Goal: Register for event/course: Register for event/course

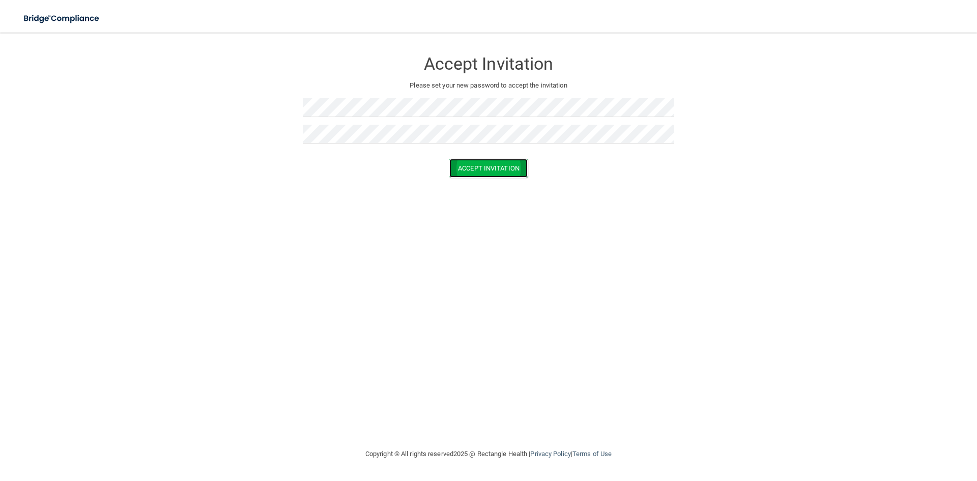
click at [496, 170] on button "Accept Invitation" at bounding box center [488, 168] width 78 height 19
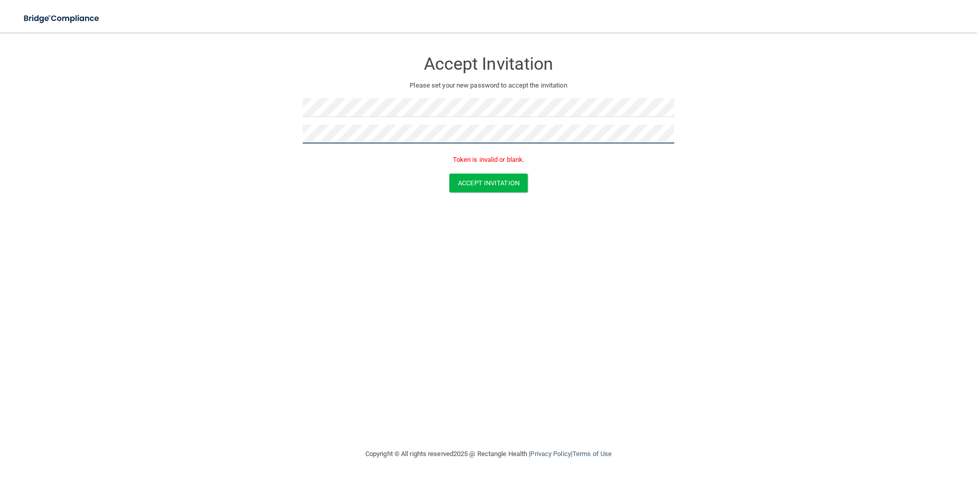
click at [293, 147] on form "Accept Invitation Please set your new password to accept the invitation Token i…" at bounding box center [488, 124] width 937 height 162
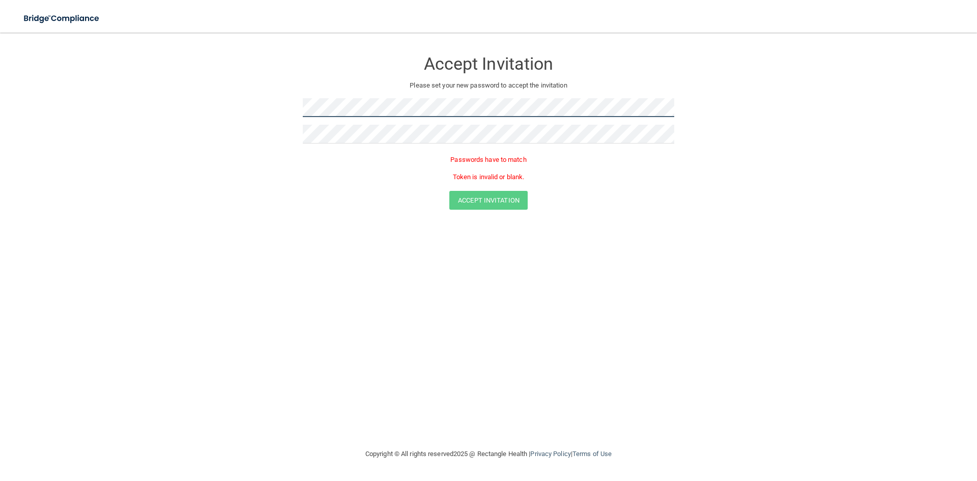
click at [253, 105] on form "Accept Invitation Please set your new password to accept the invitation Passwor…" at bounding box center [488, 132] width 937 height 179
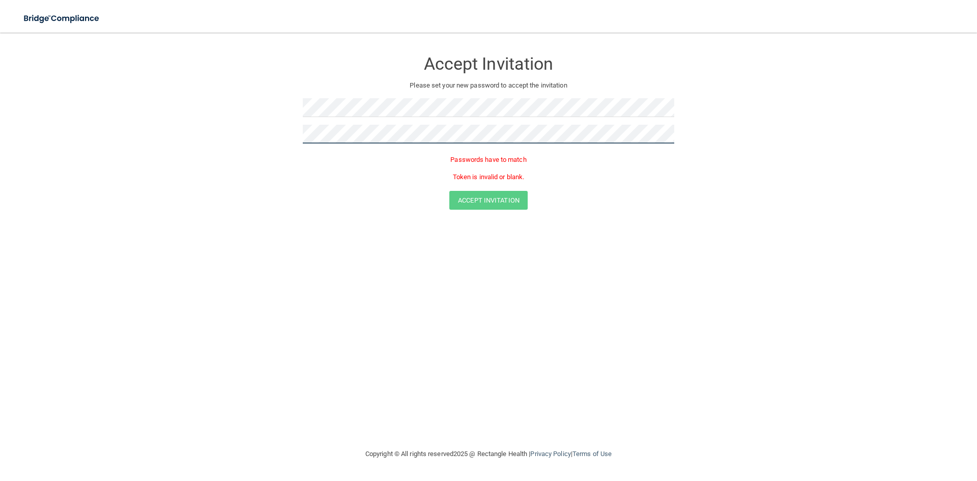
click at [251, 134] on form "Accept Invitation Please set your new password to accept the invitation Passwor…" at bounding box center [488, 132] width 937 height 179
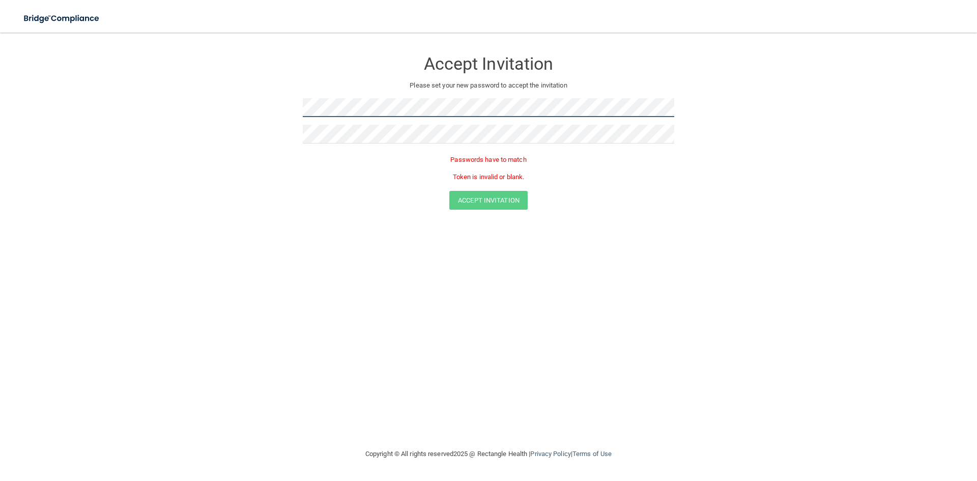
click at [239, 115] on form "Accept Invitation Please set your new password to accept the invitation Passwor…" at bounding box center [488, 132] width 937 height 179
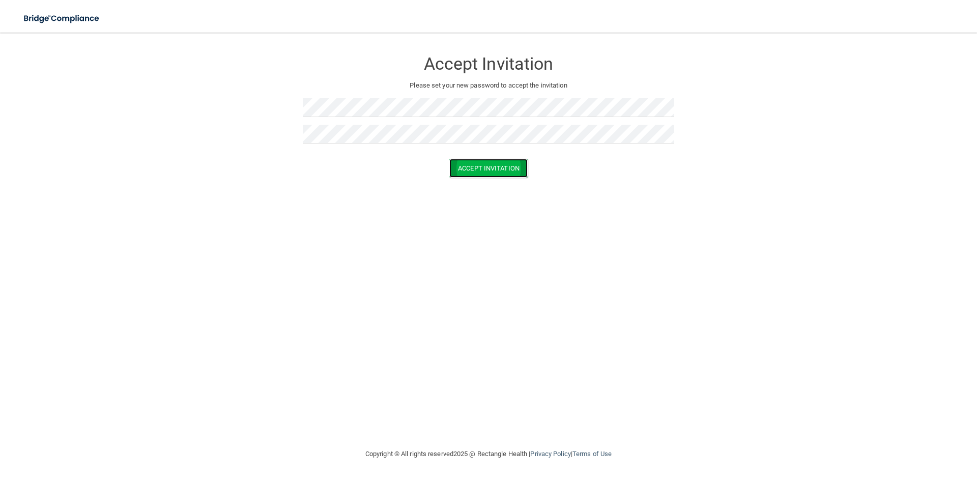
click at [483, 170] on button "Accept Invitation" at bounding box center [488, 168] width 78 height 19
click at [500, 188] on button "Accept Invitation" at bounding box center [488, 183] width 78 height 19
drag, startPoint x: 498, startPoint y: 171, endPoint x: 518, endPoint y: 181, distance: 22.1
click at [501, 173] on button "Accept Invitation" at bounding box center [488, 168] width 78 height 19
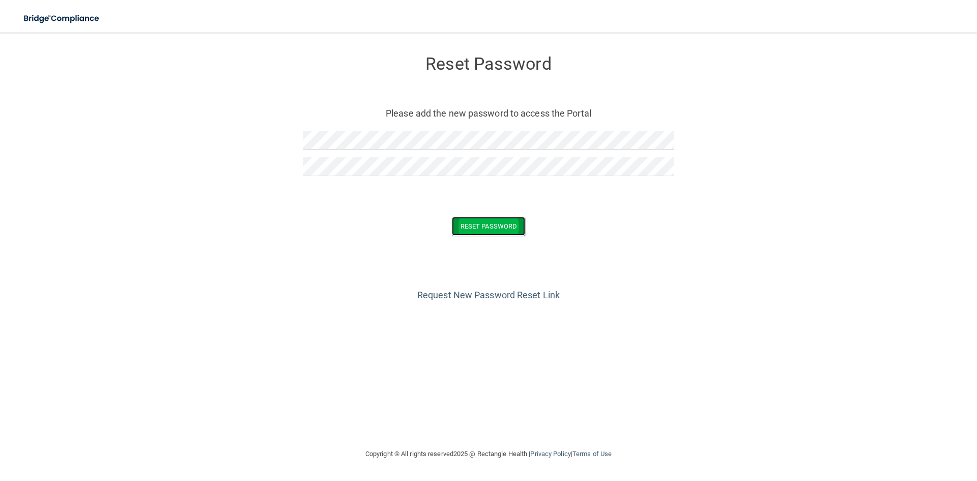
click at [486, 224] on button "Reset Password" at bounding box center [488, 226] width 73 height 19
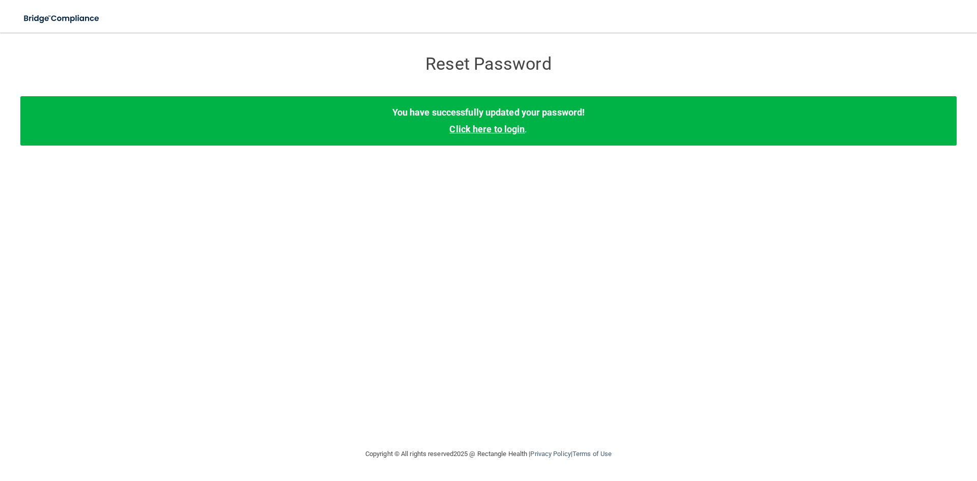
click at [504, 129] on link "Click here to login" at bounding box center [486, 129] width 75 height 11
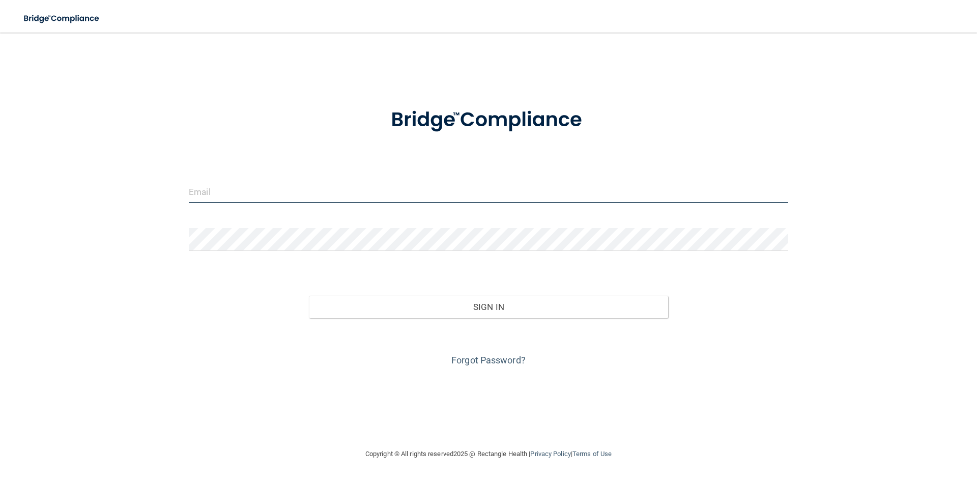
click at [275, 197] on input "email" at bounding box center [489, 191] width 600 height 23
click at [293, 190] on input "email" at bounding box center [489, 191] width 600 height 23
type input "[EMAIL_ADDRESS][DOMAIN_NAME]"
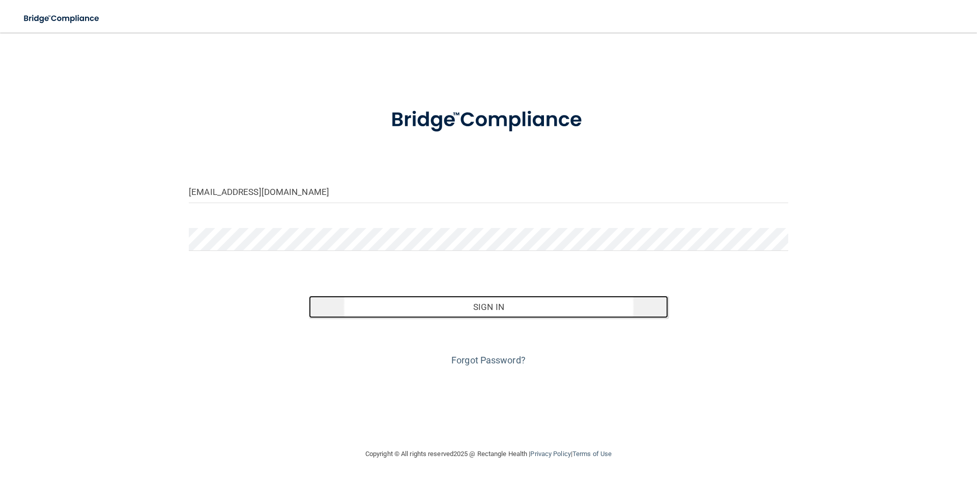
click at [474, 312] on button "Sign In" at bounding box center [489, 307] width 360 height 22
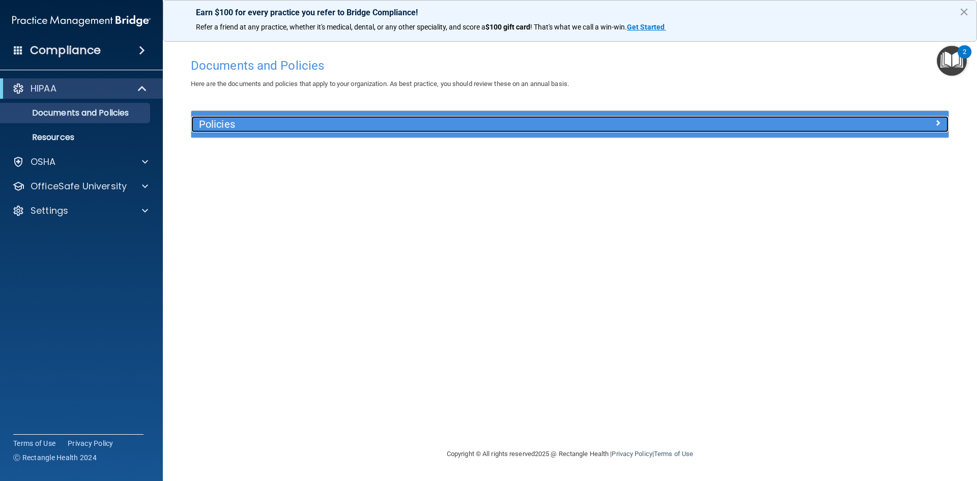
click at [216, 125] on h5 "Policies" at bounding box center [475, 124] width 553 height 11
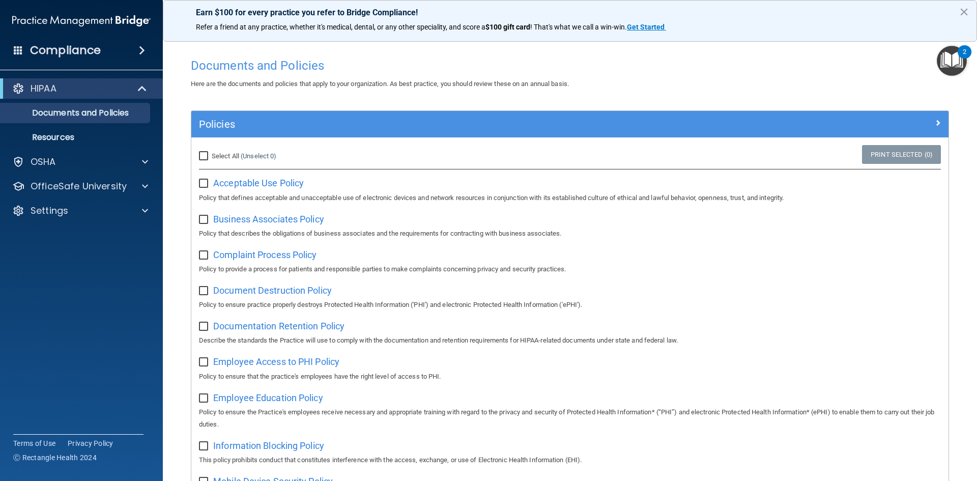
click at [207, 156] on input "Select All (Unselect 0) Unselect All" at bounding box center [205, 156] width 12 height 8
checkbox input "true"
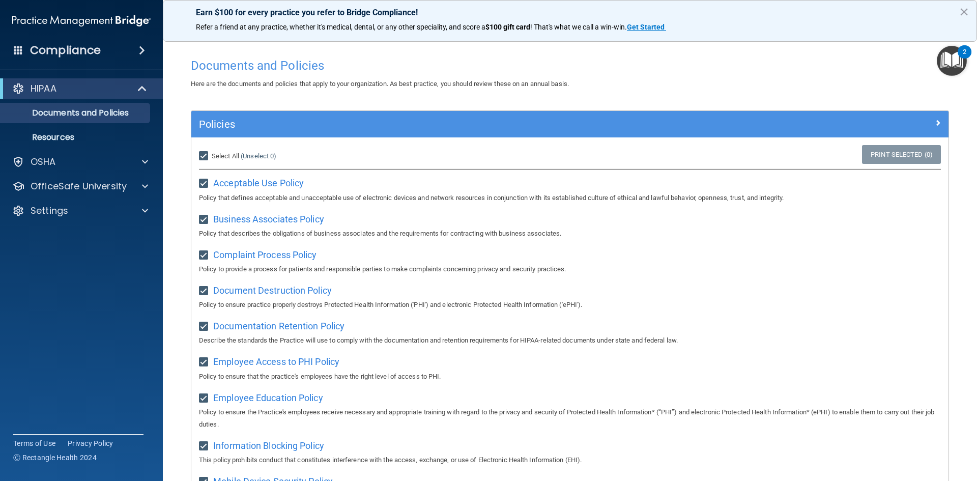
checkbox input "true"
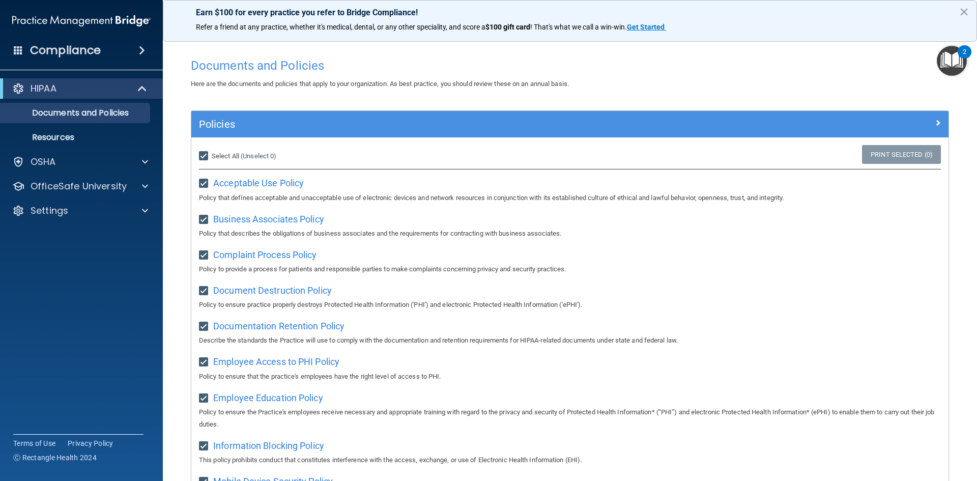
checkbox input "true"
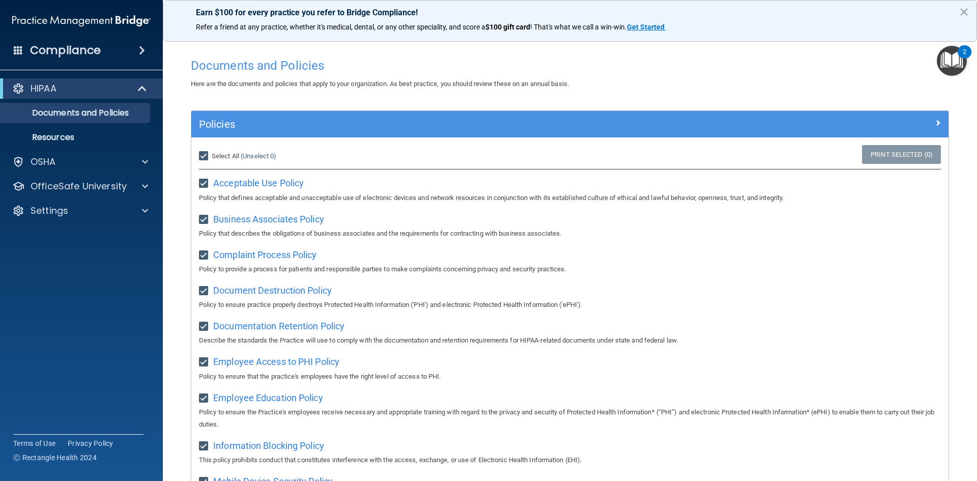
checkbox input "true"
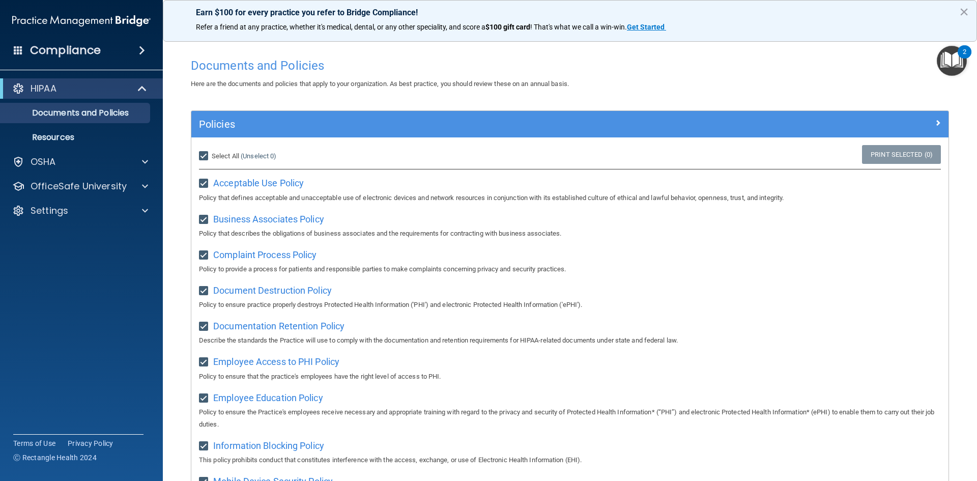
checkbox input "true"
click at [952, 66] on img "Open Resource Center, 2 new notifications" at bounding box center [952, 61] width 30 height 30
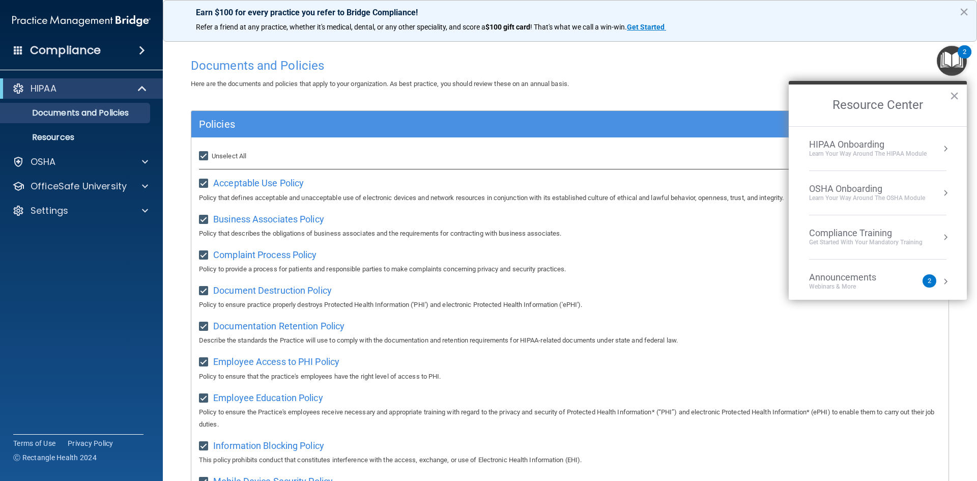
click at [841, 151] on div "Learn Your Way around the HIPAA module" at bounding box center [868, 154] width 118 height 9
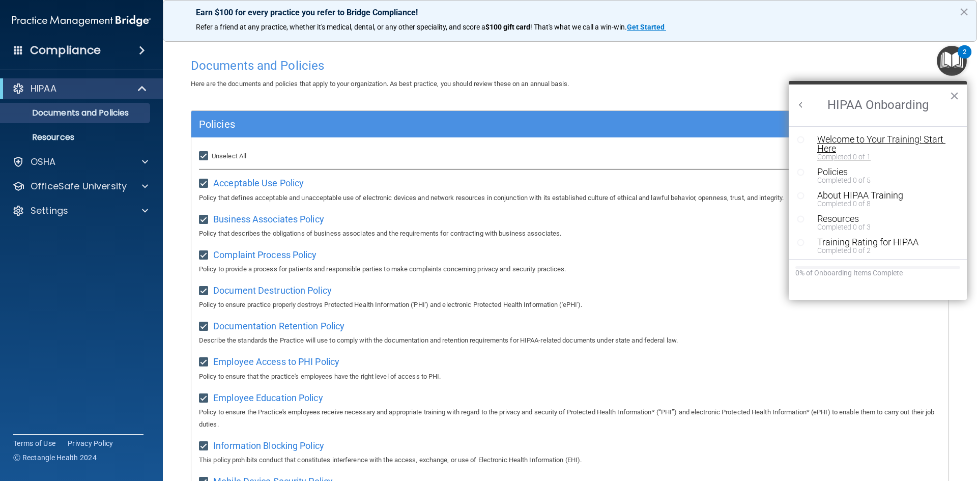
click at [848, 140] on div "Welcome to Your Training! Start Here" at bounding box center [881, 144] width 129 height 18
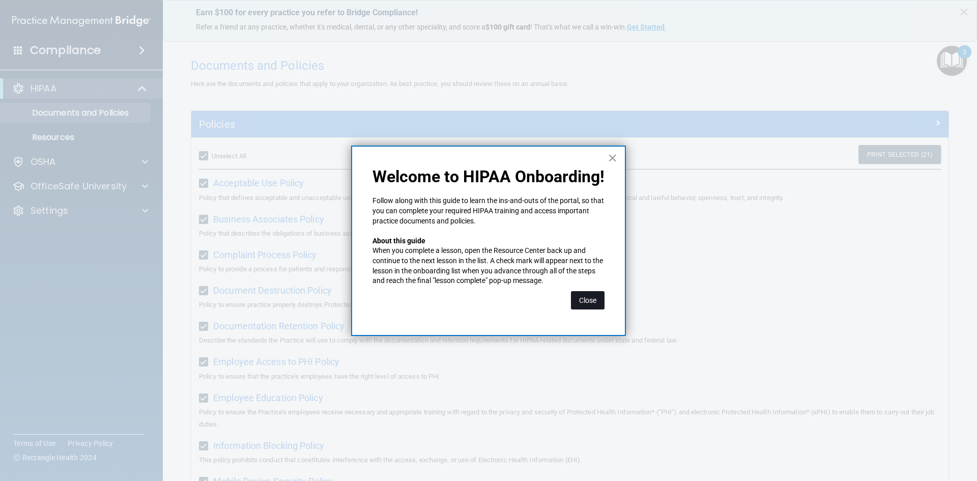
click at [583, 299] on button "Close" at bounding box center [588, 300] width 34 height 18
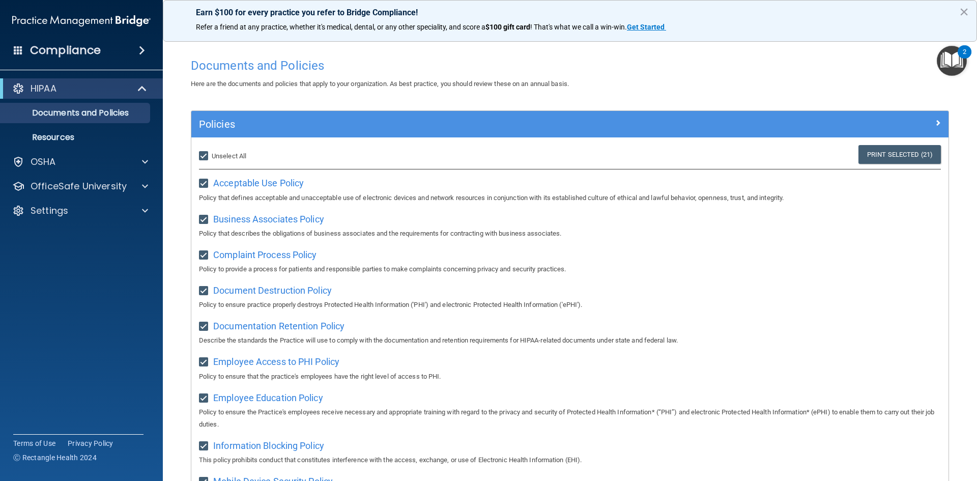
click at [946, 58] on img "Open Resource Center, 2 new notifications" at bounding box center [952, 61] width 30 height 30
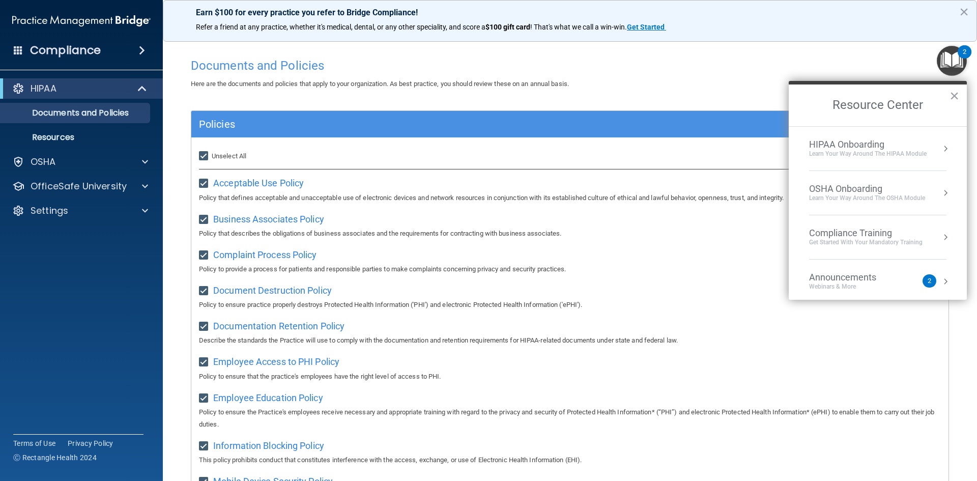
click at [853, 153] on div "Learn Your Way around the HIPAA module" at bounding box center [868, 154] width 118 height 9
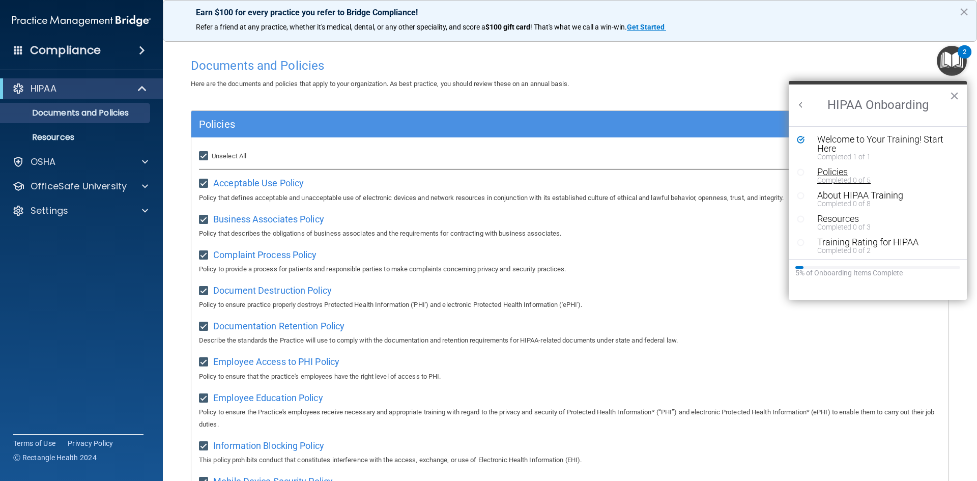
click at [833, 170] on div "Policies" at bounding box center [881, 171] width 129 height 9
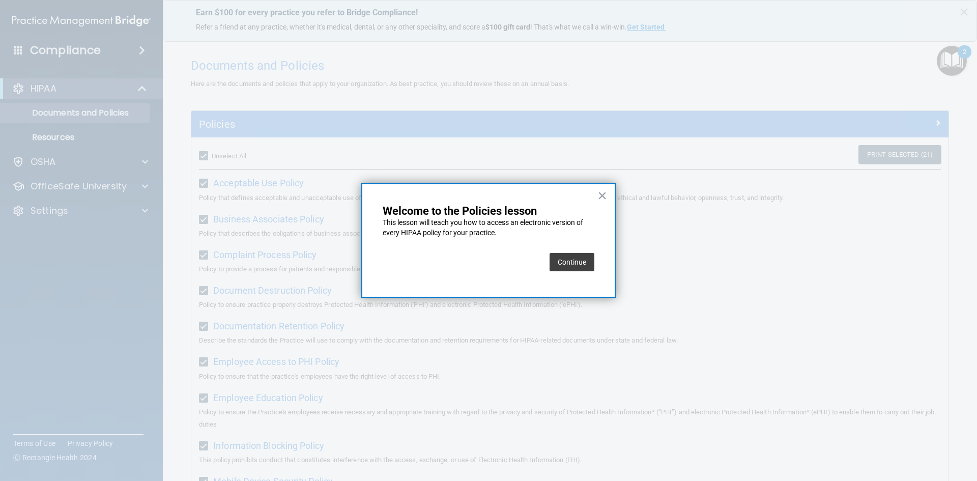
click at [579, 264] on button "Continue" at bounding box center [572, 262] width 45 height 18
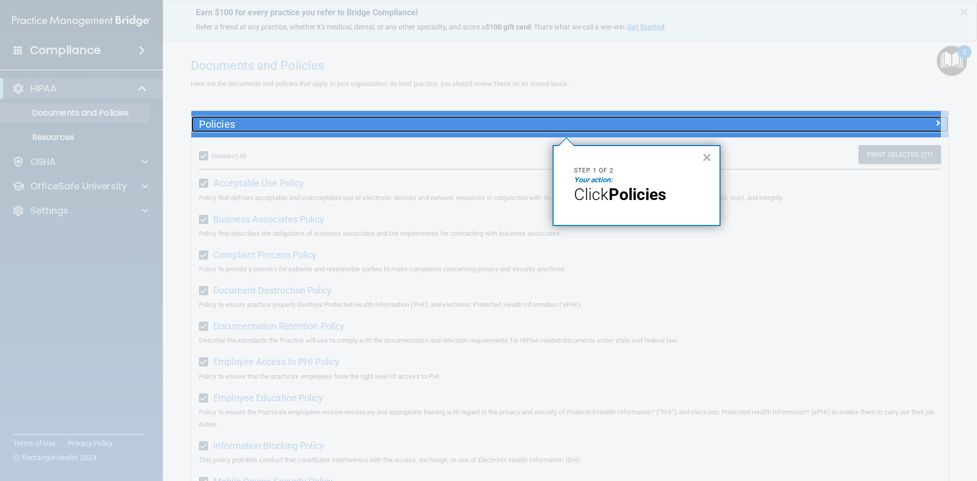
click at [243, 130] on div "Policies" at bounding box center [475, 124] width 568 height 16
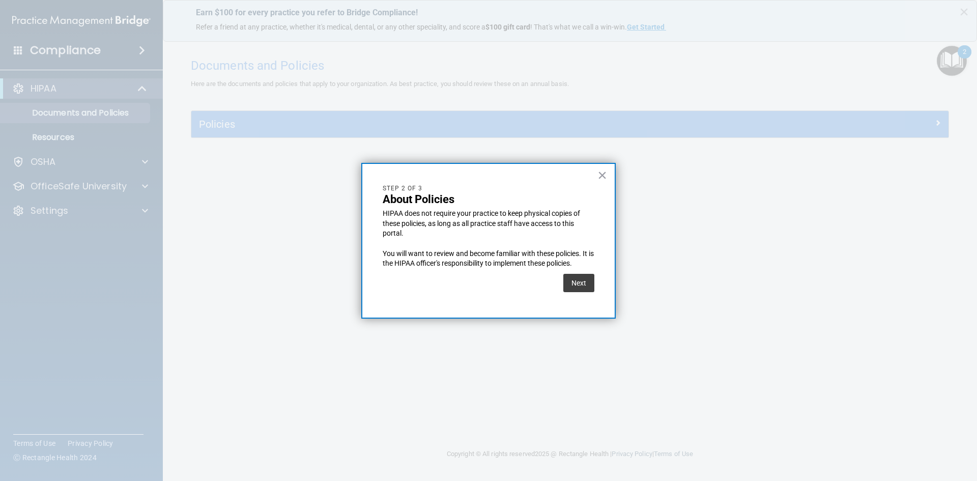
click at [588, 282] on button "Next" at bounding box center [578, 283] width 31 height 18
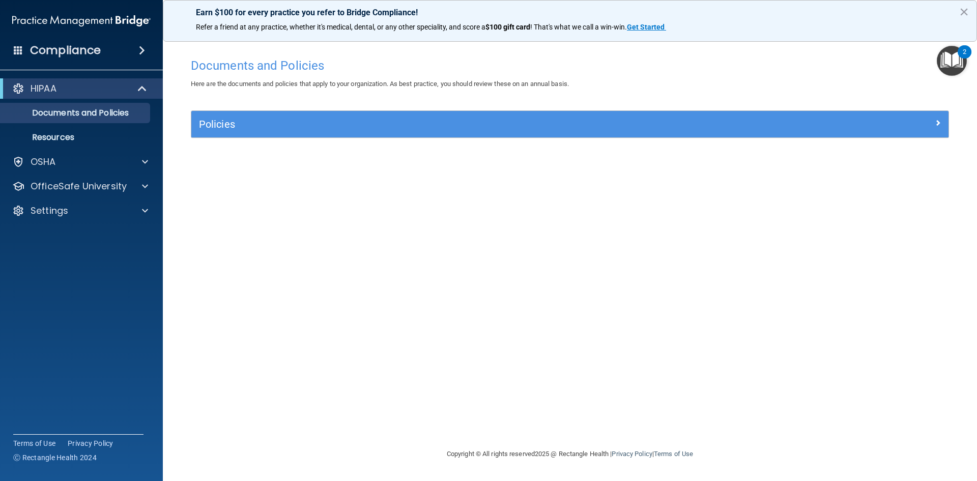
click at [949, 62] on img "Open Resource Center, 2 new notifications" at bounding box center [952, 61] width 30 height 30
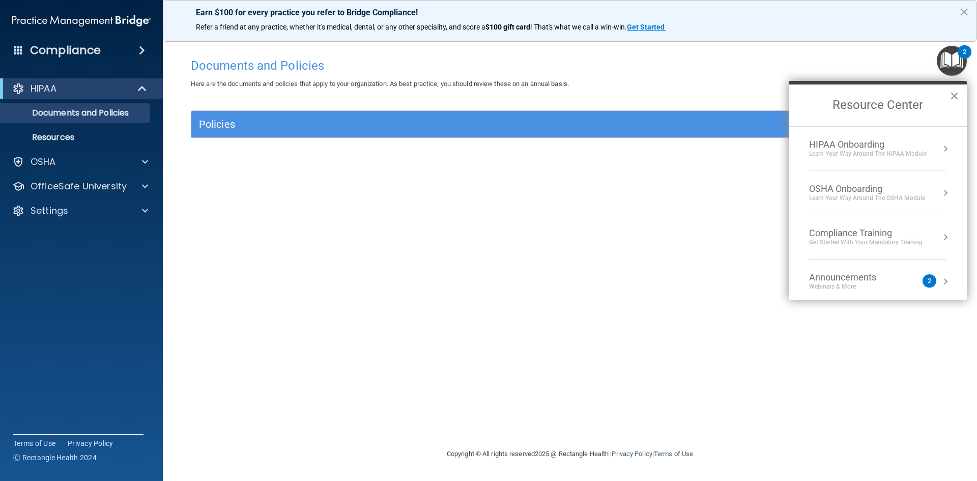
click at [873, 140] on div "HIPAA Onboarding" at bounding box center [868, 144] width 118 height 11
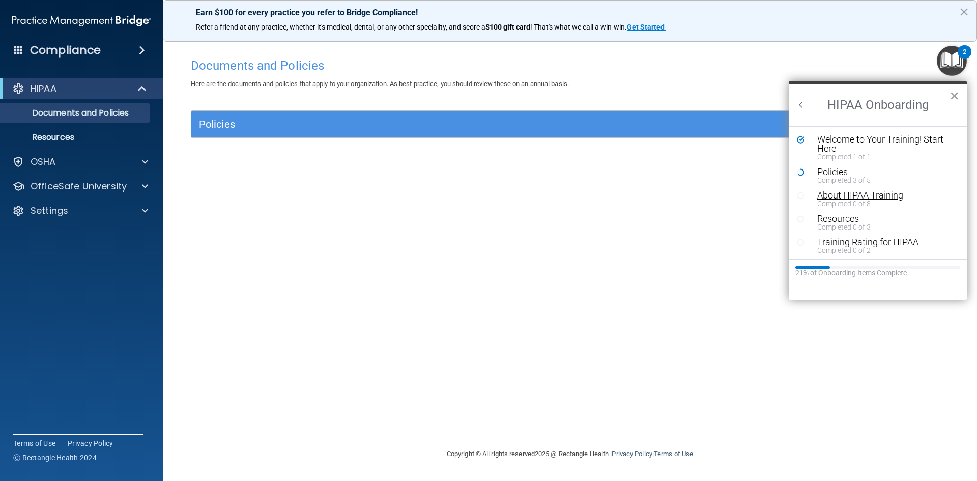
click at [847, 195] on div "About HIPAA Training" at bounding box center [881, 195] width 129 height 9
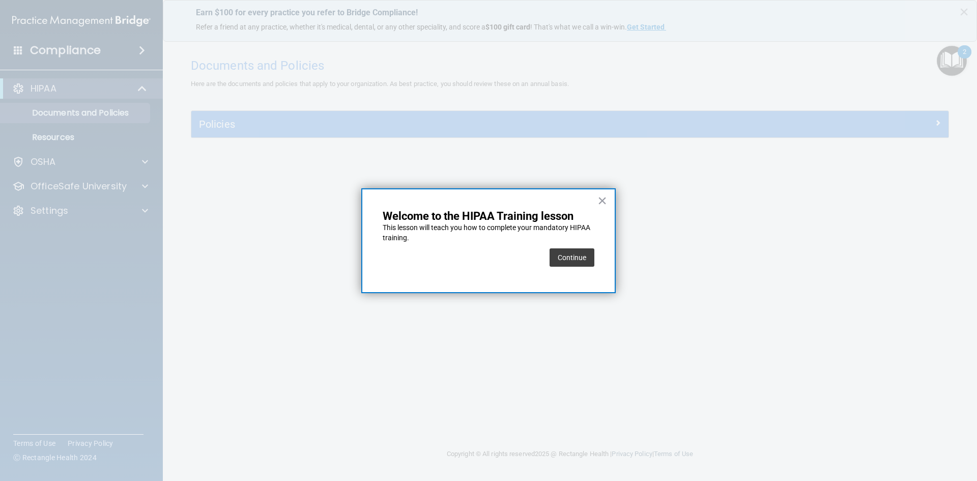
click at [578, 258] on button "Continue" at bounding box center [572, 257] width 45 height 18
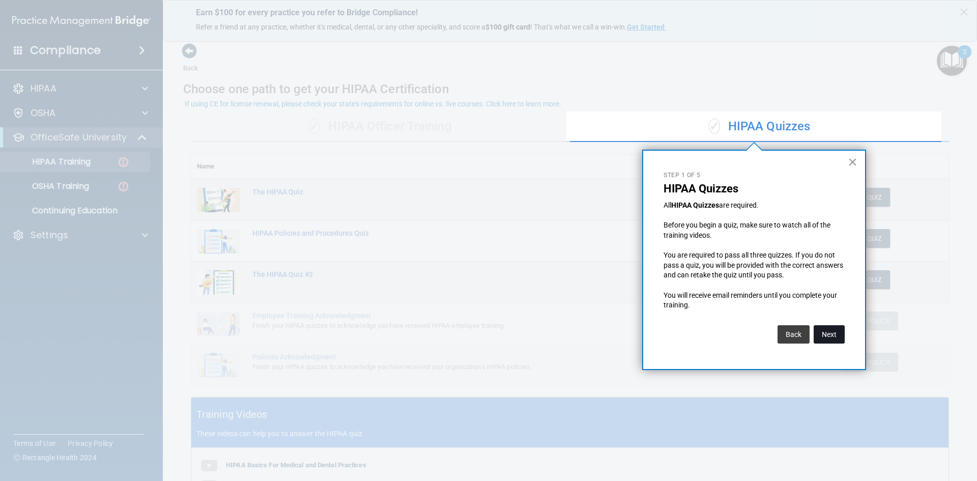
click at [832, 336] on button "Next" at bounding box center [829, 334] width 31 height 18
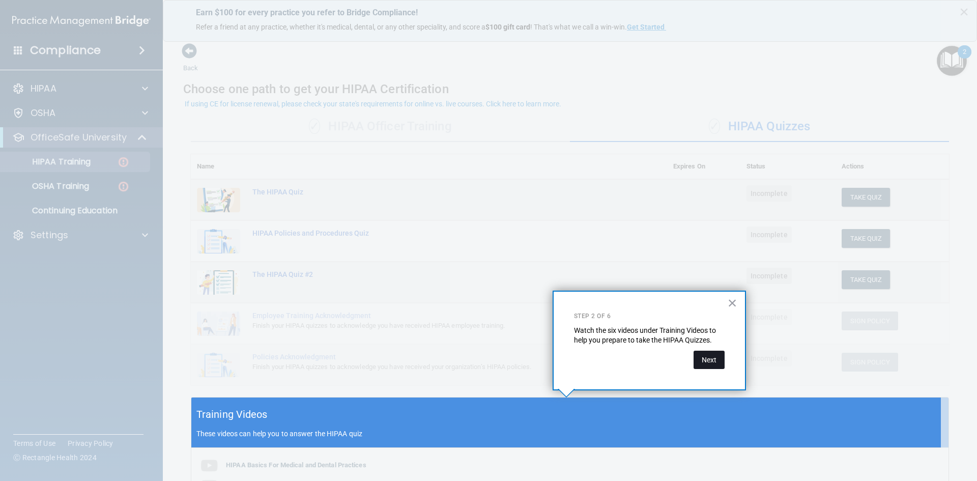
click at [703, 361] on button "Next" at bounding box center [709, 360] width 31 height 18
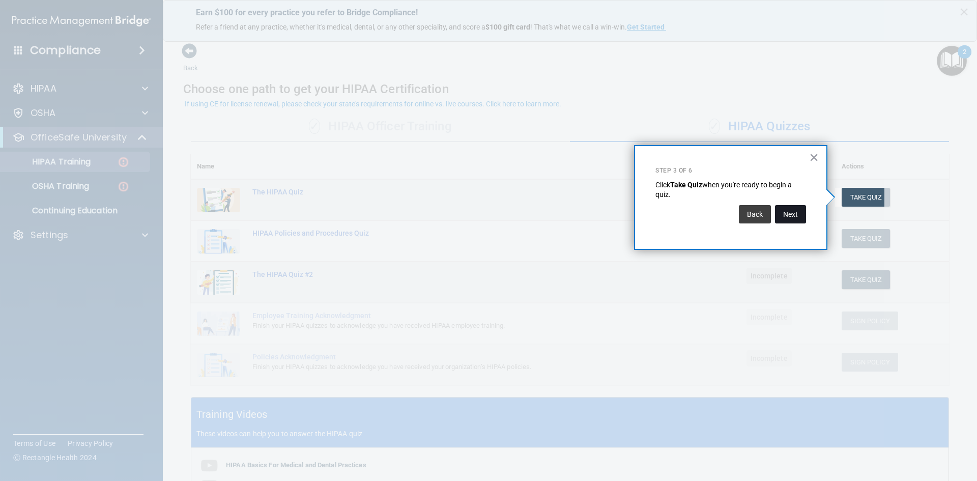
click at [796, 213] on button "Next" at bounding box center [790, 214] width 31 height 18
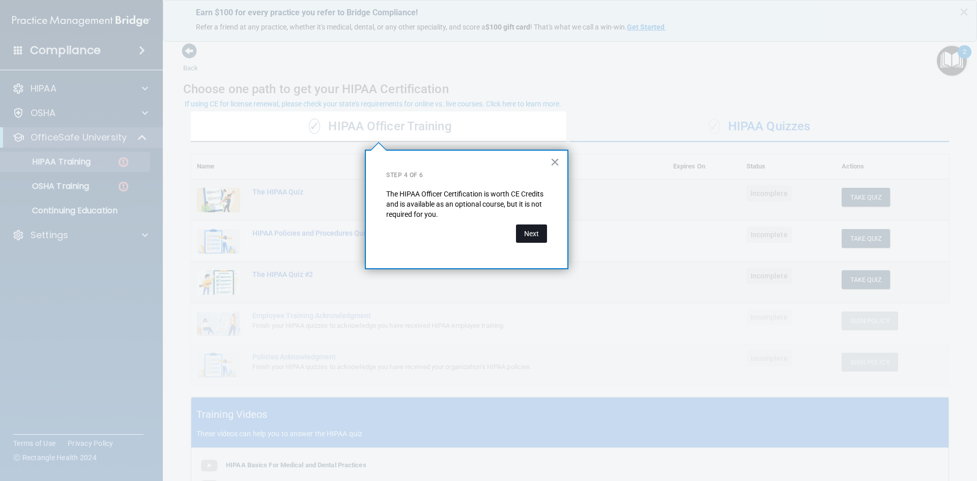
click at [538, 235] on button "Next" at bounding box center [531, 233] width 31 height 18
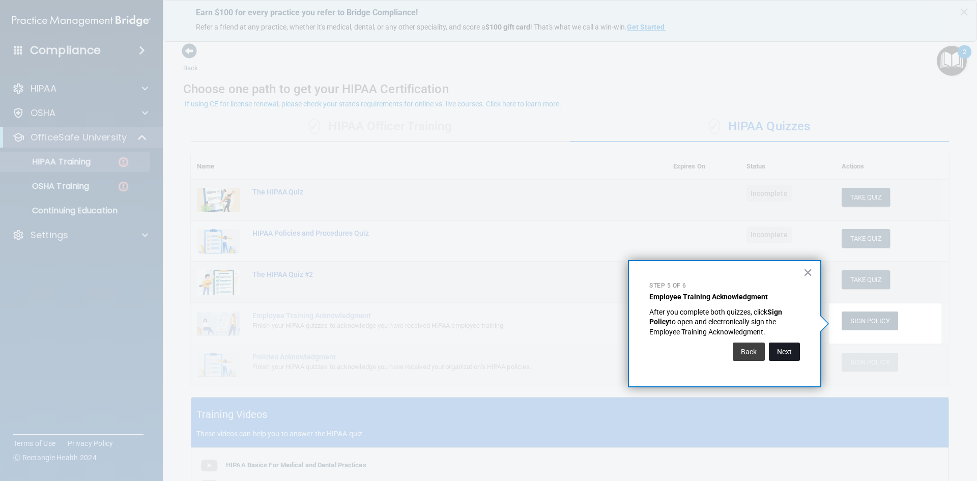
click at [784, 352] on button "Next" at bounding box center [784, 352] width 31 height 18
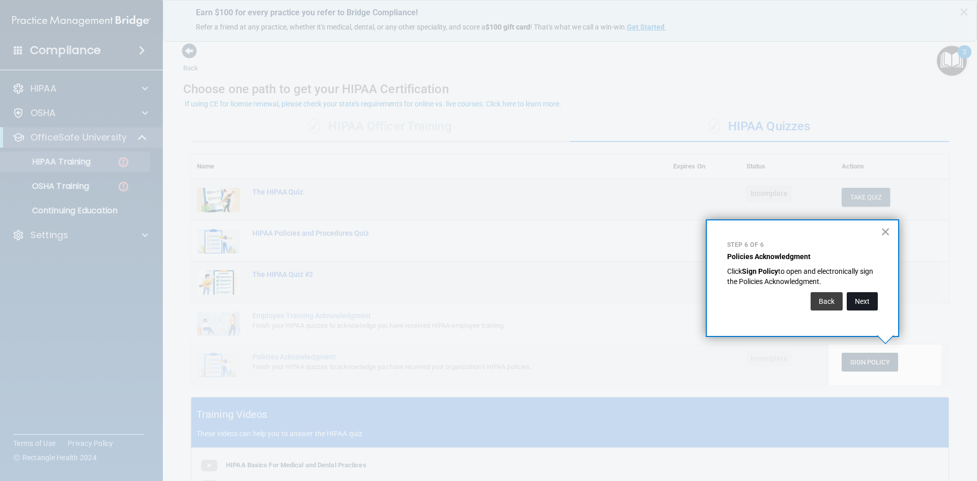
click at [868, 298] on button "Next" at bounding box center [862, 301] width 31 height 18
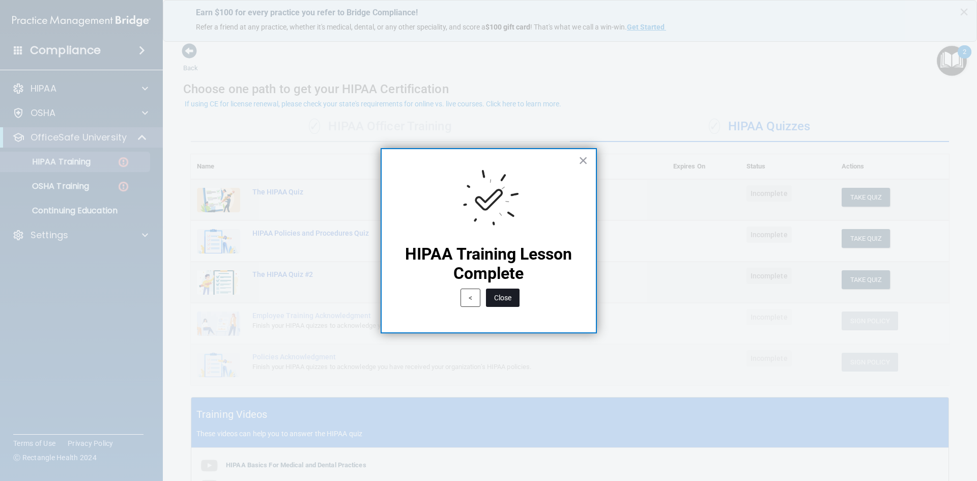
click at [506, 304] on button "Close" at bounding box center [503, 298] width 34 height 18
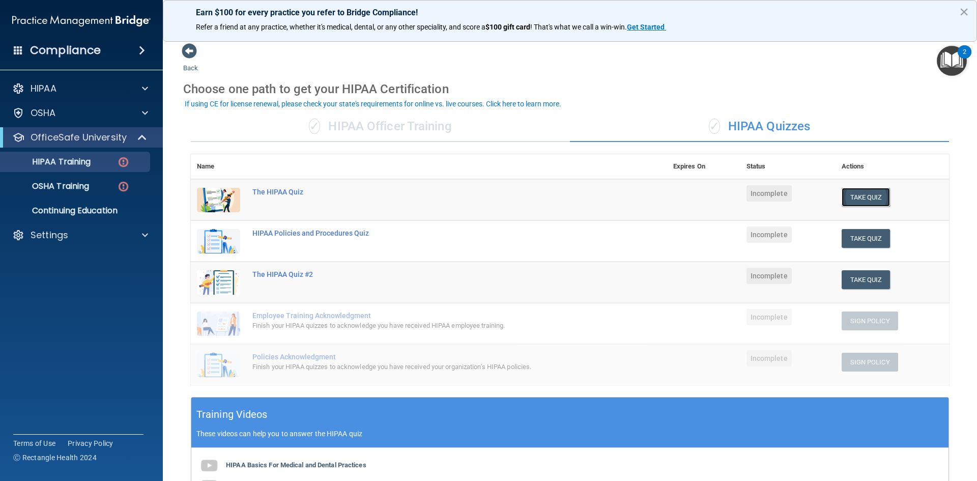
click at [856, 202] on button "Take Quiz" at bounding box center [866, 197] width 49 height 19
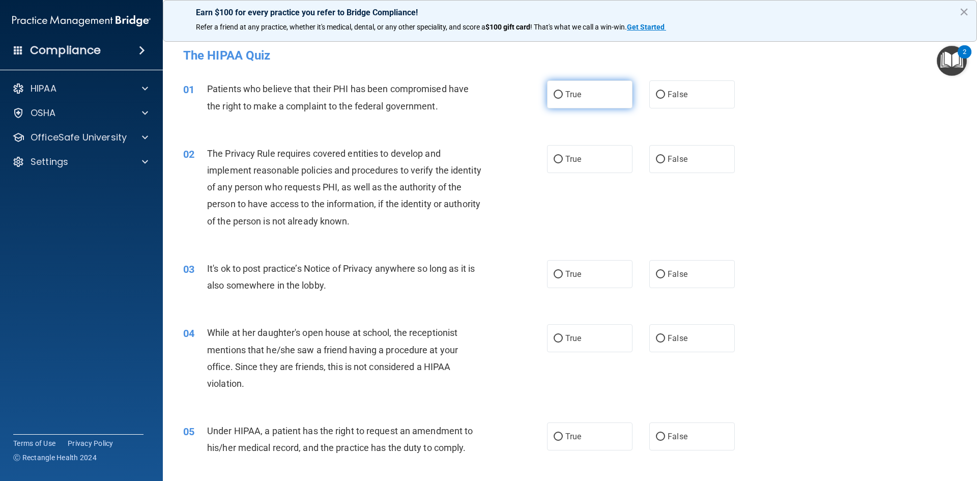
click at [586, 104] on label "True" at bounding box center [590, 94] width 86 height 28
click at [563, 99] on input "True" at bounding box center [558, 95] width 9 height 8
radio input "true"
click at [572, 160] on span "True" at bounding box center [574, 159] width 16 height 10
click at [563, 160] on input "True" at bounding box center [558, 160] width 9 height 8
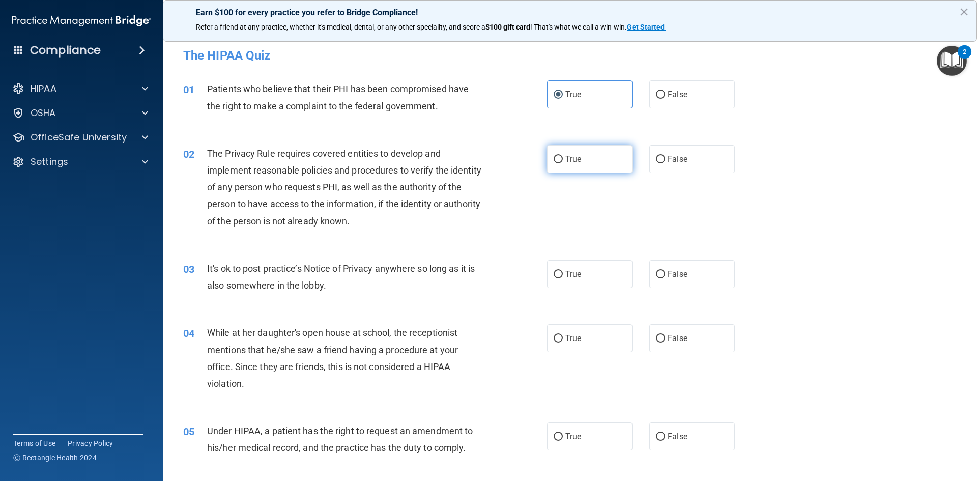
radio input "true"
click at [687, 279] on label "False" at bounding box center [692, 274] width 86 height 28
click at [665, 278] on input "False" at bounding box center [660, 275] width 9 height 8
radio input "true"
click at [566, 345] on label "True" at bounding box center [590, 338] width 86 height 28
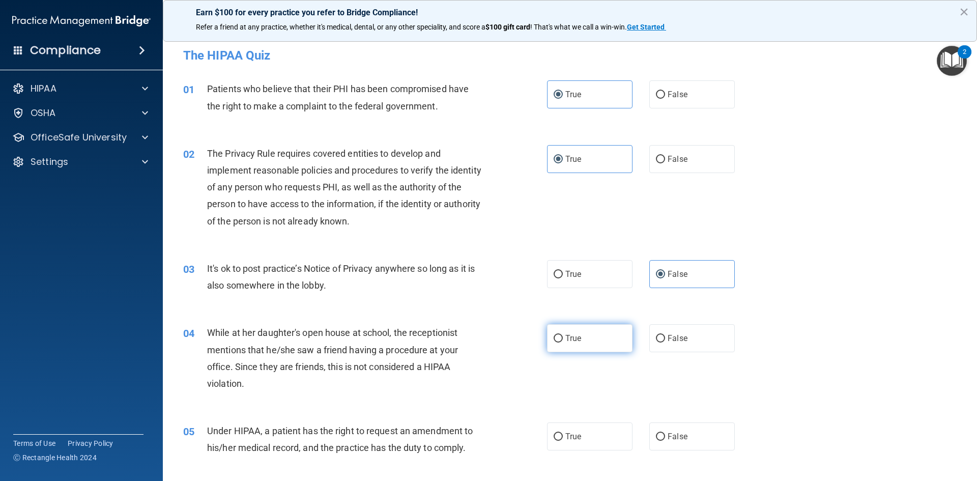
click at [563, 343] on input "True" at bounding box center [558, 339] width 9 height 8
radio input "true"
drag, startPoint x: 571, startPoint y: 443, endPoint x: 579, endPoint y: 435, distance: 11.9
click at [571, 443] on label "True" at bounding box center [590, 436] width 86 height 28
click at [563, 441] on input "True" at bounding box center [558, 437] width 9 height 8
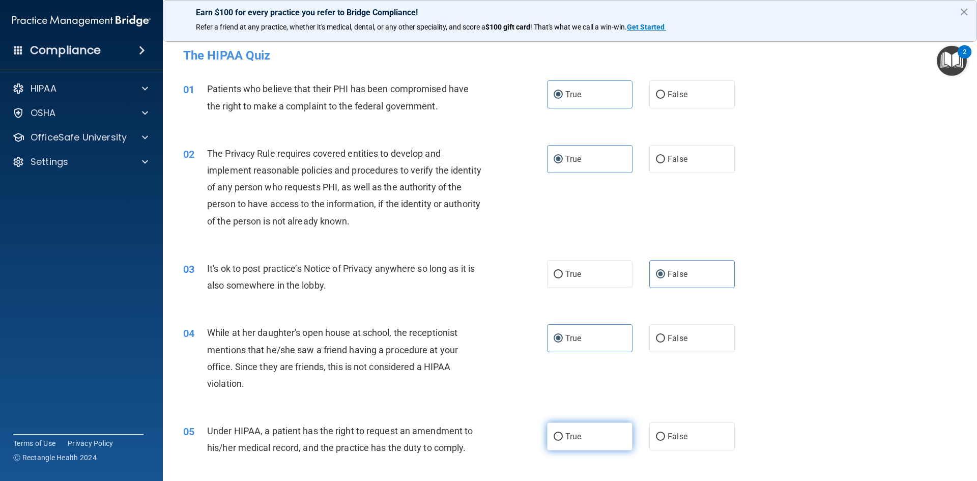
radio input "true"
drag, startPoint x: 684, startPoint y: 333, endPoint x: 684, endPoint y: 355, distance: 22.4
click at [683, 334] on label "False" at bounding box center [692, 338] width 86 height 28
click at [665, 335] on input "False" at bounding box center [660, 339] width 9 height 8
radio input "true"
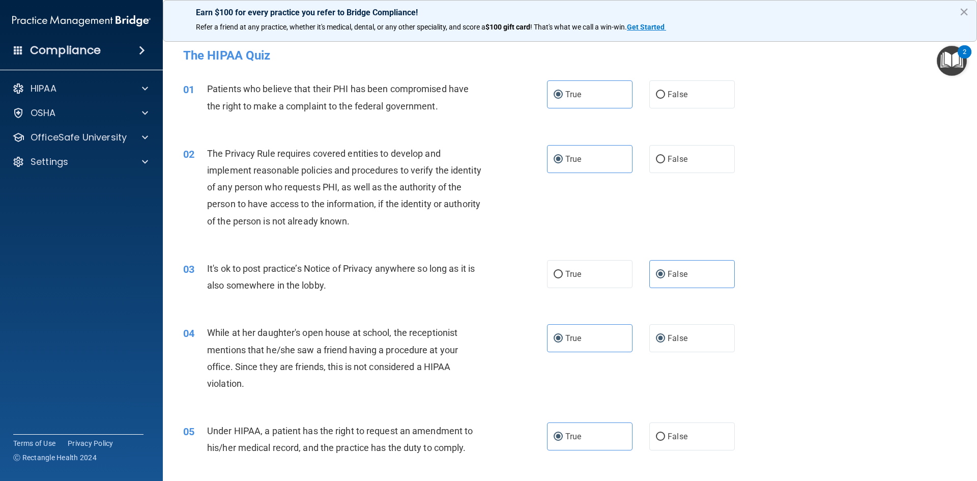
radio input "false"
click at [681, 436] on span "False" at bounding box center [678, 437] width 20 height 10
click at [665, 436] on input "False" at bounding box center [660, 437] width 9 height 8
radio input "true"
radio input "false"
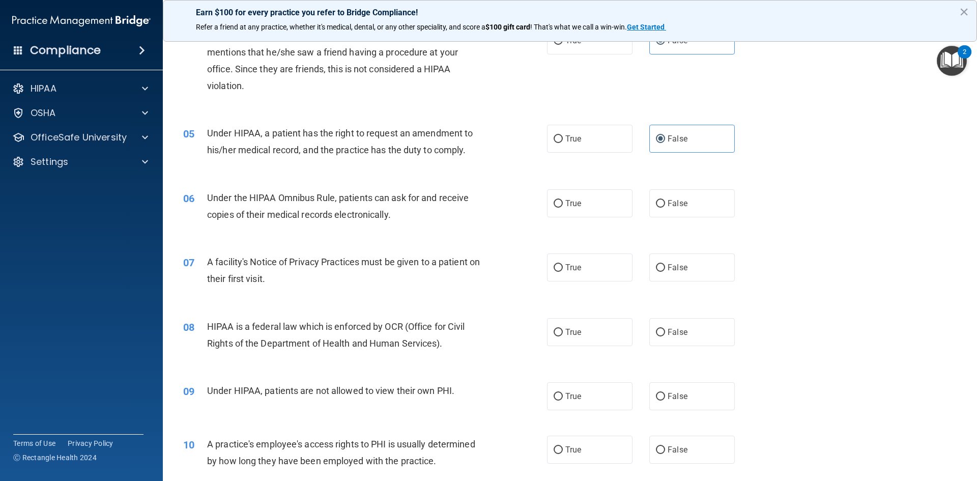
scroll to position [356, 0]
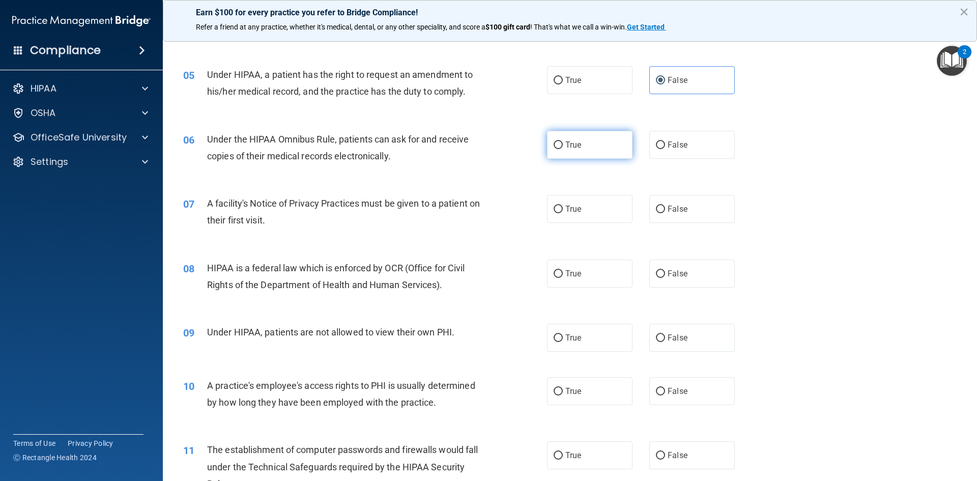
click at [572, 144] on span "True" at bounding box center [574, 145] width 16 height 10
click at [563, 144] on input "True" at bounding box center [558, 146] width 9 height 8
radio input "true"
click at [575, 217] on label "True" at bounding box center [590, 209] width 86 height 28
click at [563, 213] on input "True" at bounding box center [558, 210] width 9 height 8
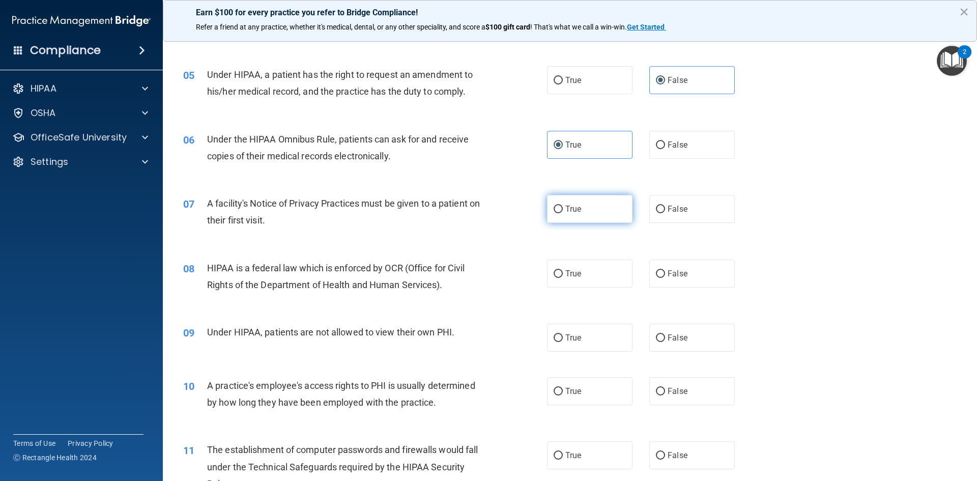
radio input "true"
click at [572, 282] on label "True" at bounding box center [590, 274] width 86 height 28
click at [563, 278] on input "True" at bounding box center [558, 274] width 9 height 8
radio input "true"
drag, startPoint x: 684, startPoint y: 344, endPoint x: 679, endPoint y: 357, distance: 14.7
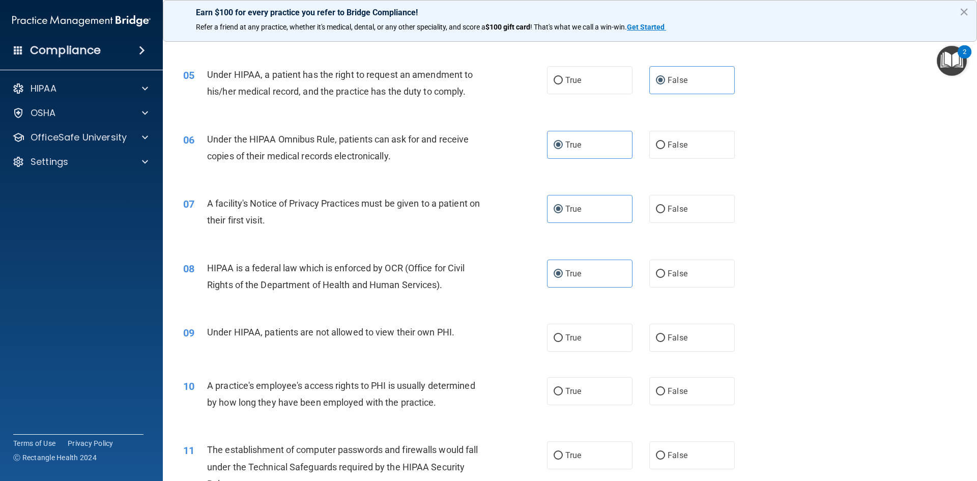
click at [683, 344] on label "False" at bounding box center [692, 338] width 86 height 28
click at [665, 342] on input "False" at bounding box center [660, 338] width 9 height 8
radio input "true"
drag, startPoint x: 673, startPoint y: 387, endPoint x: 681, endPoint y: 408, distance: 21.6
click at [673, 387] on span "False" at bounding box center [678, 391] width 20 height 10
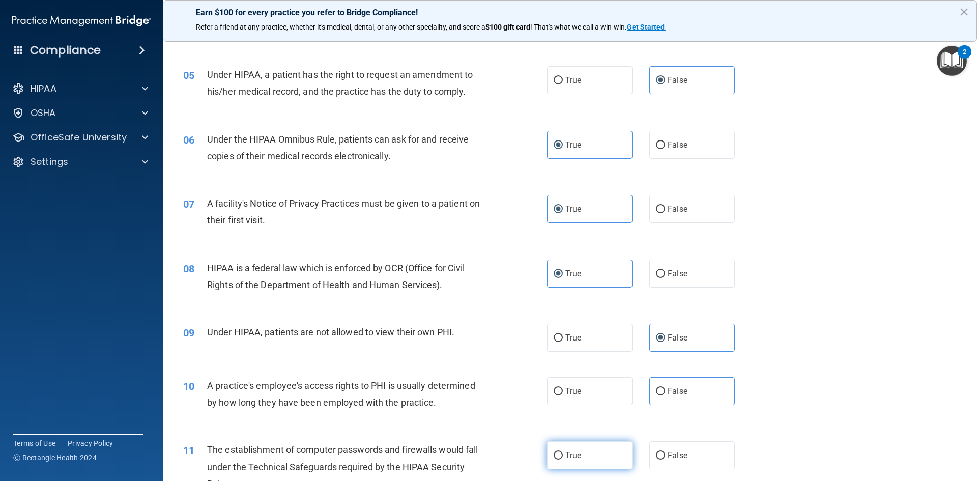
click at [598, 455] on label "True" at bounding box center [590, 455] width 86 height 28
click at [563, 455] on input "True" at bounding box center [558, 456] width 9 height 8
radio input "true"
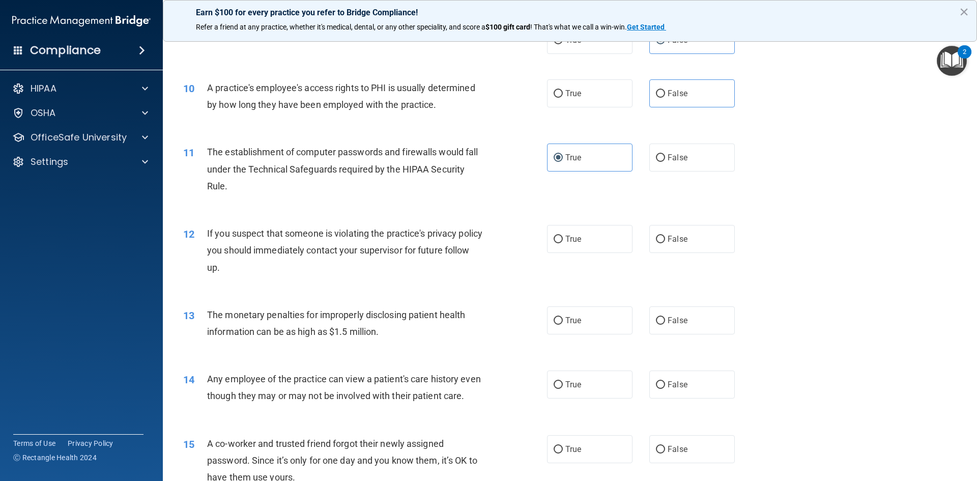
scroll to position [662, 0]
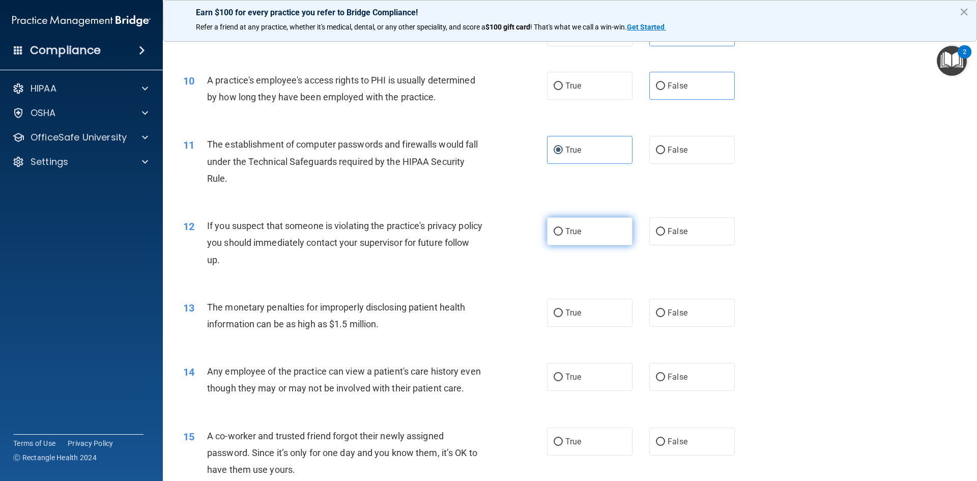
click at [575, 231] on span "True" at bounding box center [574, 232] width 16 height 10
click at [563, 231] on input "True" at bounding box center [558, 232] width 9 height 8
radio input "true"
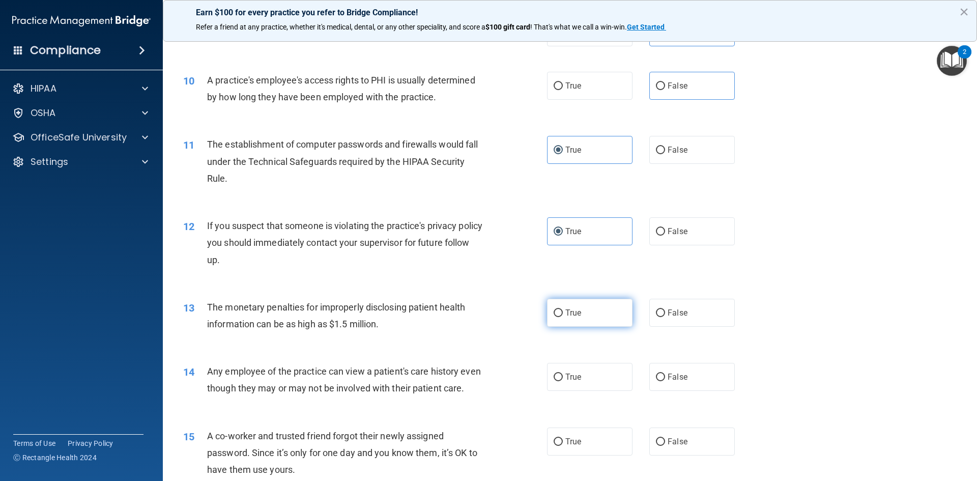
click at [561, 312] on label "True" at bounding box center [590, 313] width 86 height 28
click at [561, 312] on input "True" at bounding box center [558, 313] width 9 height 8
radio input "true"
click at [666, 382] on label "False" at bounding box center [692, 377] width 86 height 28
click at [665, 381] on input "False" at bounding box center [660, 378] width 9 height 8
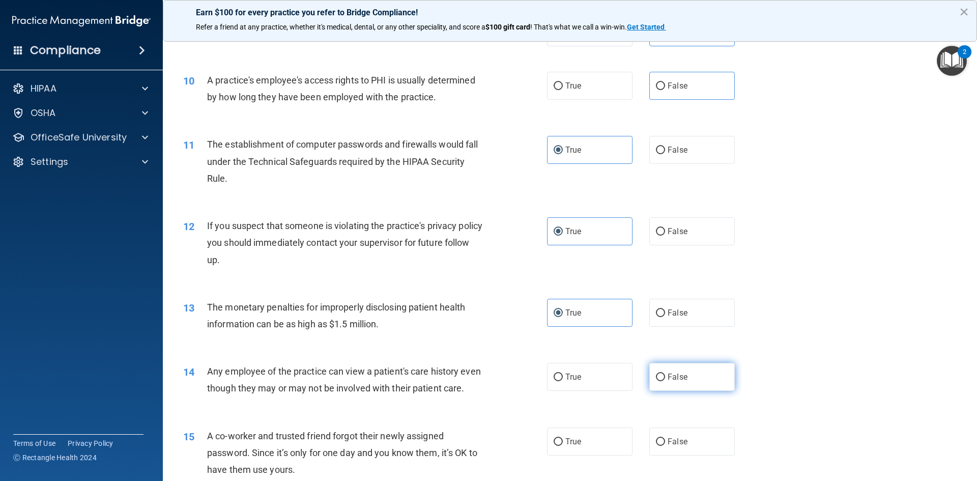
radio input "true"
click at [679, 446] on span "False" at bounding box center [678, 442] width 20 height 10
click at [665, 446] on input "False" at bounding box center [660, 442] width 9 height 8
radio input "true"
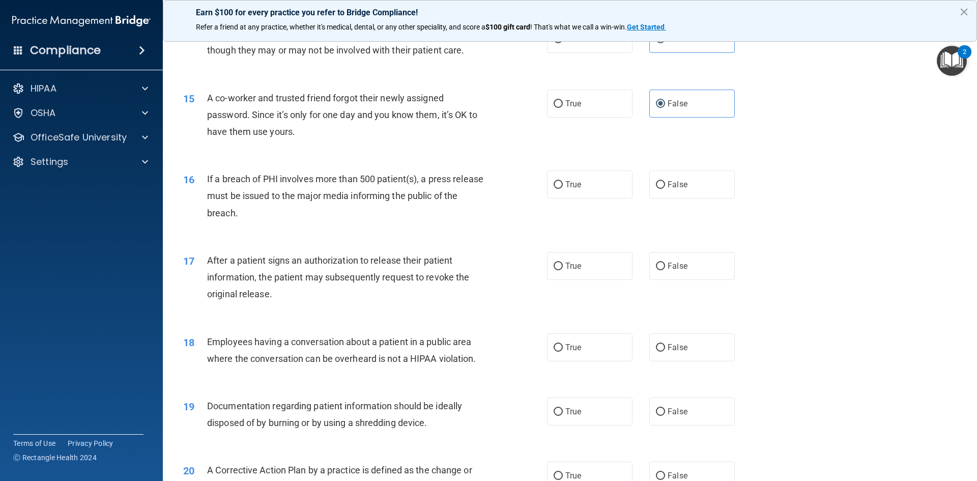
scroll to position [1018, 0]
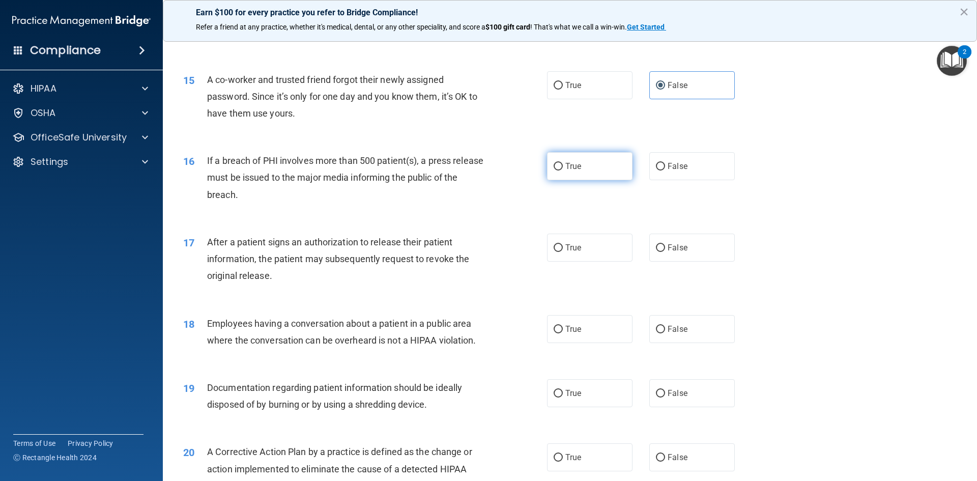
click at [582, 180] on label "True" at bounding box center [590, 166] width 86 height 28
click at [563, 171] on input "True" at bounding box center [558, 167] width 9 height 8
radio input "true"
click at [564, 262] on label "True" at bounding box center [590, 248] width 86 height 28
click at [563, 252] on input "True" at bounding box center [558, 248] width 9 height 8
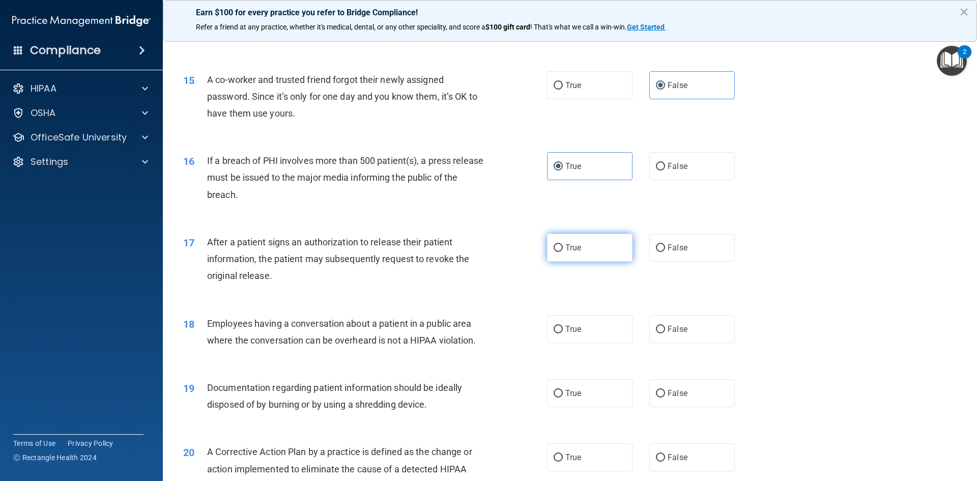
radio input "true"
click at [581, 343] on label "True" at bounding box center [590, 329] width 86 height 28
click at [563, 333] on input "True" at bounding box center [558, 330] width 9 height 8
radio input "true"
click at [668, 334] on span "False" at bounding box center [678, 329] width 20 height 10
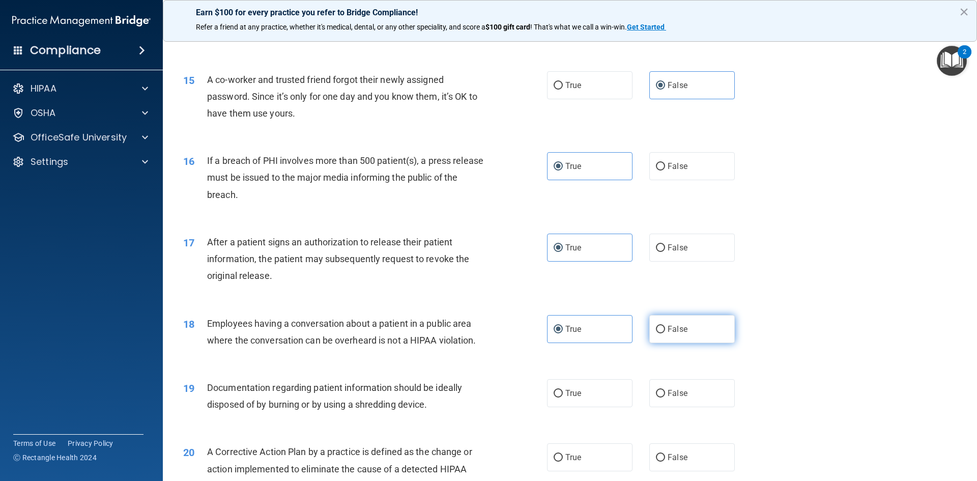
click at [665, 333] on input "False" at bounding box center [660, 330] width 9 height 8
radio input "true"
radio input "false"
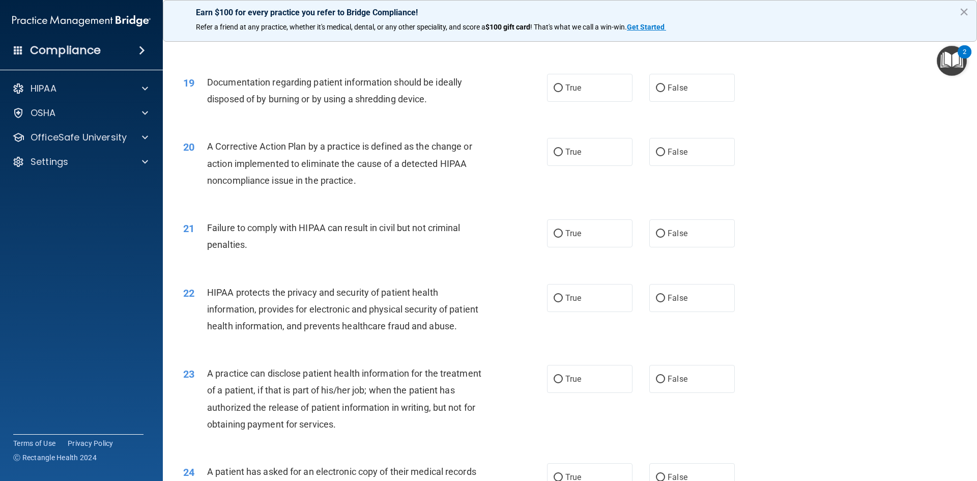
scroll to position [1374, 0]
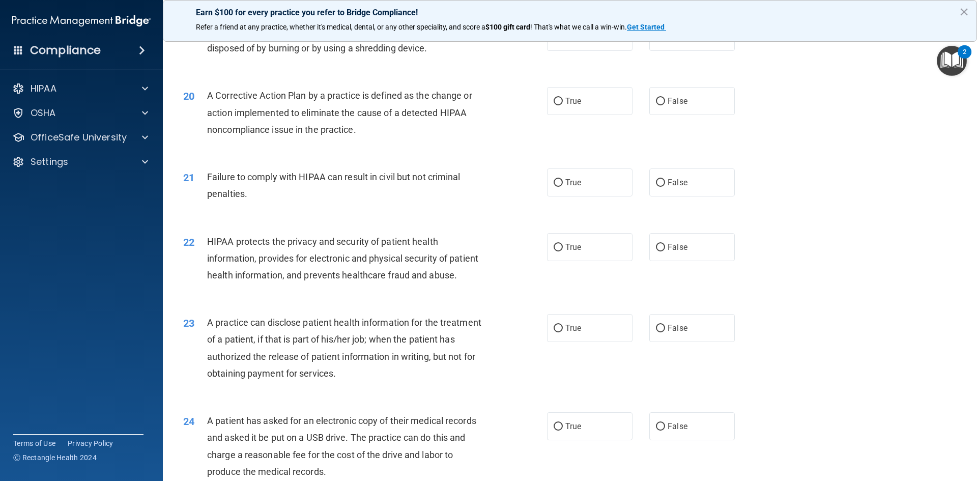
drag, startPoint x: 573, startPoint y: 54, endPoint x: 586, endPoint y: 86, distance: 34.4
click at [574, 42] on span "True" at bounding box center [574, 37] width 16 height 10
click at [563, 41] on input "True" at bounding box center [558, 38] width 9 height 8
radio input "true"
drag, startPoint x: 586, startPoint y: 128, endPoint x: 577, endPoint y: 181, distance: 53.8
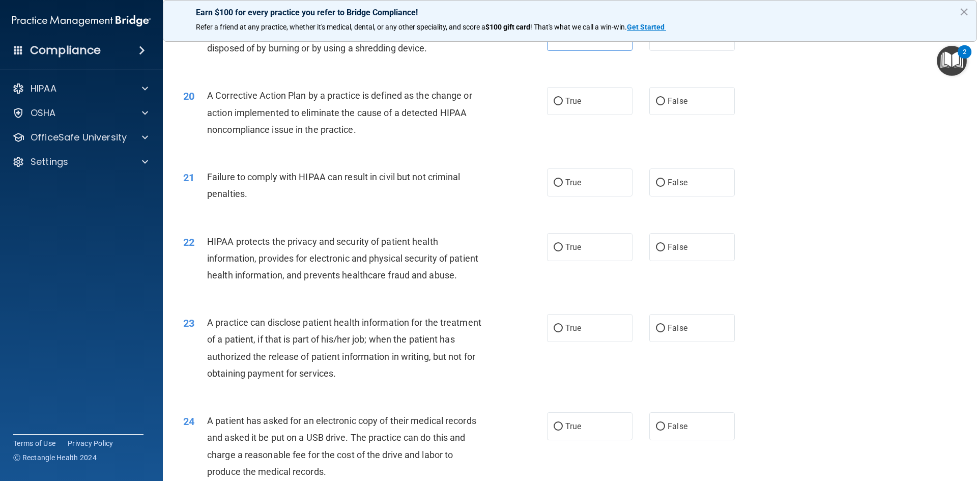
click at [585, 115] on label "True" at bounding box center [590, 101] width 86 height 28
click at [563, 105] on input "True" at bounding box center [558, 102] width 9 height 8
radio input "true"
click at [673, 187] on span "False" at bounding box center [678, 183] width 20 height 10
click at [665, 187] on input "False" at bounding box center [660, 183] width 9 height 8
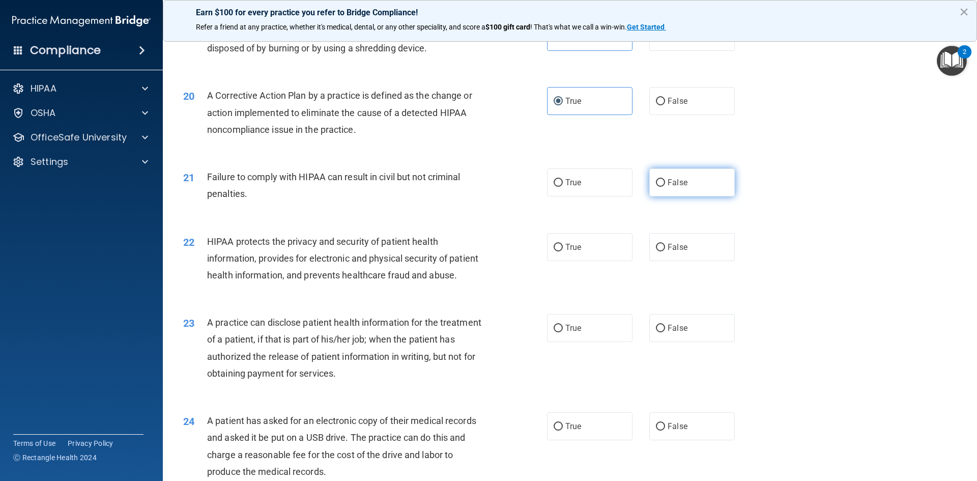
radio input "true"
click at [572, 252] on span "True" at bounding box center [574, 247] width 16 height 10
click at [563, 251] on input "True" at bounding box center [558, 248] width 9 height 8
radio input "true"
drag, startPoint x: 672, startPoint y: 372, endPoint x: 555, endPoint y: 455, distance: 142.8
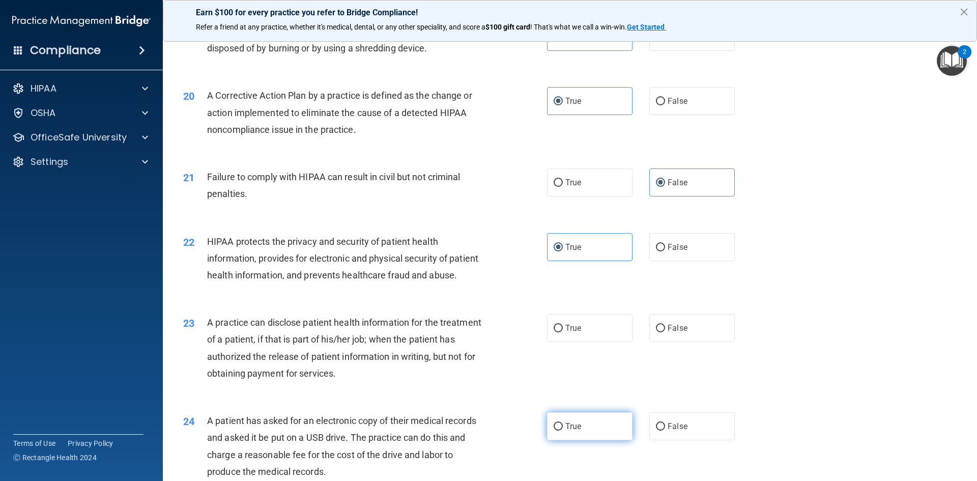
click at [669, 342] on label "False" at bounding box center [692, 328] width 86 height 28
drag, startPoint x: 560, startPoint y: 470, endPoint x: 568, endPoint y: 462, distance: 11.2
click at [561, 440] on label "True" at bounding box center [590, 426] width 86 height 28
click at [561, 431] on input "True" at bounding box center [558, 427] width 9 height 8
radio input "true"
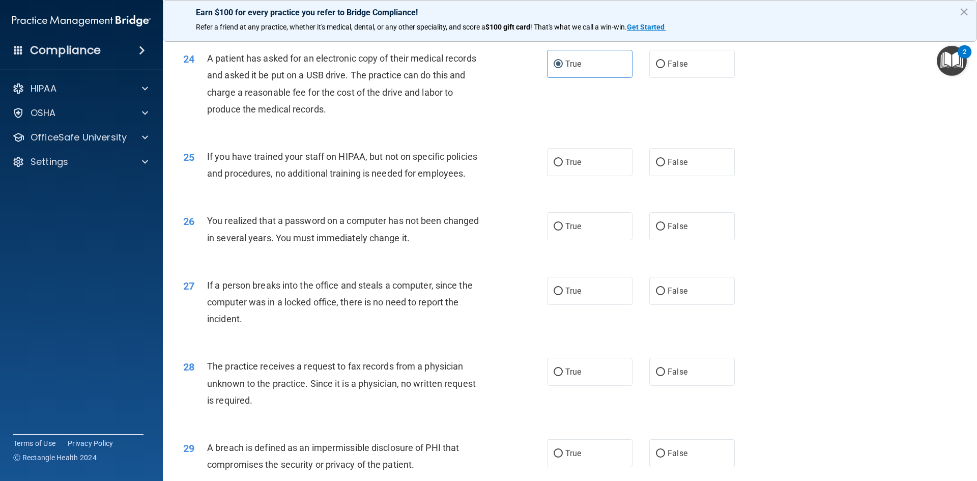
scroll to position [1782, 0]
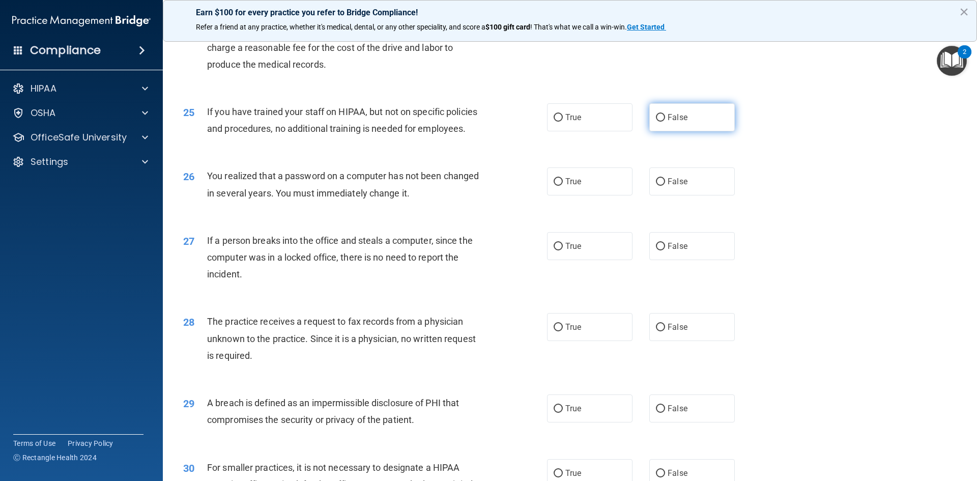
click at [657, 122] on input "False" at bounding box center [660, 118] width 9 height 8
radio input "true"
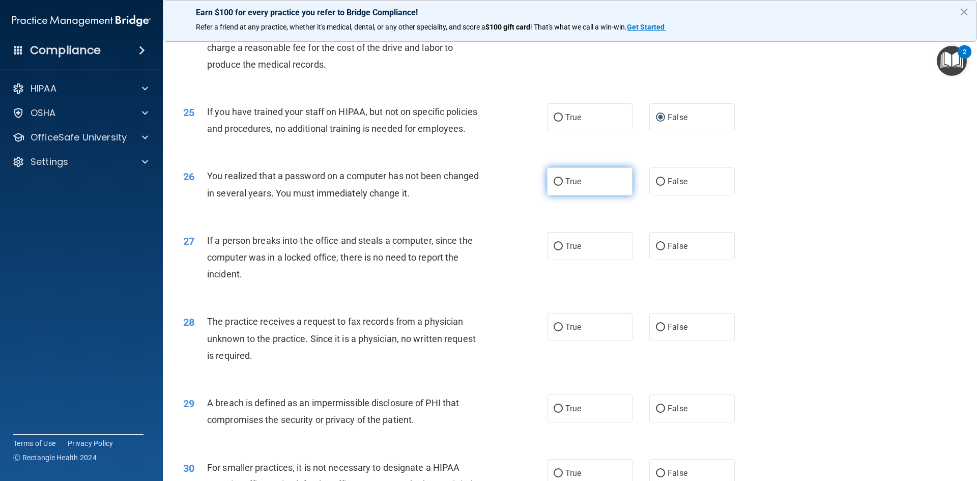
click at [605, 195] on label "True" at bounding box center [590, 181] width 86 height 28
click at [563, 186] on input "True" at bounding box center [558, 182] width 9 height 8
radio input "true"
click at [680, 251] on span "False" at bounding box center [678, 246] width 20 height 10
click at [665, 250] on input "False" at bounding box center [660, 247] width 9 height 8
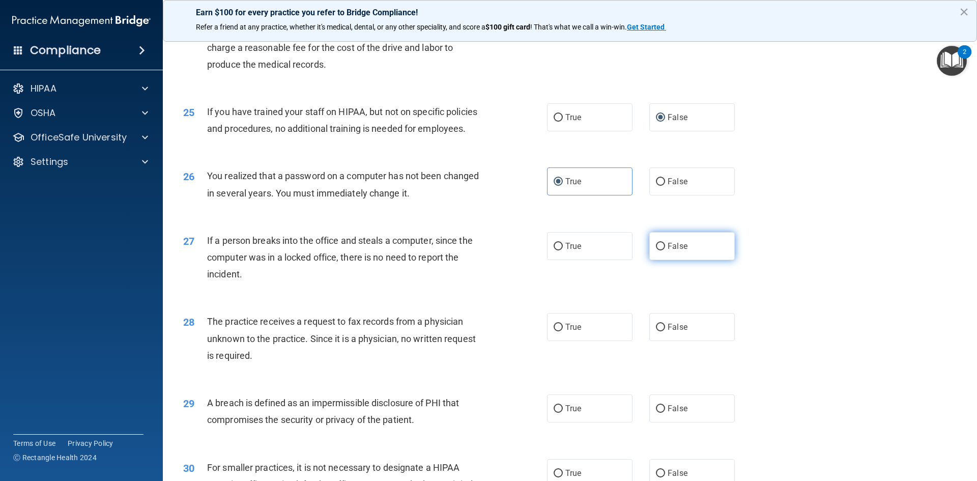
radio input "true"
click at [675, 332] on span "False" at bounding box center [678, 327] width 20 height 10
click at [665, 331] on input "False" at bounding box center [660, 328] width 9 height 8
radio input "true"
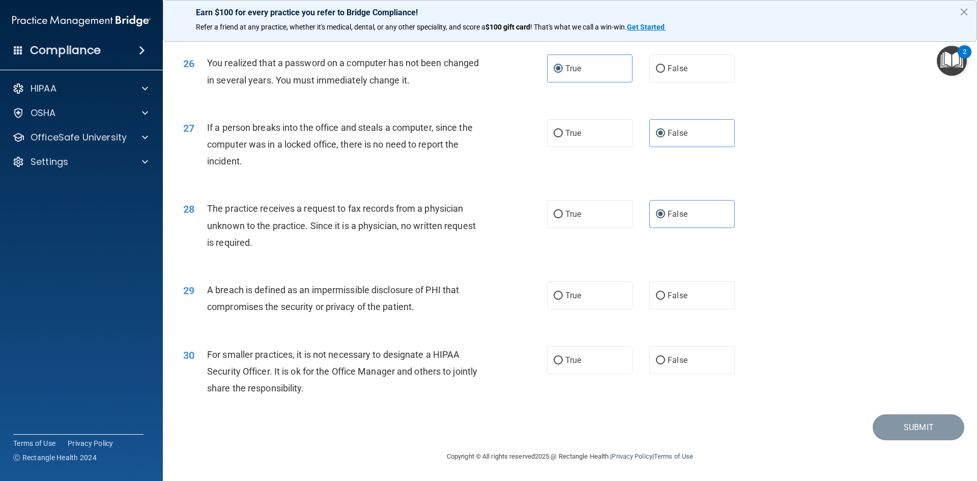
scroll to position [1928, 0]
click at [586, 297] on label "True" at bounding box center [590, 295] width 86 height 28
click at [563, 297] on input "True" at bounding box center [558, 296] width 9 height 8
radio input "true"
click at [676, 366] on label "False" at bounding box center [692, 360] width 86 height 28
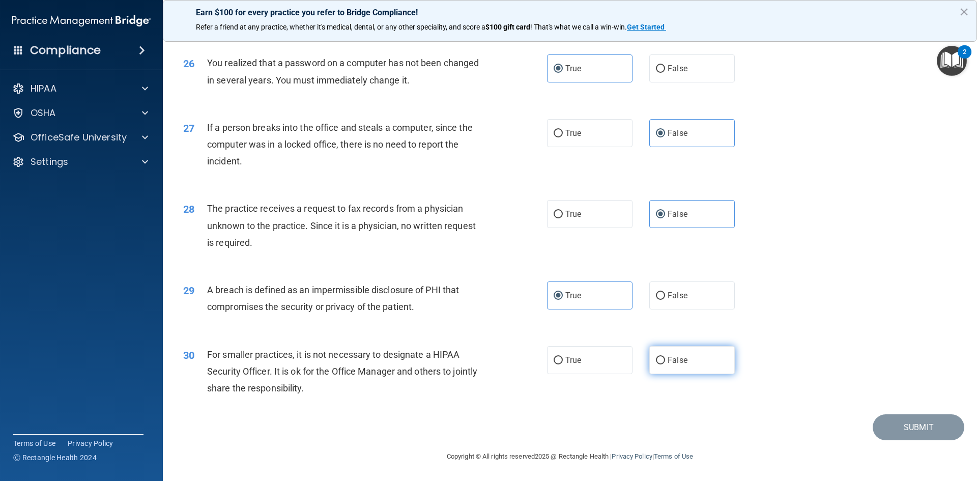
click at [665, 364] on input "False" at bounding box center [660, 361] width 9 height 8
radio input "true"
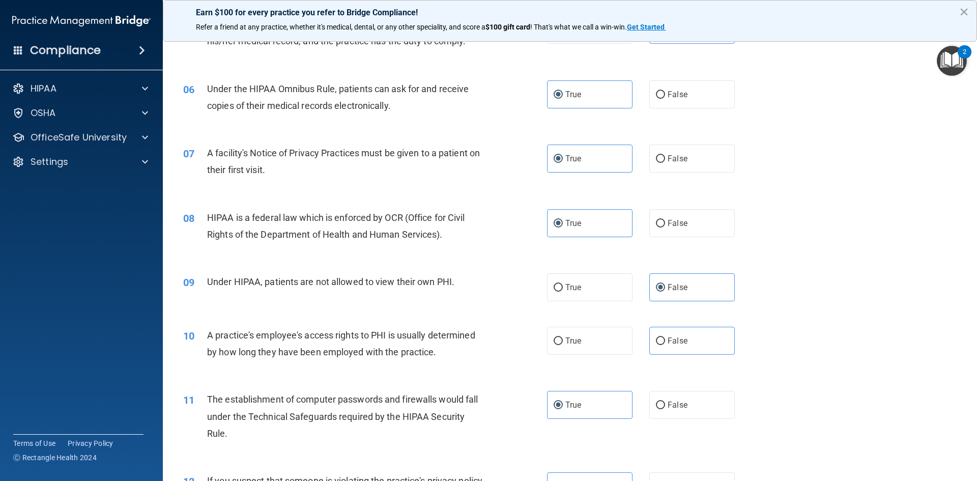
scroll to position [407, 0]
drag, startPoint x: 688, startPoint y: 349, endPoint x: 708, endPoint y: 347, distance: 19.9
click at [691, 347] on label "False" at bounding box center [692, 340] width 86 height 28
click at [665, 345] on input "False" at bounding box center [660, 341] width 9 height 8
radio input "true"
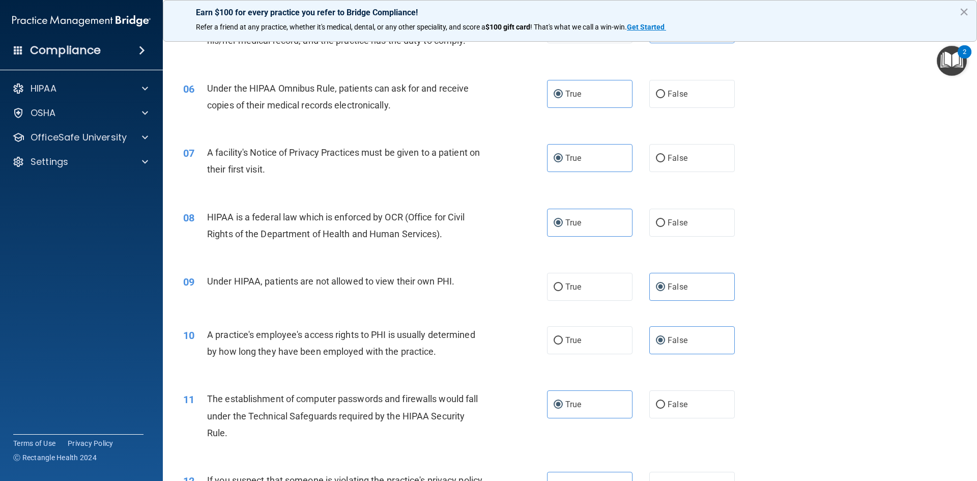
drag, startPoint x: 691, startPoint y: 407, endPoint x: 660, endPoint y: 426, distance: 36.2
drag, startPoint x: 660, startPoint y: 426, endPoint x: 645, endPoint y: 435, distance: 17.8
click at [645, 435] on div "11 The establishment of computer passwords and firewalls would fall under the T…" at bounding box center [570, 418] width 789 height 81
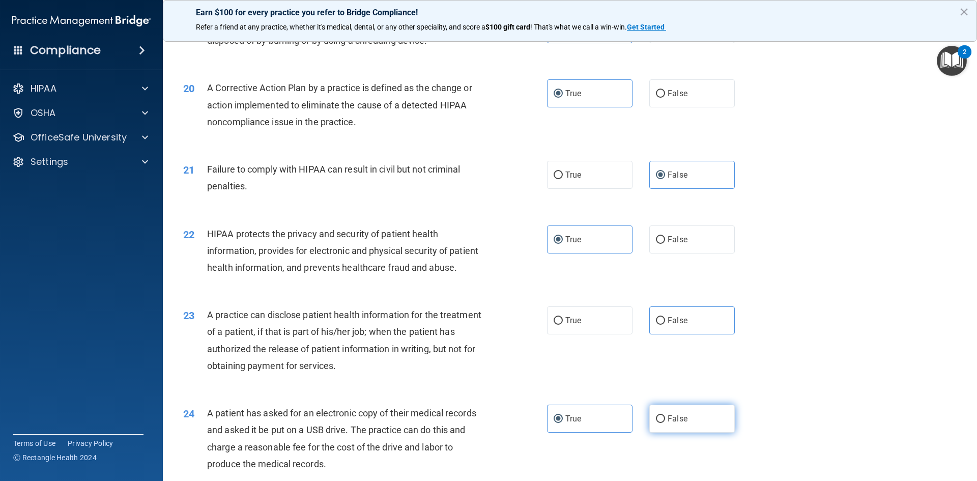
scroll to position [1425, 0]
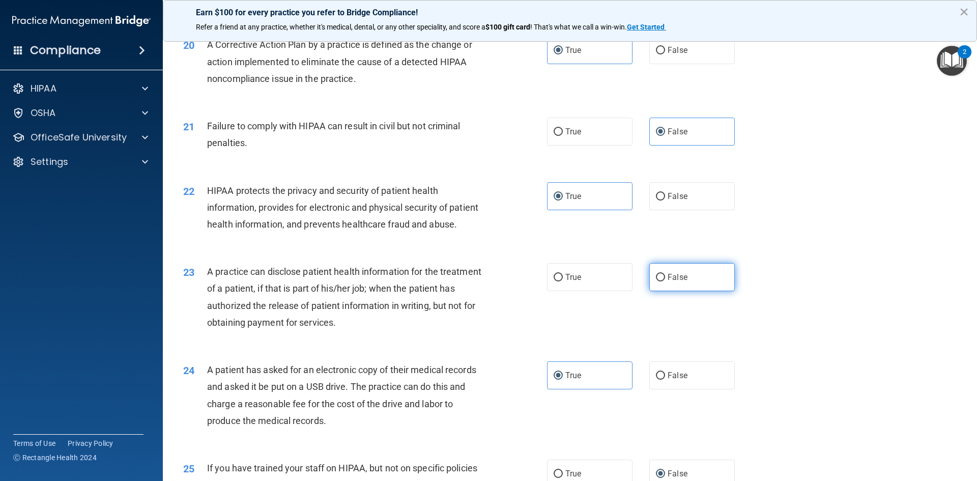
click at [670, 291] on label "False" at bounding box center [692, 277] width 86 height 28
click at [665, 281] on input "False" at bounding box center [660, 278] width 9 height 8
radio input "true"
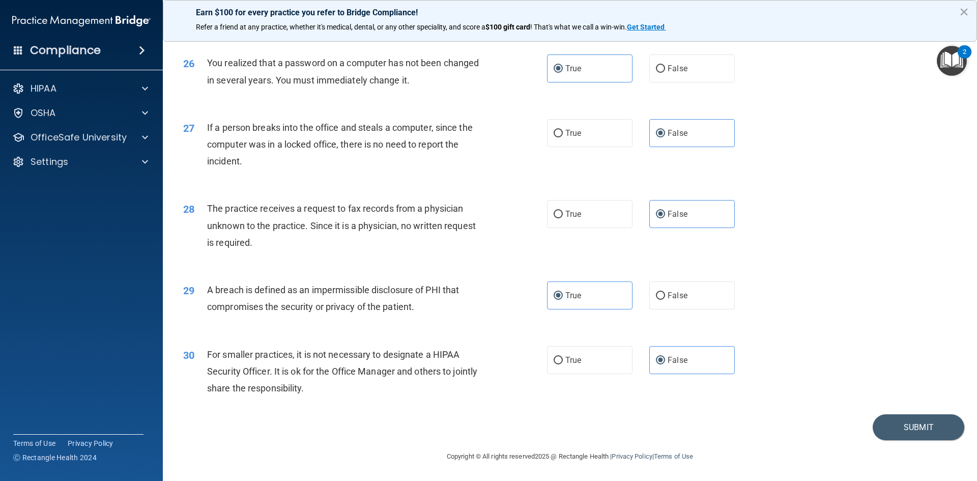
scroll to position [1928, 0]
click at [900, 427] on button "Submit" at bounding box center [919, 427] width 92 height 26
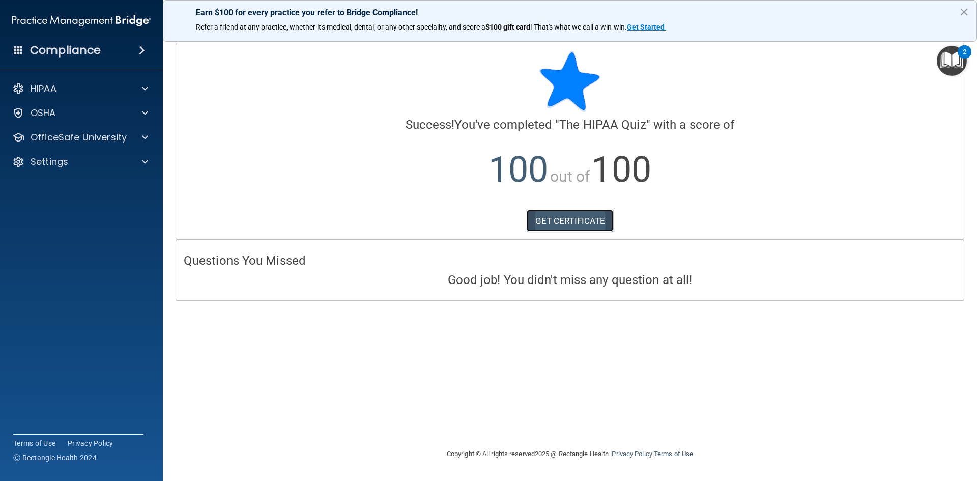
click at [573, 224] on link "GET CERTIFICATE" at bounding box center [570, 221] width 87 height 22
click at [947, 54] on img "Open Resource Center, 2 new notifications" at bounding box center [952, 61] width 30 height 30
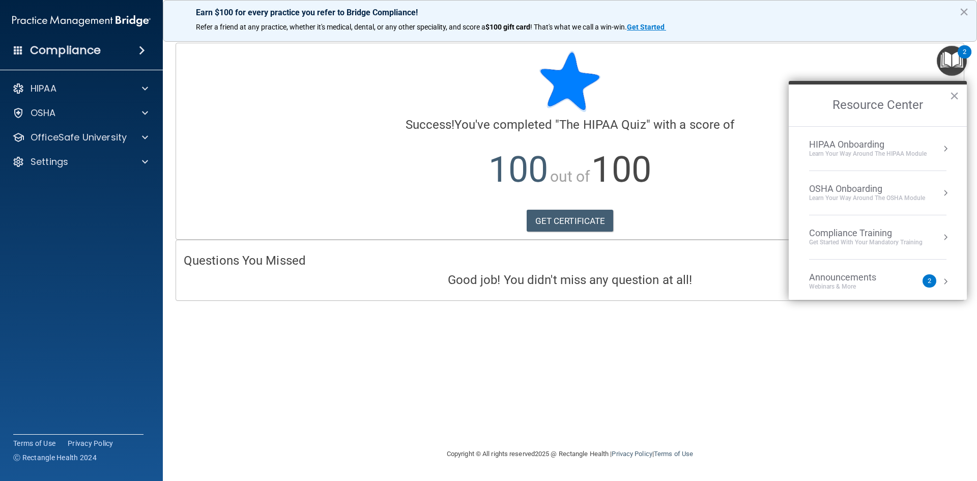
click at [861, 148] on div "HIPAA Onboarding" at bounding box center [868, 144] width 118 height 11
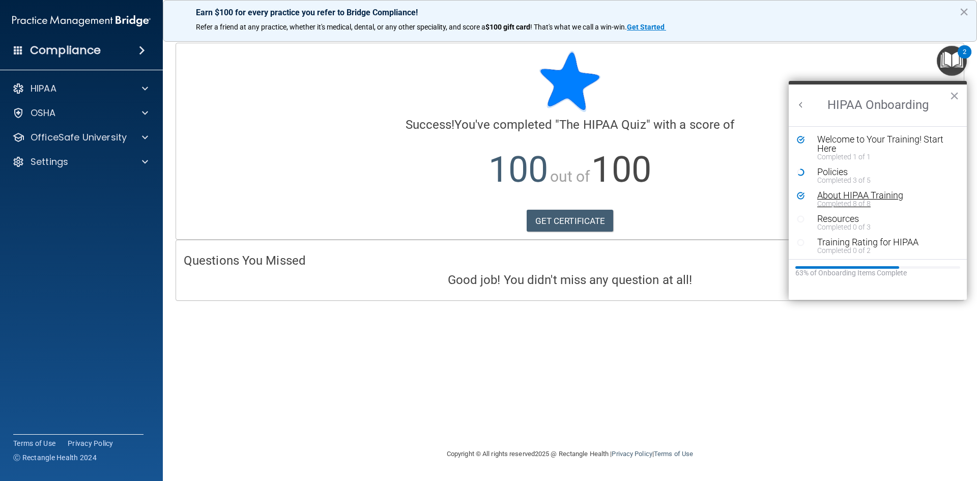
click at [841, 200] on div "Completed 8 of 8" at bounding box center [881, 203] width 129 height 7
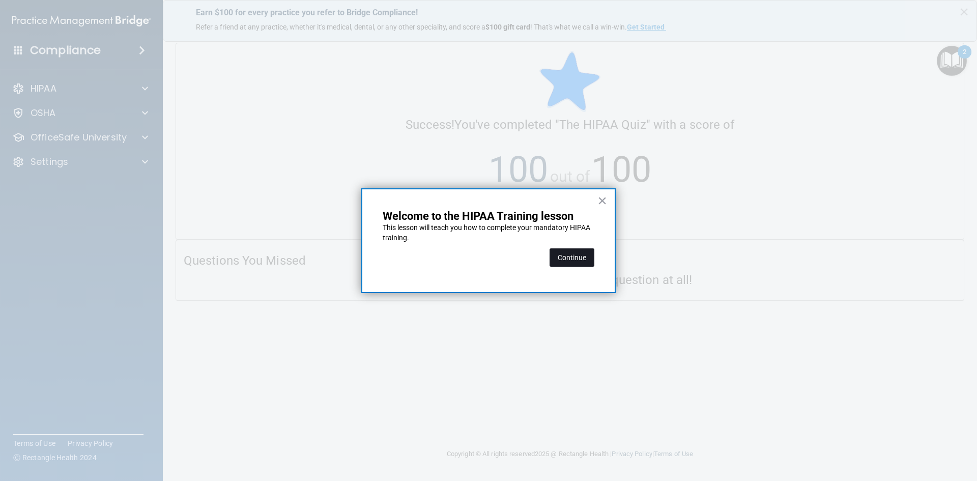
click at [578, 259] on button "Continue" at bounding box center [572, 257] width 45 height 18
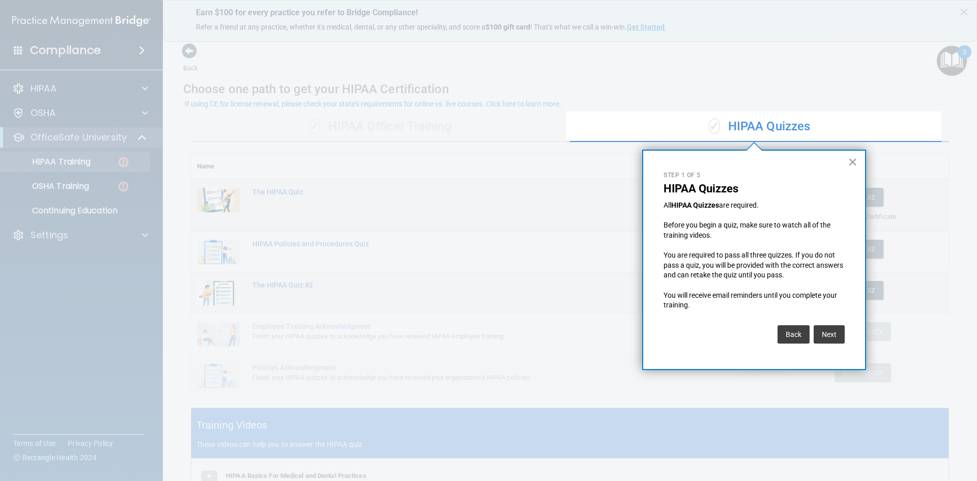
drag, startPoint x: 854, startPoint y: 166, endPoint x: 847, endPoint y: 182, distance: 17.8
click at [852, 168] on button "×" at bounding box center [853, 162] width 10 height 16
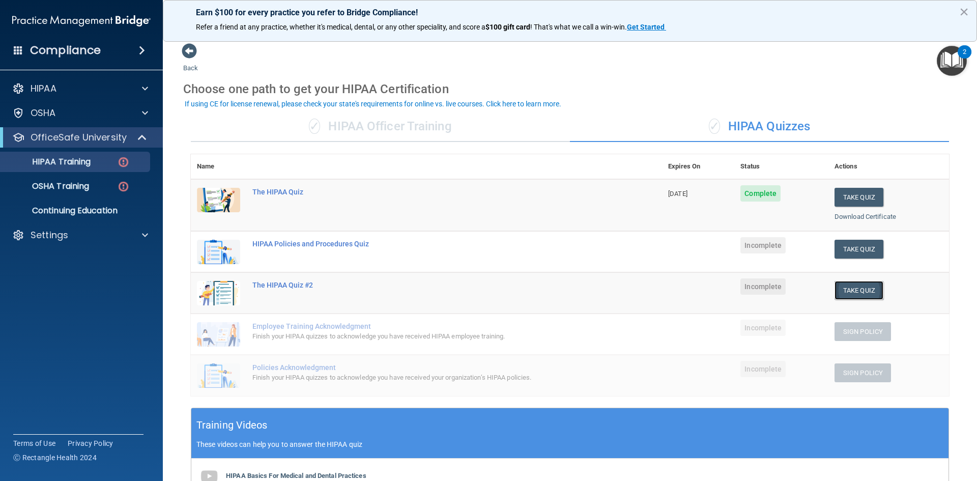
click at [852, 288] on button "Take Quiz" at bounding box center [859, 290] width 49 height 19
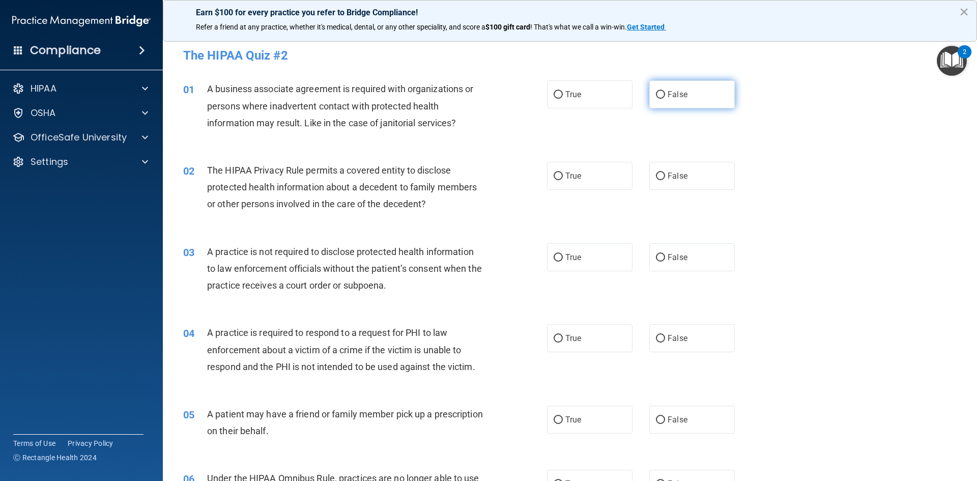
click at [691, 99] on label "False" at bounding box center [692, 94] width 86 height 28
click at [665, 99] on input "False" at bounding box center [660, 95] width 9 height 8
radio input "true"
click at [602, 186] on label "True" at bounding box center [590, 176] width 86 height 28
click at [563, 180] on input "True" at bounding box center [558, 177] width 9 height 8
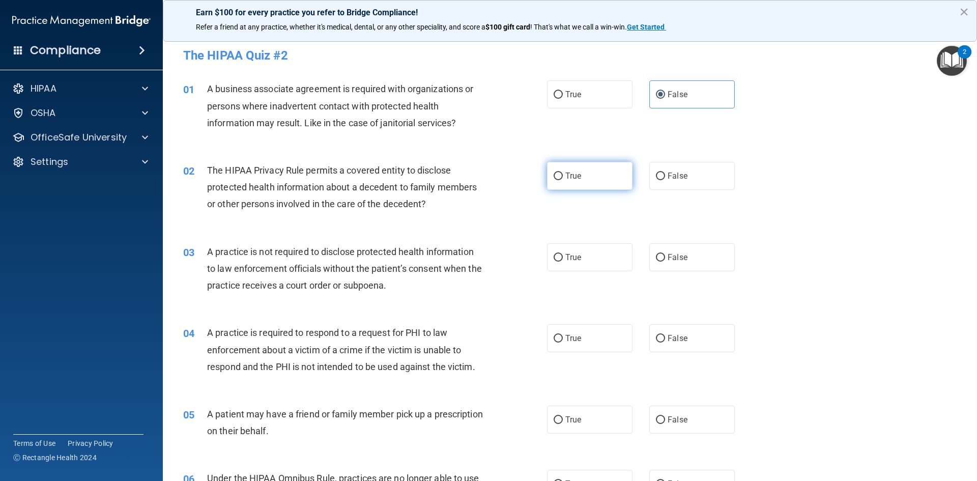
radio input "true"
click at [673, 261] on span "False" at bounding box center [678, 257] width 20 height 10
click at [665, 261] on input "False" at bounding box center [660, 258] width 9 height 8
radio input "true"
drag, startPoint x: 589, startPoint y: 353, endPoint x: 584, endPoint y: 365, distance: 13.0
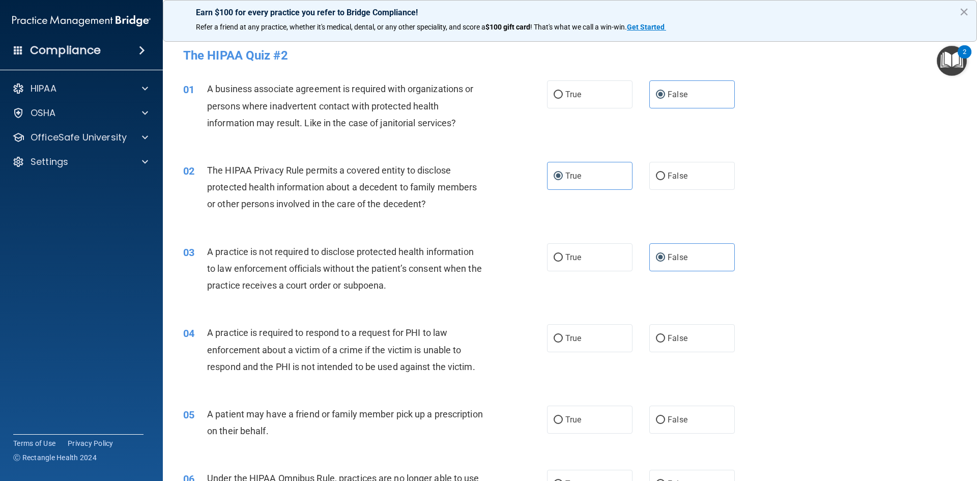
click at [588, 353] on div "04 A practice is required to respond to a request for PHI to law enforcement ab…" at bounding box center [570, 352] width 789 height 81
click at [590, 348] on label "True" at bounding box center [590, 338] width 86 height 28
click at [563, 343] on input "True" at bounding box center [558, 339] width 9 height 8
radio input "true"
click at [569, 421] on span "True" at bounding box center [574, 420] width 16 height 10
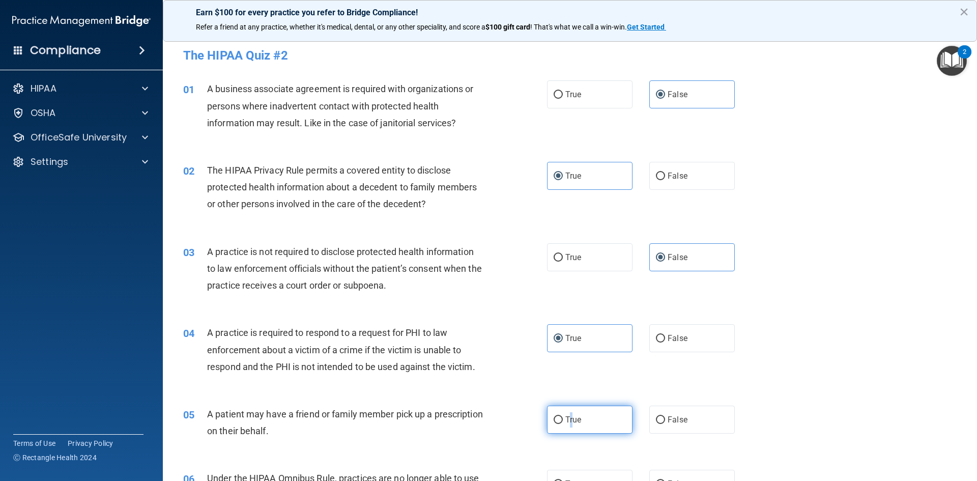
click at [556, 421] on input "True" at bounding box center [558, 420] width 9 height 8
radio input "true"
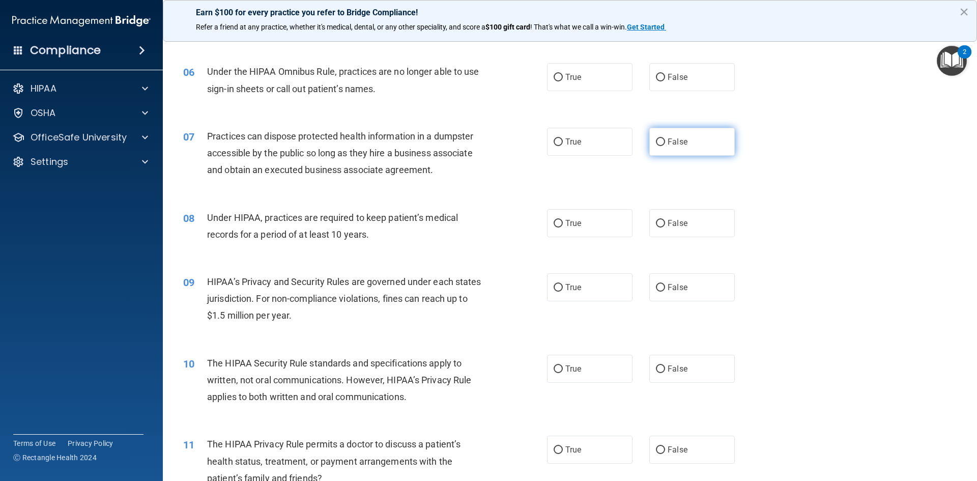
scroll to position [407, 0]
click at [668, 78] on span "False" at bounding box center [678, 77] width 20 height 10
click at [664, 78] on input "False" at bounding box center [660, 77] width 9 height 8
radio input "true"
drag, startPoint x: 653, startPoint y: 149, endPoint x: 662, endPoint y: 180, distance: 32.4
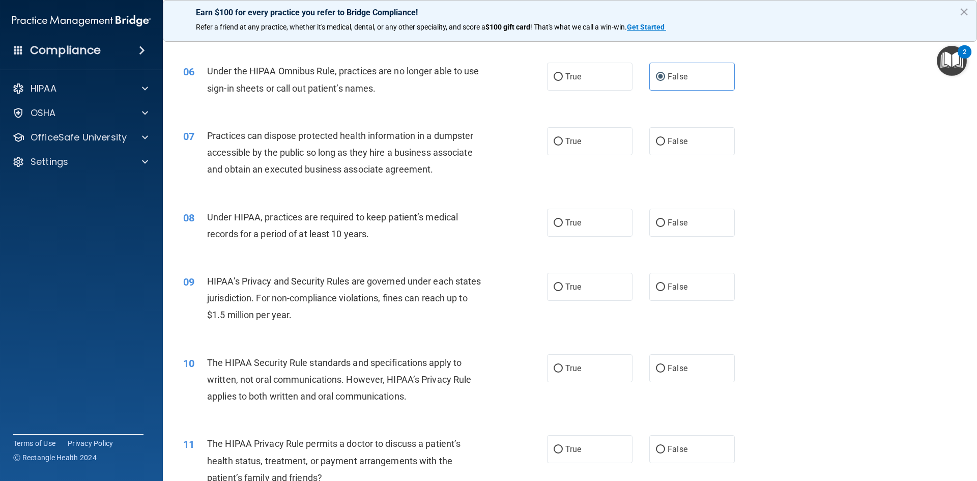
click at [652, 149] on label "False" at bounding box center [692, 141] width 86 height 28
click at [656, 146] on input "False" at bounding box center [660, 142] width 9 height 8
radio input "true"
click at [660, 232] on label "False" at bounding box center [692, 223] width 86 height 28
click at [660, 227] on input "False" at bounding box center [660, 223] width 9 height 8
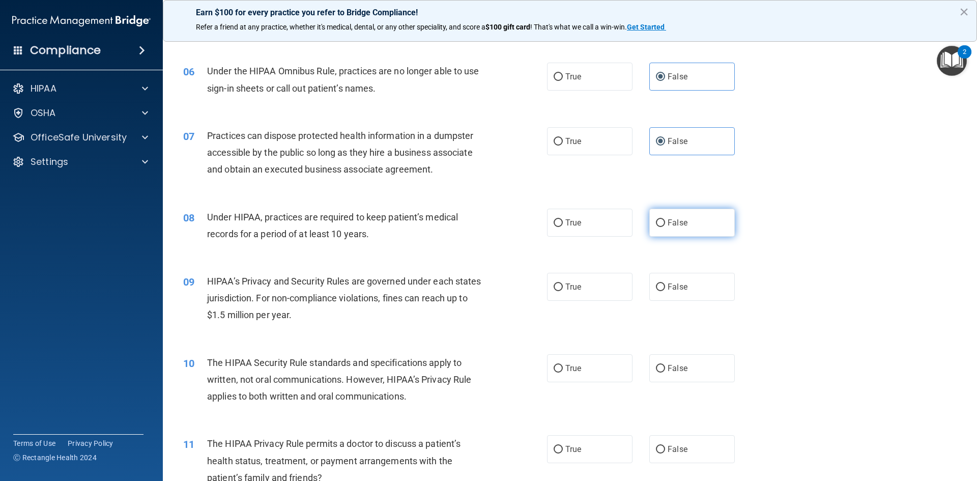
radio input "true"
drag, startPoint x: 658, startPoint y: 290, endPoint x: 650, endPoint y: 292, distance: 7.9
click at [657, 290] on input "False" at bounding box center [660, 288] width 9 height 8
radio input "true"
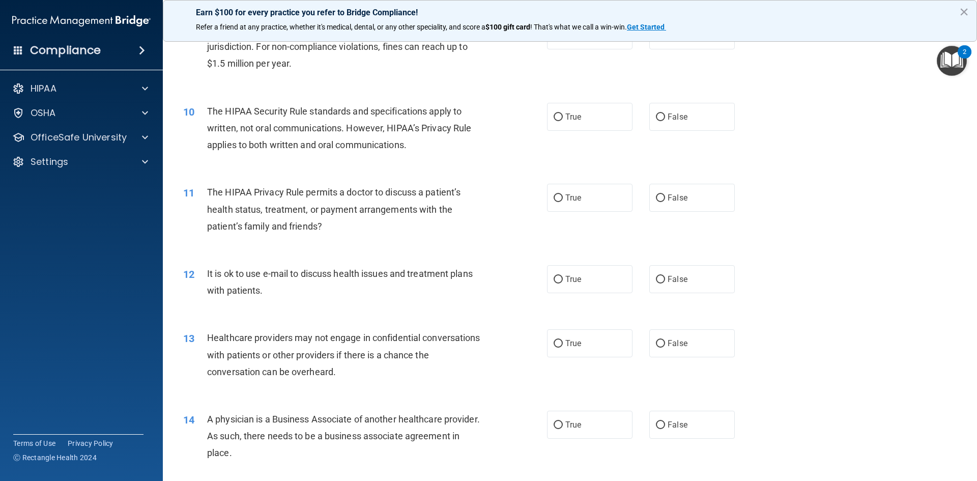
scroll to position [662, 0]
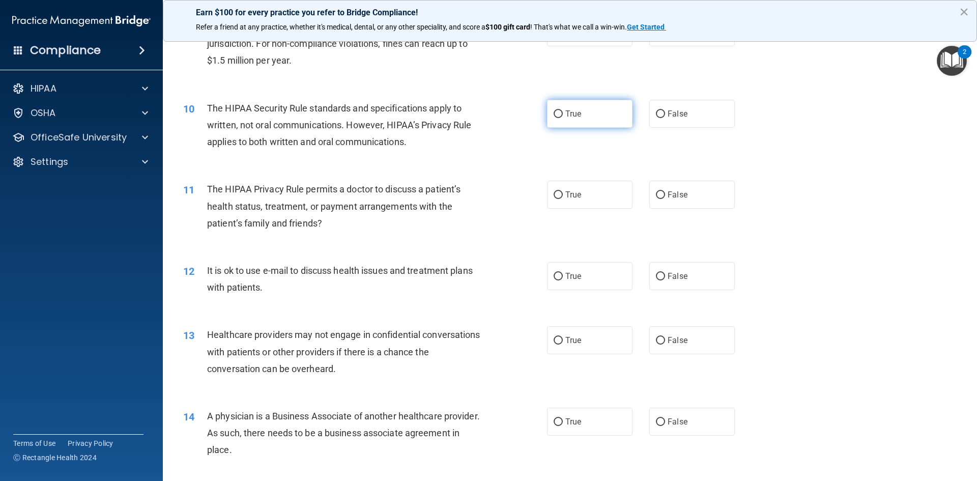
click at [575, 116] on span "True" at bounding box center [574, 114] width 16 height 10
click at [563, 116] on input "True" at bounding box center [558, 114] width 9 height 8
radio input "true"
click at [558, 207] on label "True" at bounding box center [590, 195] width 86 height 28
click at [558, 199] on input "True" at bounding box center [558, 195] width 9 height 8
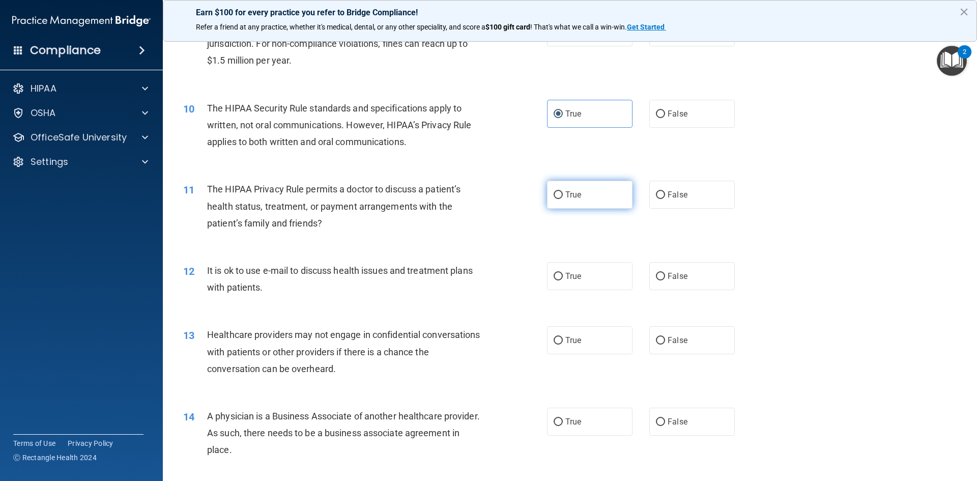
radio input "true"
click at [566, 273] on span "True" at bounding box center [574, 276] width 16 height 10
click at [563, 273] on input "True" at bounding box center [558, 277] width 9 height 8
radio input "true"
click at [668, 274] on span "False" at bounding box center [678, 276] width 20 height 10
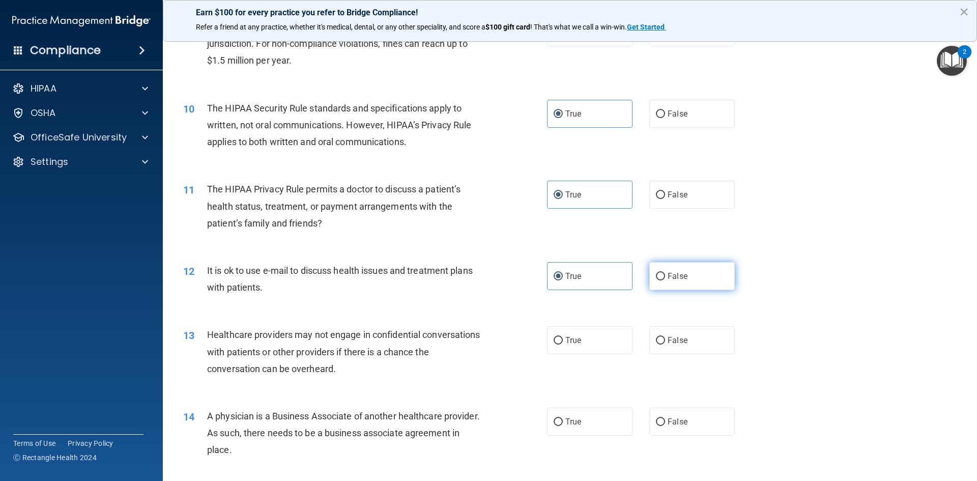
click at [663, 274] on input "False" at bounding box center [660, 277] width 9 height 8
radio input "true"
click at [598, 264] on label "True" at bounding box center [590, 276] width 86 height 28
click at [563, 273] on input "True" at bounding box center [558, 277] width 9 height 8
radio input "true"
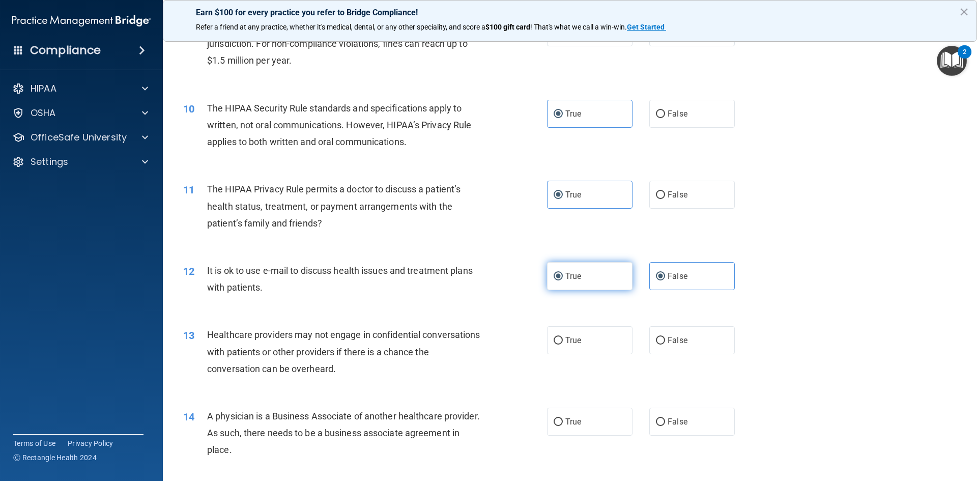
radio input "false"
click at [658, 338] on input "False" at bounding box center [660, 341] width 9 height 8
radio input "true"
click at [676, 423] on span "False" at bounding box center [678, 422] width 20 height 10
click at [665, 423] on input "False" at bounding box center [660, 422] width 9 height 8
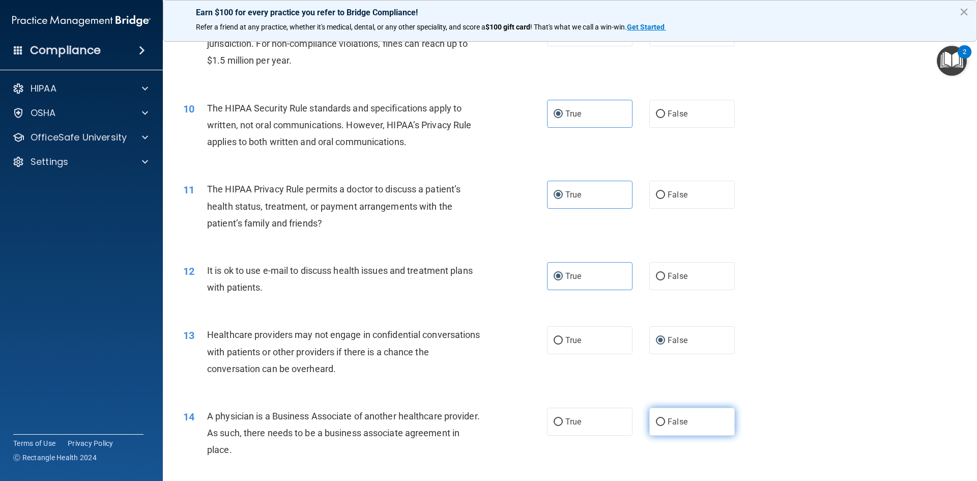
radio input "true"
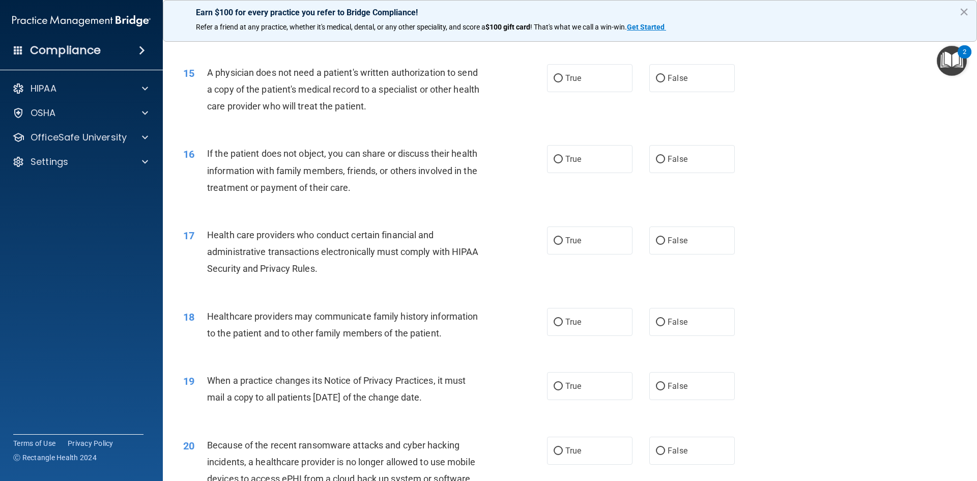
scroll to position [1069, 0]
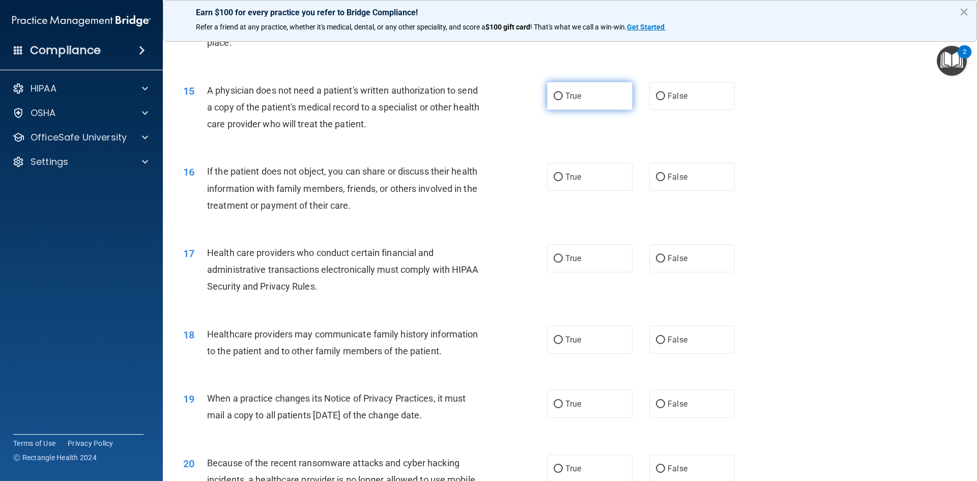
click at [573, 108] on label "True" at bounding box center [590, 96] width 86 height 28
click at [563, 100] on input "True" at bounding box center [558, 97] width 9 height 8
radio input "true"
click at [579, 178] on label "True" at bounding box center [590, 177] width 86 height 28
click at [563, 178] on input "True" at bounding box center [558, 178] width 9 height 8
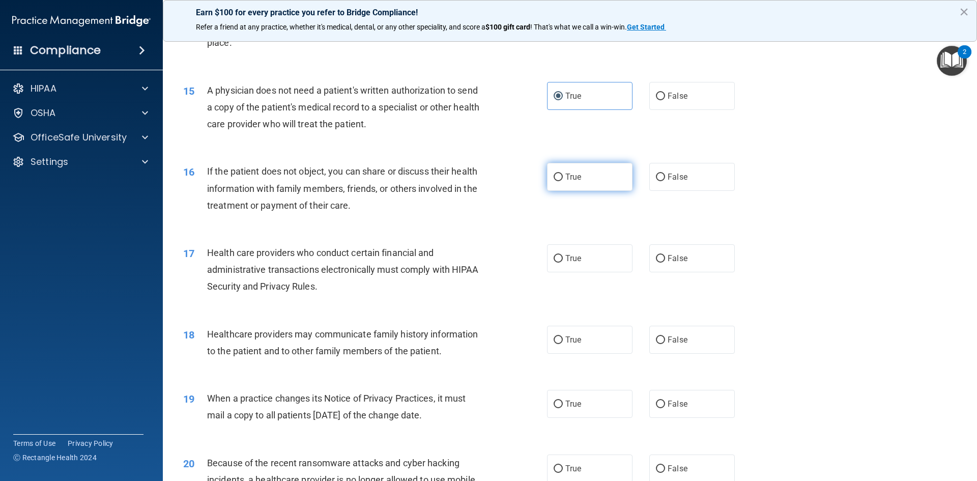
radio input "true"
click at [588, 265] on label "True" at bounding box center [590, 258] width 86 height 28
click at [563, 263] on input "True" at bounding box center [558, 259] width 9 height 8
radio input "true"
click at [676, 337] on span "False" at bounding box center [678, 340] width 20 height 10
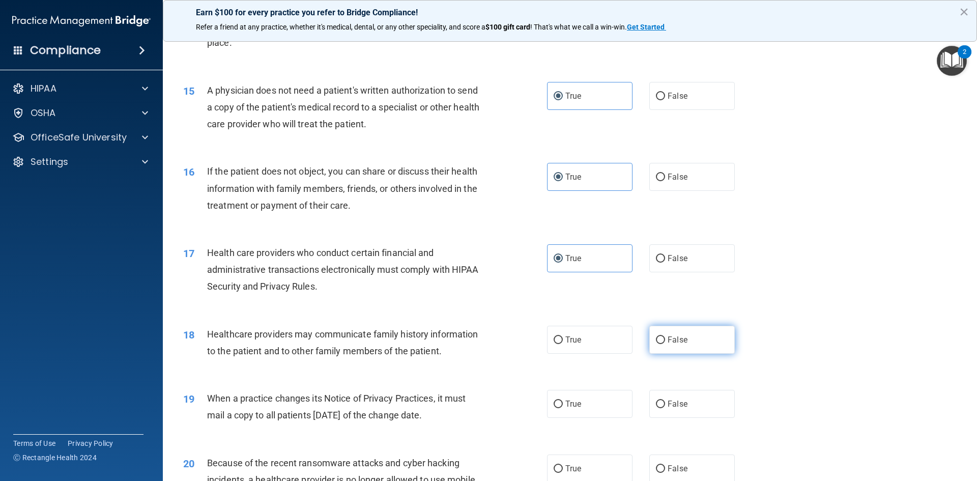
click at [665, 337] on input "False" at bounding box center [660, 340] width 9 height 8
radio input "true"
click at [666, 394] on label "False" at bounding box center [692, 404] width 86 height 28
click at [665, 401] on input "False" at bounding box center [660, 405] width 9 height 8
radio input "true"
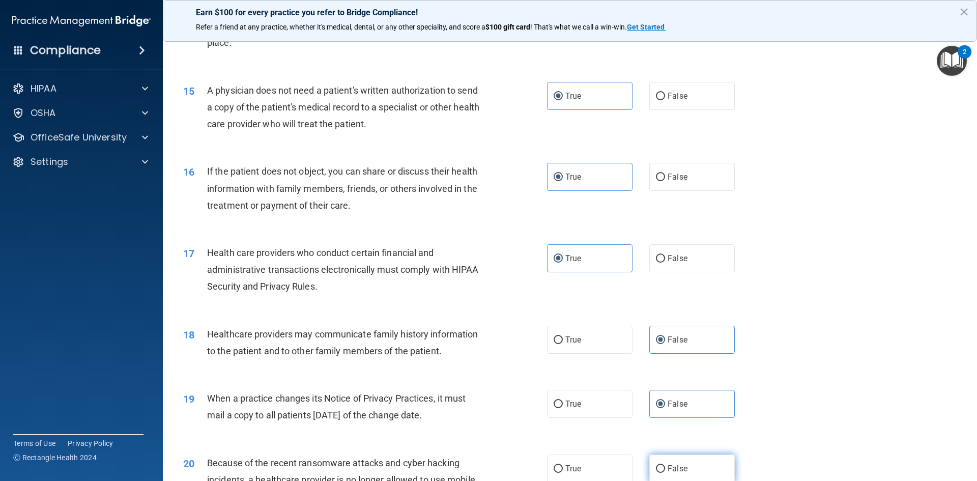
drag, startPoint x: 695, startPoint y: 469, endPoint x: 698, endPoint y: 462, distance: 7.8
click at [694, 468] on label "False" at bounding box center [692, 469] width 86 height 28
click at [665, 468] on input "False" at bounding box center [660, 469] width 9 height 8
radio input "true"
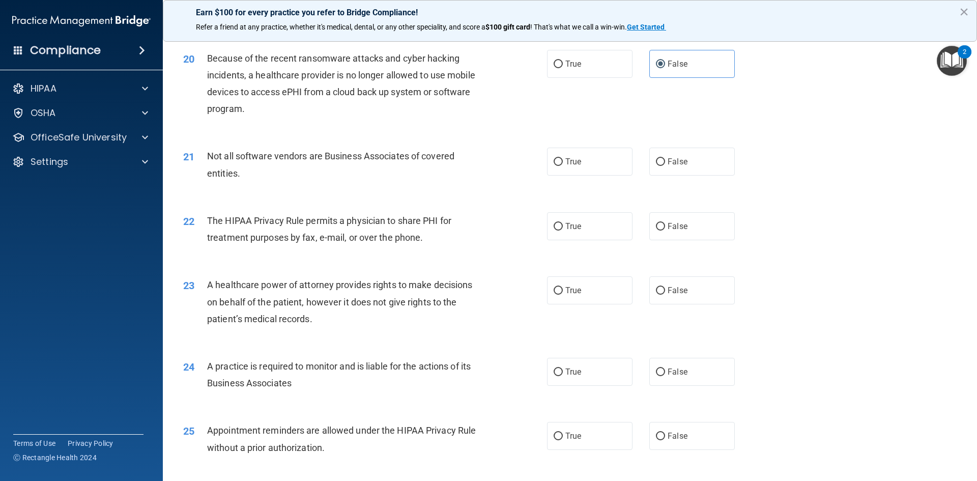
scroll to position [1527, 0]
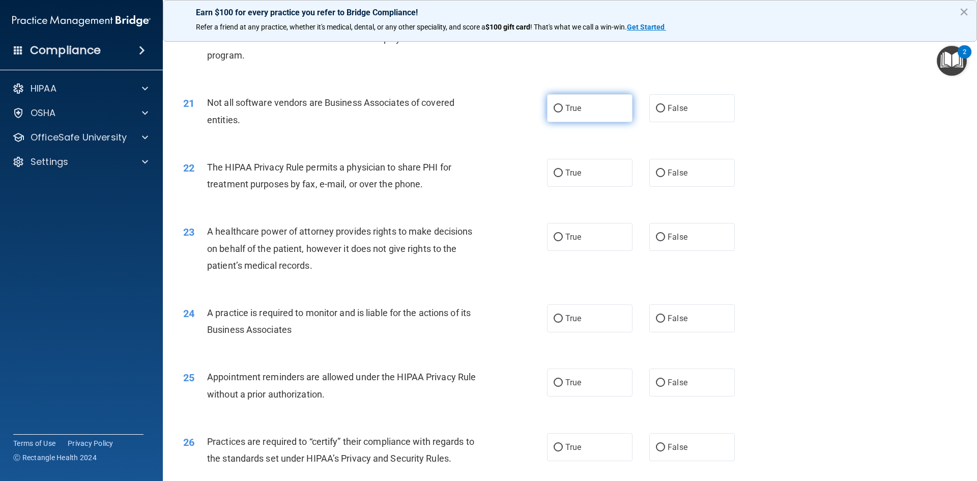
click at [547, 95] on label "True" at bounding box center [590, 108] width 86 height 28
click at [554, 105] on input "True" at bounding box center [558, 109] width 9 height 8
radio input "true"
click at [570, 179] on label "True" at bounding box center [590, 173] width 86 height 28
click at [563, 177] on input "True" at bounding box center [558, 173] width 9 height 8
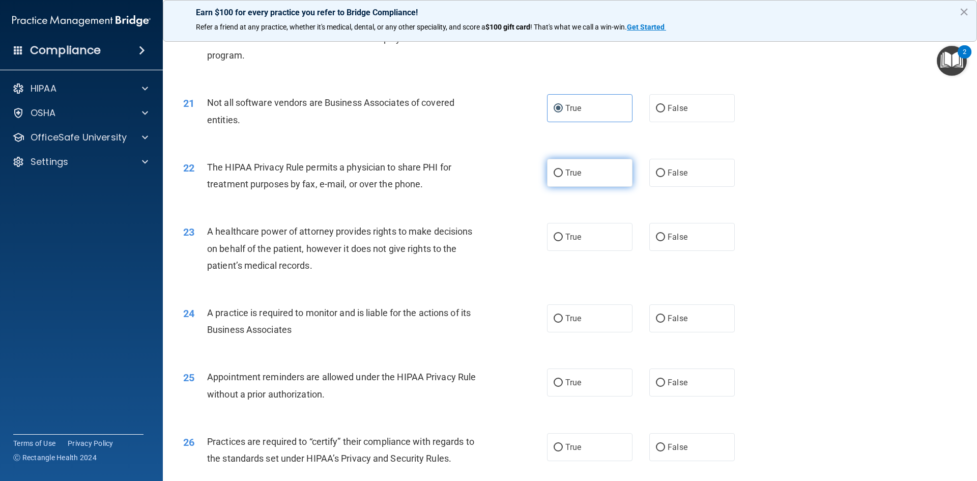
radio input "true"
click at [660, 236] on input "False" at bounding box center [660, 238] width 9 height 8
radio input "true"
click at [676, 325] on label "False" at bounding box center [692, 318] width 86 height 28
click at [665, 323] on input "False" at bounding box center [660, 319] width 9 height 8
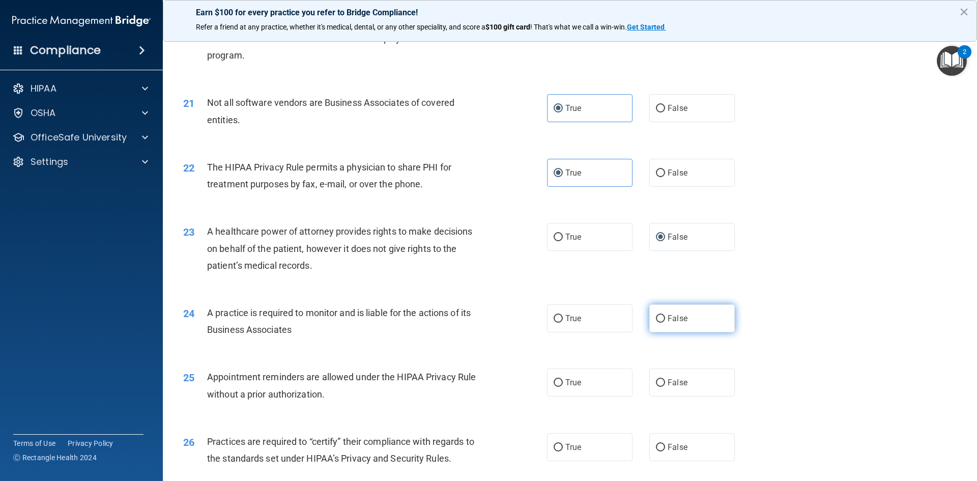
radio input "true"
click at [598, 393] on label "True" at bounding box center [590, 383] width 86 height 28
click at [563, 387] on input "True" at bounding box center [558, 383] width 9 height 8
radio input "true"
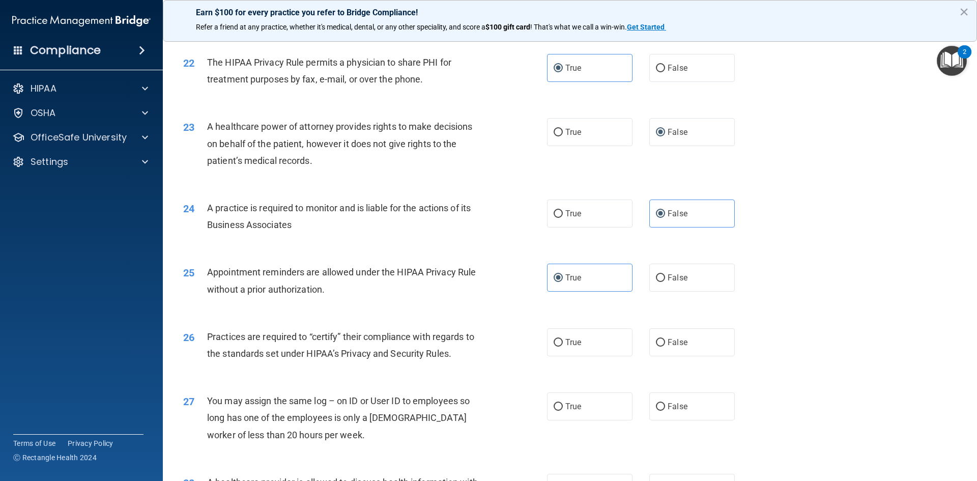
scroll to position [1680, 0]
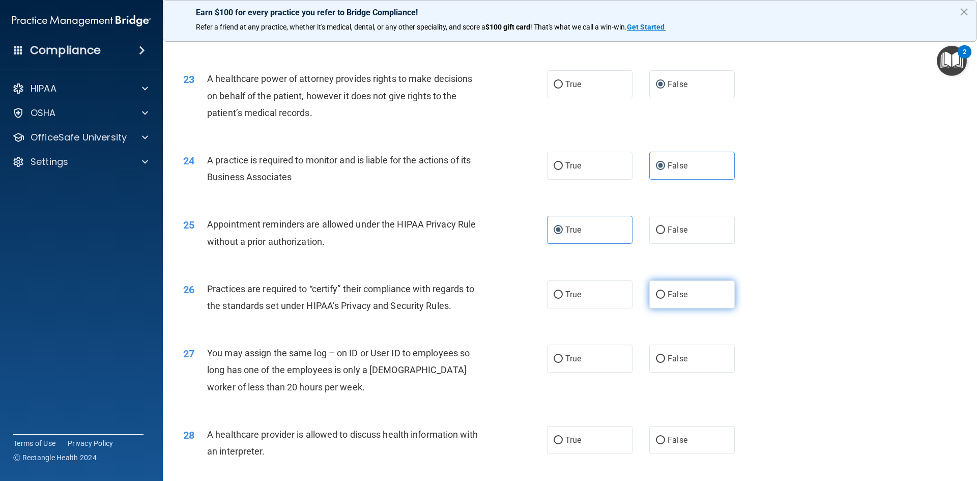
click at [659, 296] on input "False" at bounding box center [660, 295] width 9 height 8
radio input "true"
click at [668, 360] on span "False" at bounding box center [678, 359] width 20 height 10
click at [665, 360] on input "False" at bounding box center [660, 359] width 9 height 8
radio input "true"
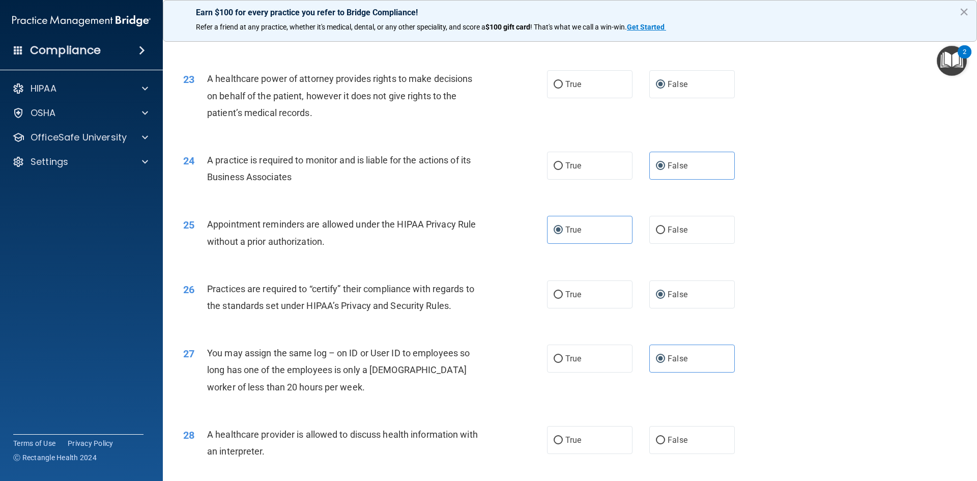
drag, startPoint x: 570, startPoint y: 436, endPoint x: 639, endPoint y: 403, distance: 76.9
click at [573, 435] on span "True" at bounding box center [574, 440] width 16 height 10
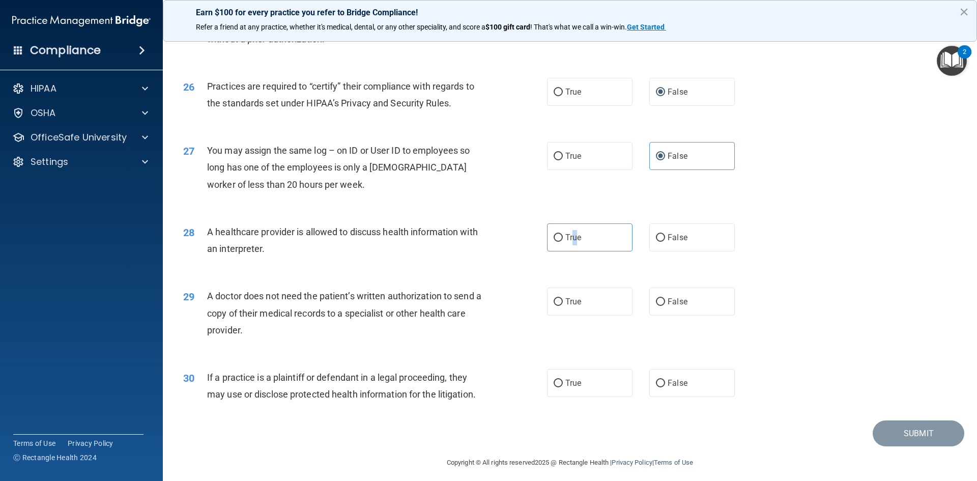
scroll to position [1883, 0]
click at [571, 238] on span "True" at bounding box center [574, 237] width 16 height 10
click at [563, 238] on input "True" at bounding box center [558, 237] width 9 height 8
radio input "true"
drag, startPoint x: 557, startPoint y: 292, endPoint x: 564, endPoint y: 309, distance: 18.5
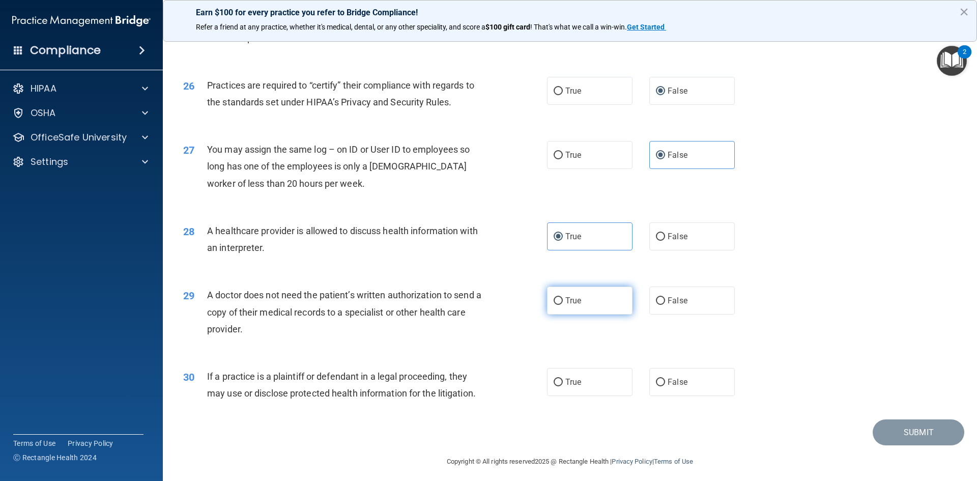
click at [557, 293] on label "True" at bounding box center [590, 301] width 86 height 28
click at [557, 297] on input "True" at bounding box center [558, 301] width 9 height 8
radio input "true"
drag, startPoint x: 564, startPoint y: 381, endPoint x: 572, endPoint y: 383, distance: 7.8
click at [568, 382] on span "True" at bounding box center [574, 382] width 16 height 10
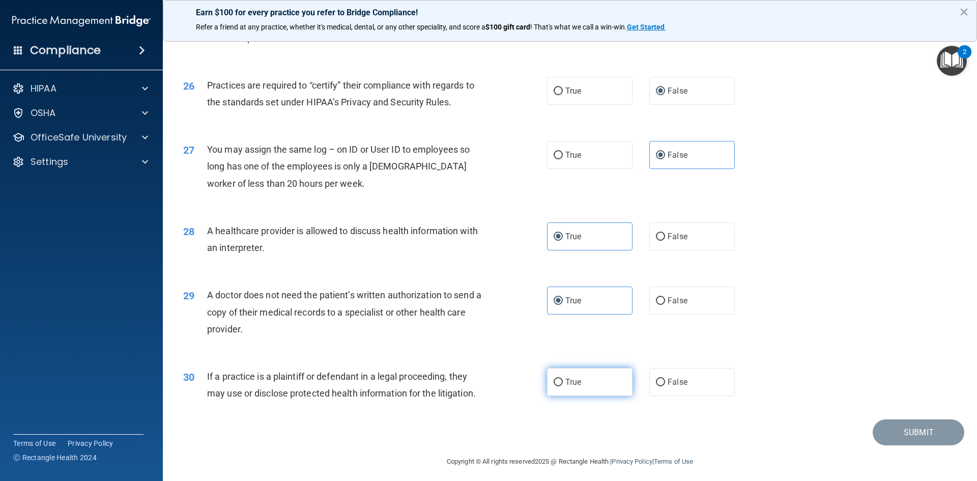
click at [563, 382] on input "True" at bounding box center [558, 383] width 9 height 8
radio input "true"
click at [879, 432] on button "Submit" at bounding box center [919, 432] width 92 height 26
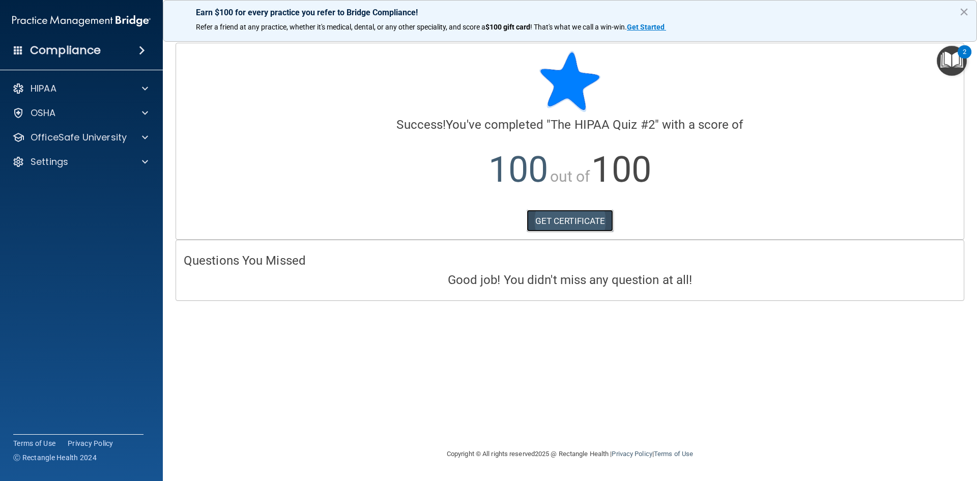
click at [575, 217] on link "GET CERTIFICATE" at bounding box center [570, 221] width 87 height 22
click at [941, 54] on img "Open Resource Center, 2 new notifications" at bounding box center [952, 61] width 30 height 30
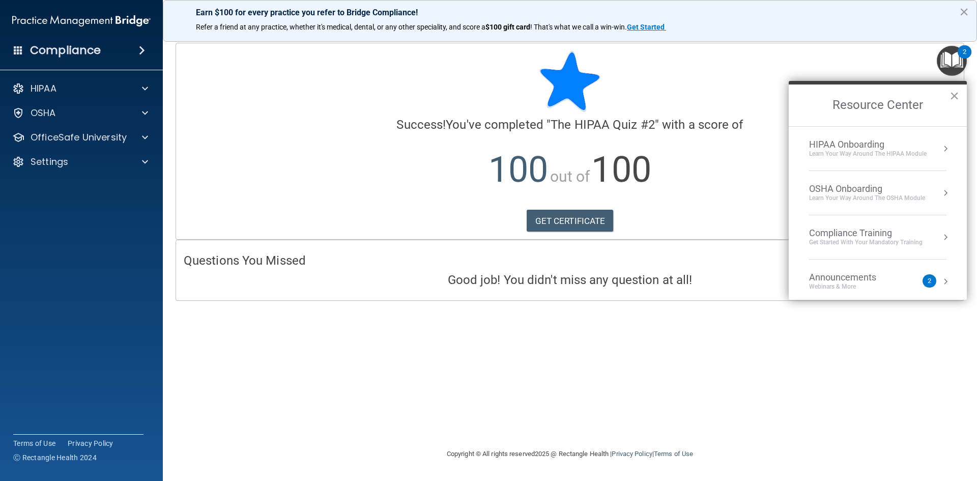
click at [875, 150] on div "Learn Your Way around the HIPAA module" at bounding box center [868, 154] width 118 height 9
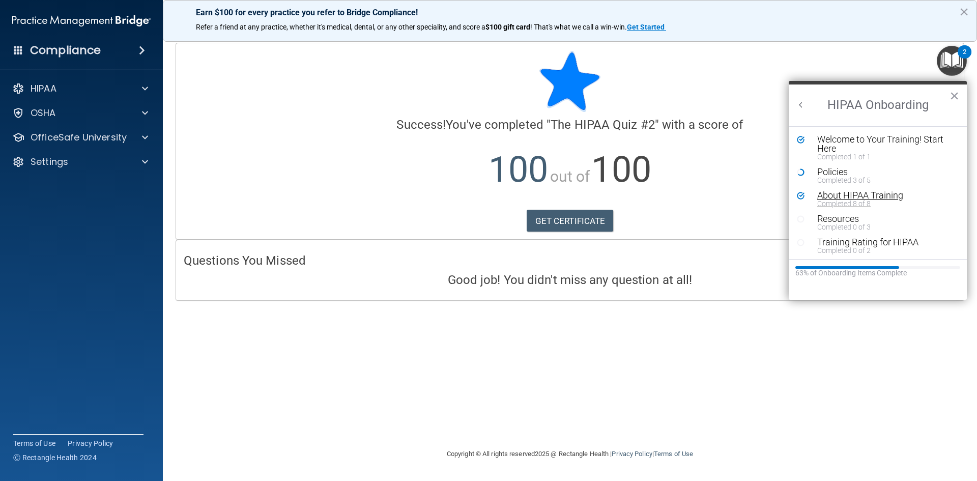
click at [846, 201] on div "Completed 8 of 8" at bounding box center [881, 203] width 129 height 7
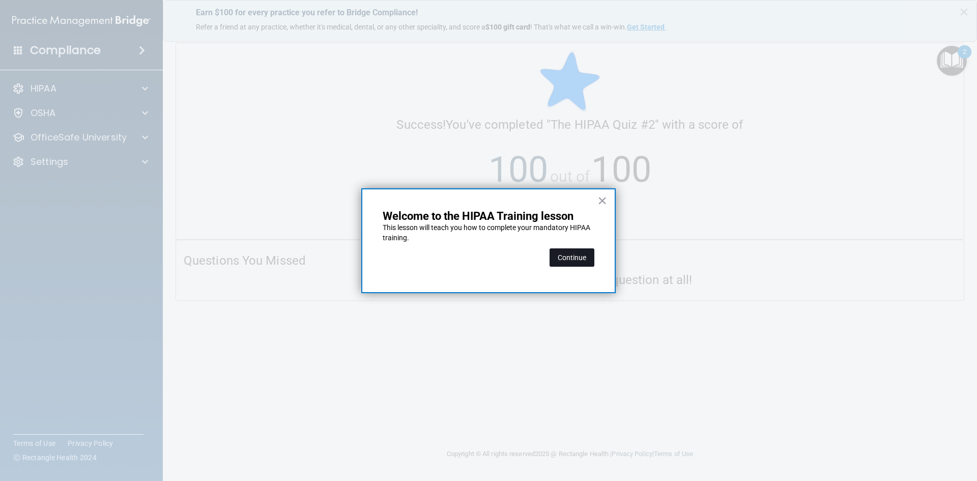
click at [582, 259] on button "Continue" at bounding box center [572, 257] width 45 height 18
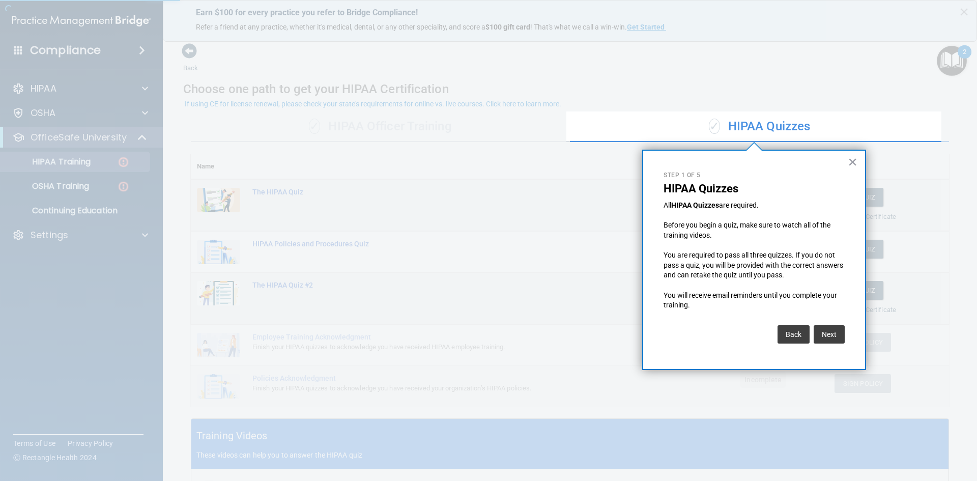
click at [850, 161] on button "×" at bounding box center [853, 162] width 10 height 16
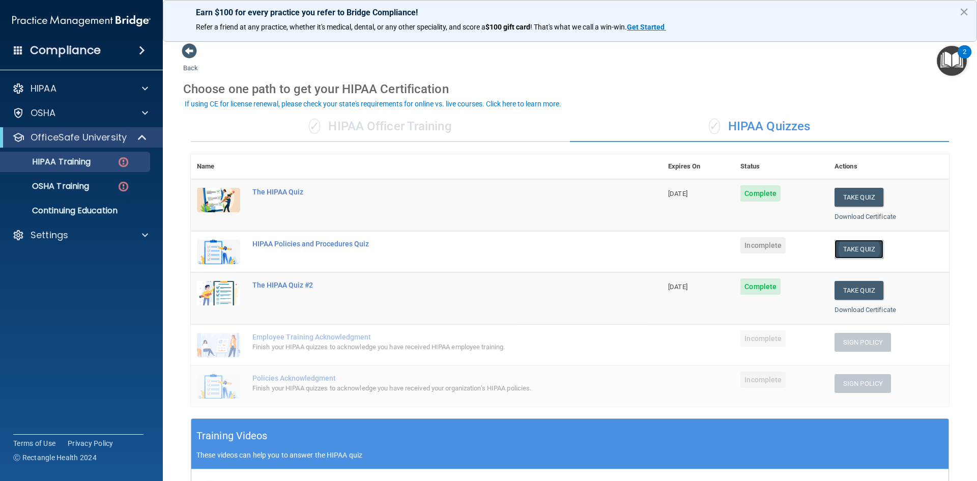
click at [850, 249] on button "Take Quiz" at bounding box center [859, 249] width 49 height 19
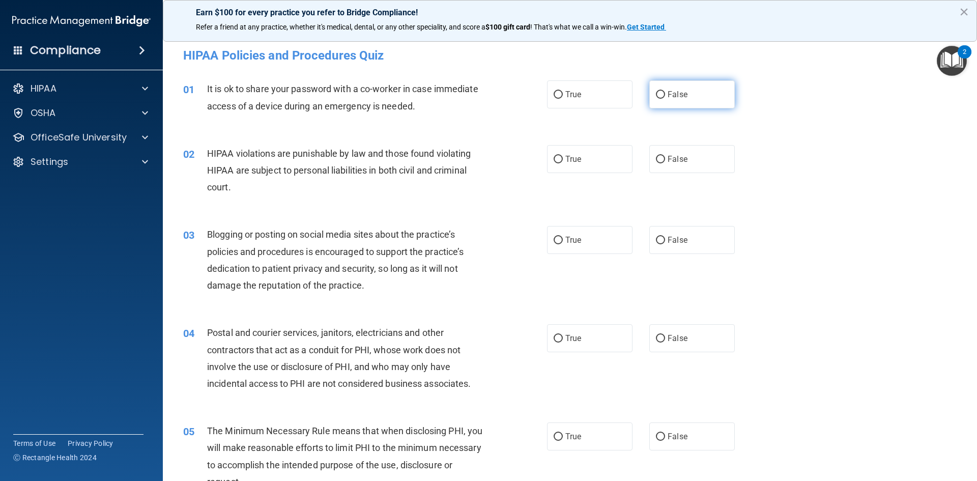
click at [692, 98] on label "False" at bounding box center [692, 94] width 86 height 28
click at [665, 98] on input "False" at bounding box center [660, 95] width 9 height 8
radio input "true"
click at [589, 165] on label "True" at bounding box center [590, 159] width 86 height 28
click at [563, 163] on input "True" at bounding box center [558, 160] width 9 height 8
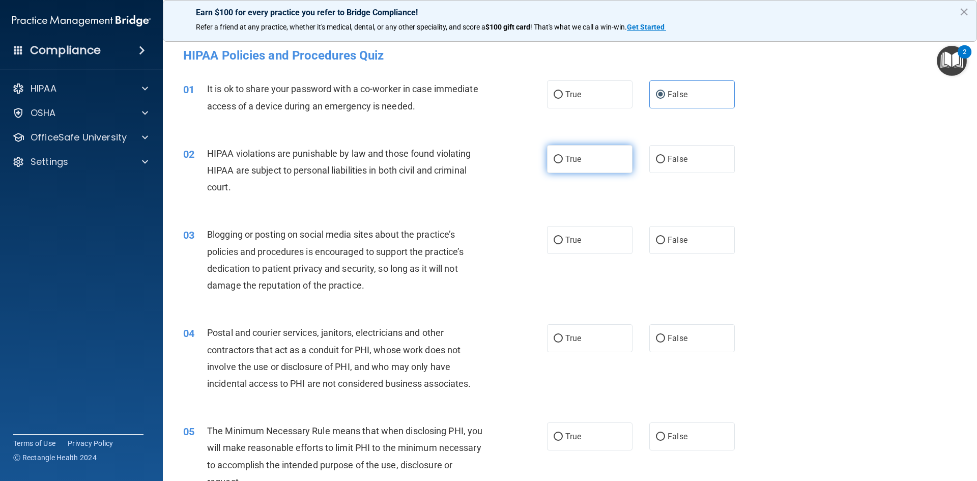
radio input "true"
click at [684, 245] on label "False" at bounding box center [692, 240] width 86 height 28
click at [665, 244] on input "False" at bounding box center [660, 241] width 9 height 8
radio input "true"
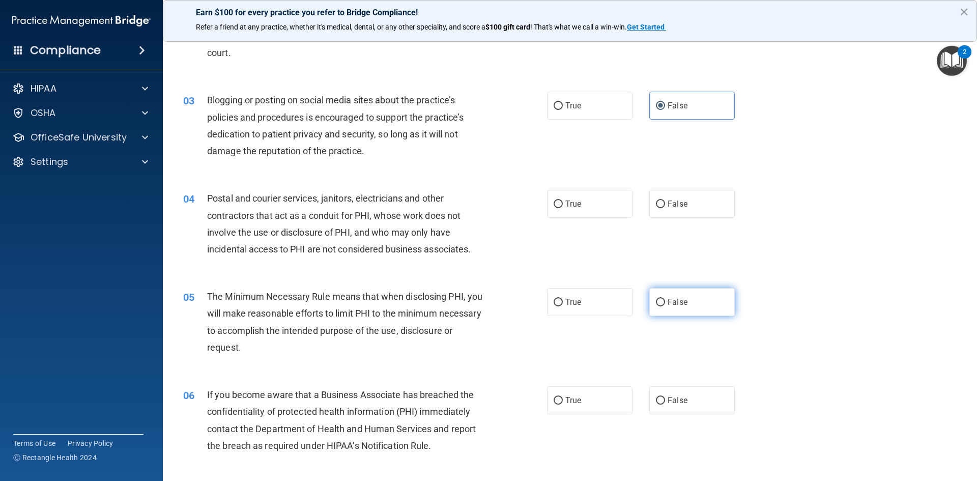
scroll to position [153, 0]
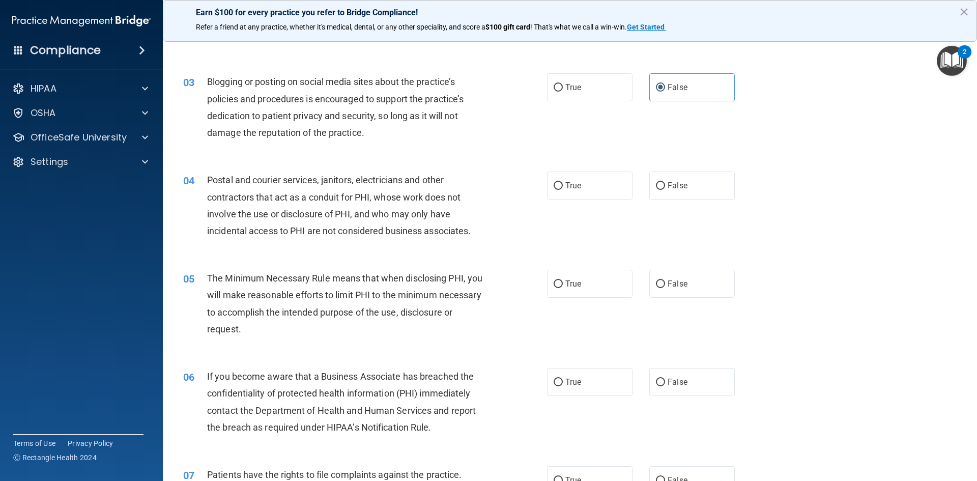
drag, startPoint x: 585, startPoint y: 284, endPoint x: 575, endPoint y: 320, distance: 37.5
click at [585, 283] on label "True" at bounding box center [590, 284] width 86 height 28
click at [563, 283] on input "True" at bounding box center [558, 284] width 9 height 8
radio input "true"
click at [574, 386] on span "True" at bounding box center [574, 382] width 16 height 10
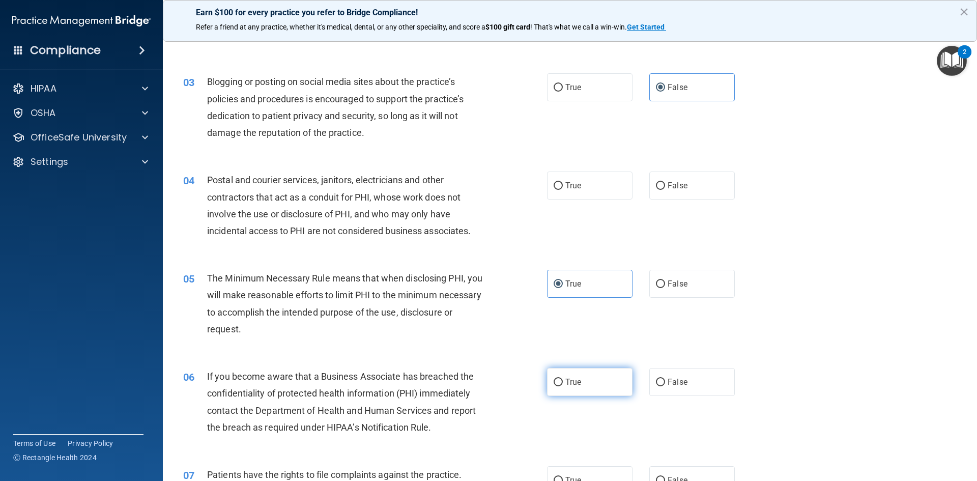
click at [563, 386] on input "True" at bounding box center [558, 383] width 9 height 8
radio input "true"
click at [568, 186] on span "True" at bounding box center [574, 186] width 16 height 10
click at [563, 186] on input "True" at bounding box center [558, 186] width 9 height 8
radio input "true"
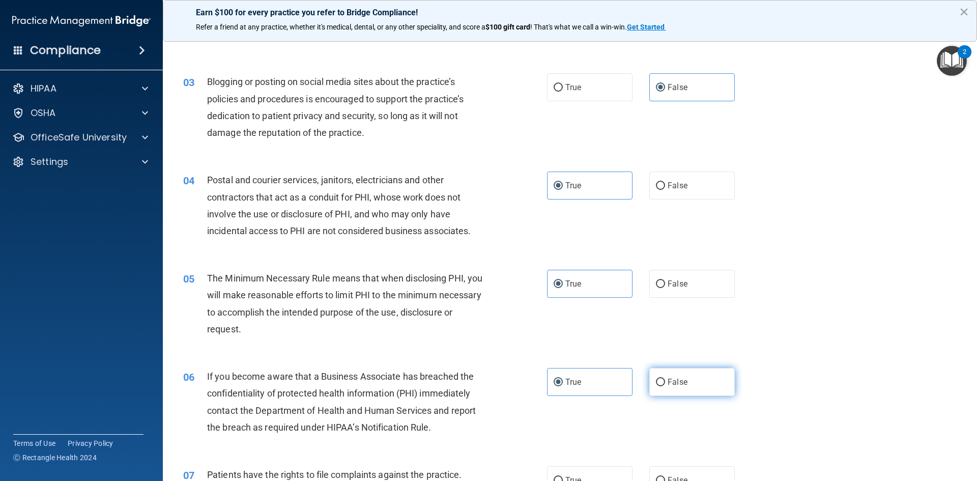
click at [660, 387] on label "False" at bounding box center [692, 382] width 86 height 28
click at [660, 386] on input "False" at bounding box center [660, 383] width 9 height 8
radio input "true"
radio input "false"
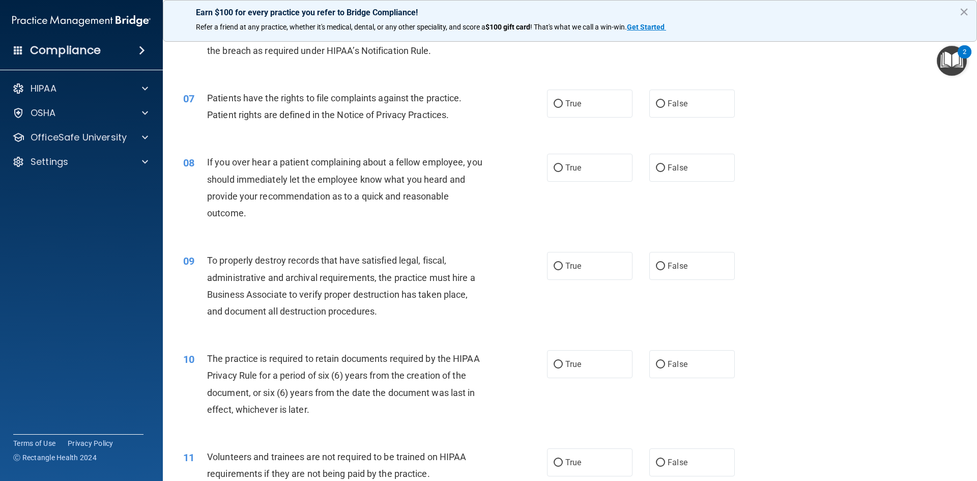
scroll to position [560, 0]
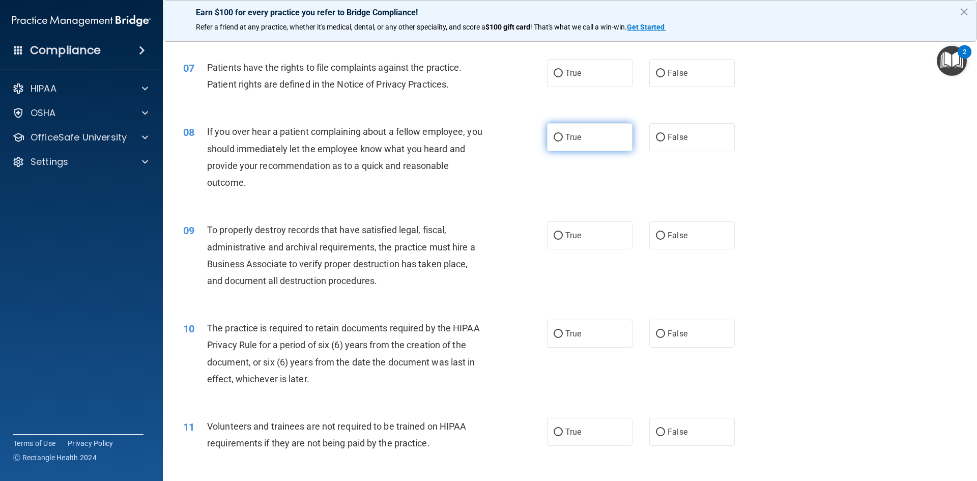
click at [594, 140] on label "True" at bounding box center [590, 137] width 86 height 28
click at [563, 140] on input "True" at bounding box center [558, 138] width 9 height 8
radio input "true"
click at [575, 81] on label "True" at bounding box center [590, 73] width 86 height 28
click at [563, 77] on input "True" at bounding box center [558, 74] width 9 height 8
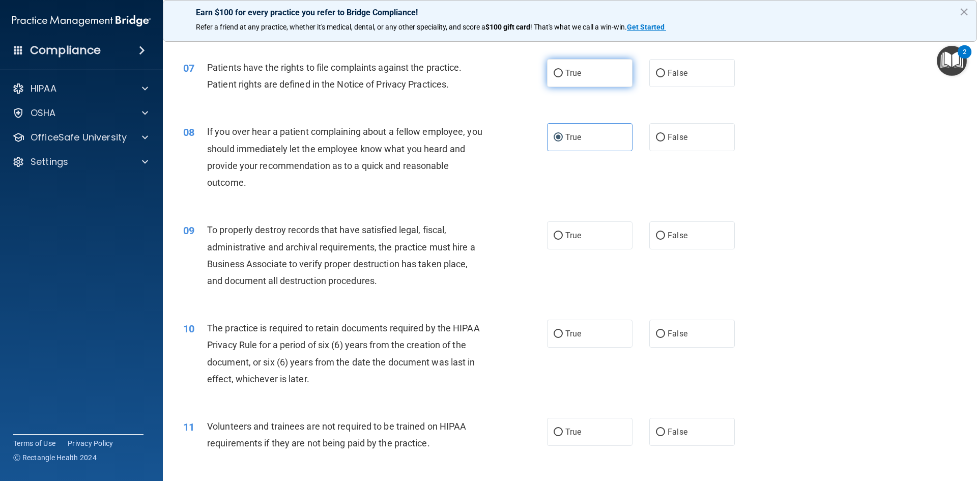
radio input "true"
click at [669, 139] on span "False" at bounding box center [678, 137] width 20 height 10
click at [665, 139] on input "False" at bounding box center [660, 138] width 9 height 8
radio input "true"
radio input "false"
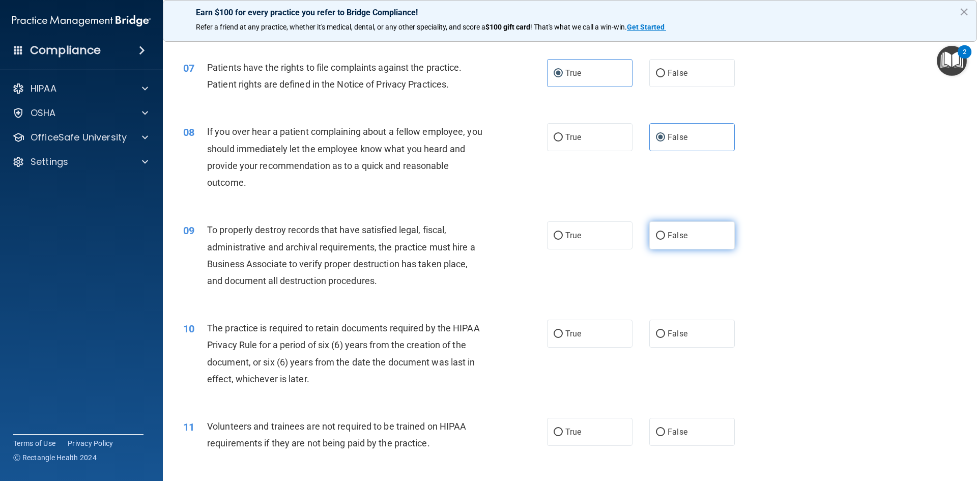
click at [668, 238] on span "False" at bounding box center [678, 236] width 20 height 10
click at [664, 238] on input "False" at bounding box center [660, 236] width 9 height 8
radio input "true"
drag, startPoint x: 567, startPoint y: 349, endPoint x: 570, endPoint y: 342, distance: 7.3
click at [568, 347] on div "10 The practice is required to retain documents required by the HIPAA Privacy R…" at bounding box center [570, 356] width 789 height 98
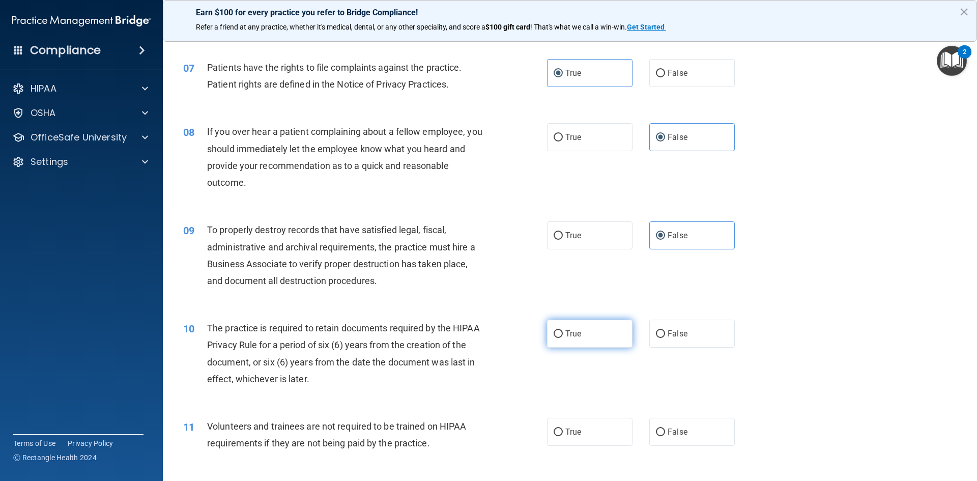
click at [568, 332] on span "True" at bounding box center [574, 334] width 16 height 10
click at [563, 332] on input "True" at bounding box center [558, 334] width 9 height 8
radio input "true"
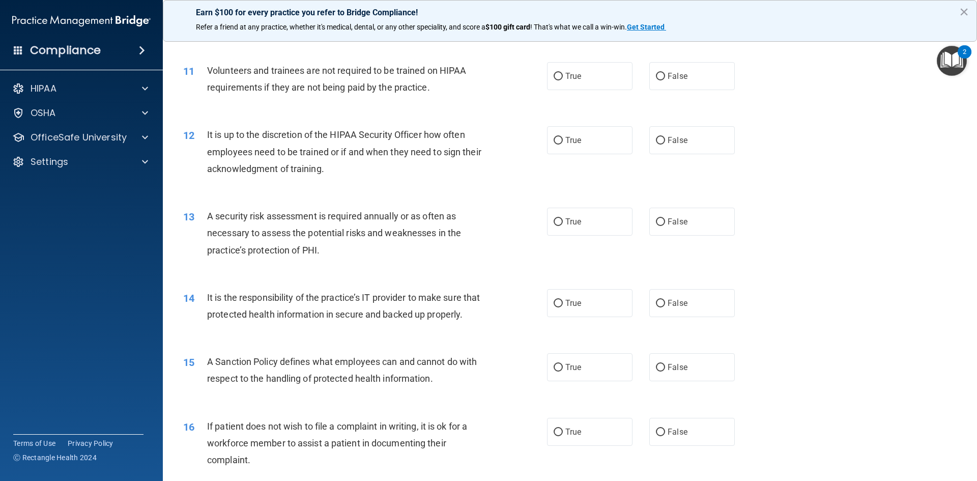
scroll to position [916, 0]
click at [659, 84] on label "False" at bounding box center [692, 76] width 86 height 28
click at [659, 80] on input "False" at bounding box center [660, 76] width 9 height 8
radio input "true"
click at [668, 144] on span "False" at bounding box center [678, 140] width 20 height 10
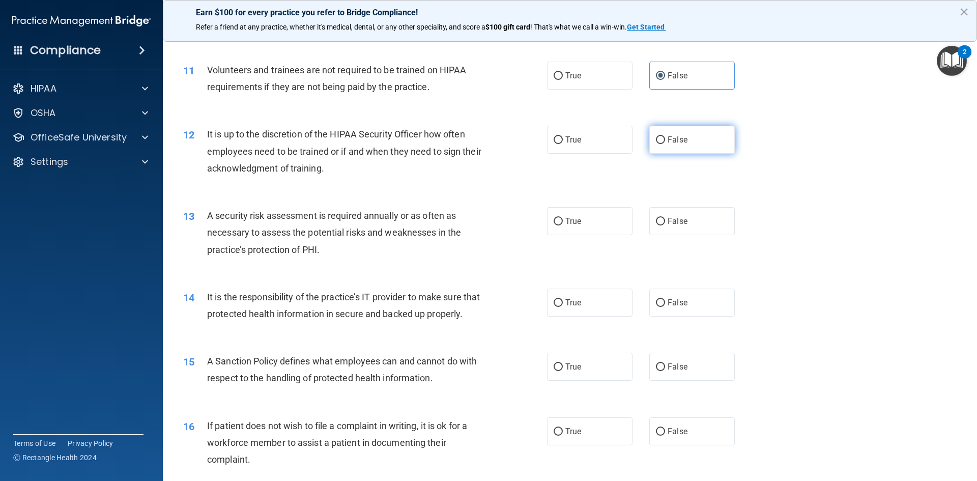
click at [665, 144] on input "False" at bounding box center [660, 140] width 9 height 8
radio input "true"
click at [587, 223] on label "True" at bounding box center [590, 221] width 86 height 28
click at [563, 223] on input "True" at bounding box center [558, 222] width 9 height 8
radio input "true"
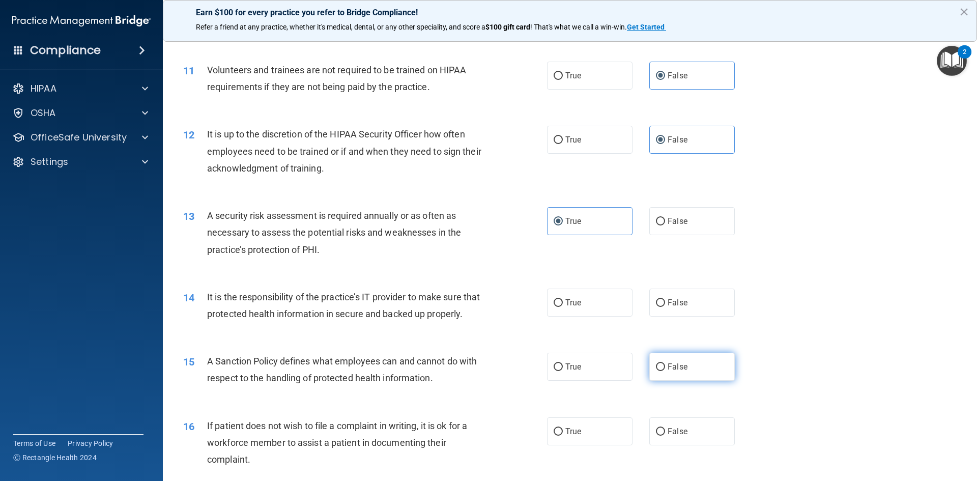
drag, startPoint x: 677, startPoint y: 304, endPoint x: 673, endPoint y: 395, distance: 90.7
click at [677, 304] on span "False" at bounding box center [678, 303] width 20 height 10
click at [665, 304] on input "False" at bounding box center [660, 303] width 9 height 8
radio input "true"
click at [656, 371] on input "False" at bounding box center [660, 367] width 9 height 8
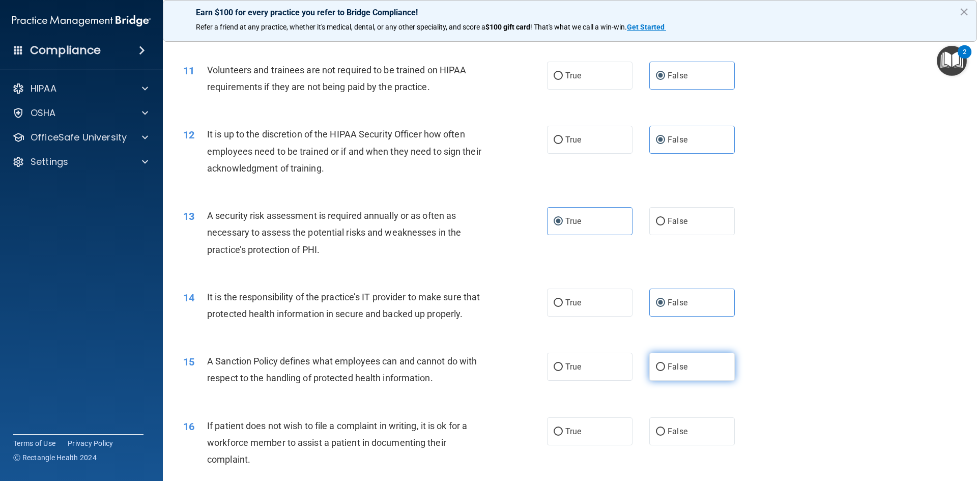
radio input "true"
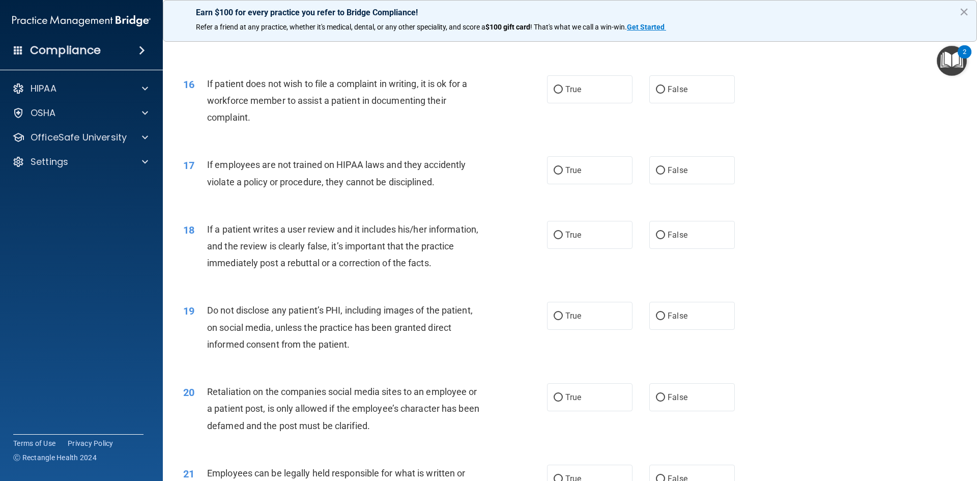
scroll to position [1273, 0]
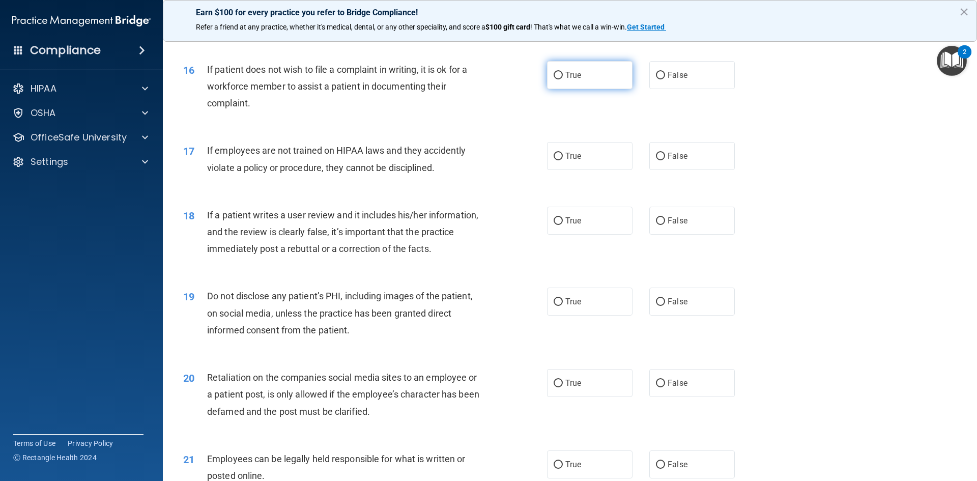
click at [571, 80] on span "True" at bounding box center [574, 75] width 16 height 10
click at [563, 79] on input "True" at bounding box center [558, 76] width 9 height 8
radio input "true"
click at [663, 170] on label "False" at bounding box center [692, 156] width 86 height 28
click at [663, 160] on input "False" at bounding box center [660, 157] width 9 height 8
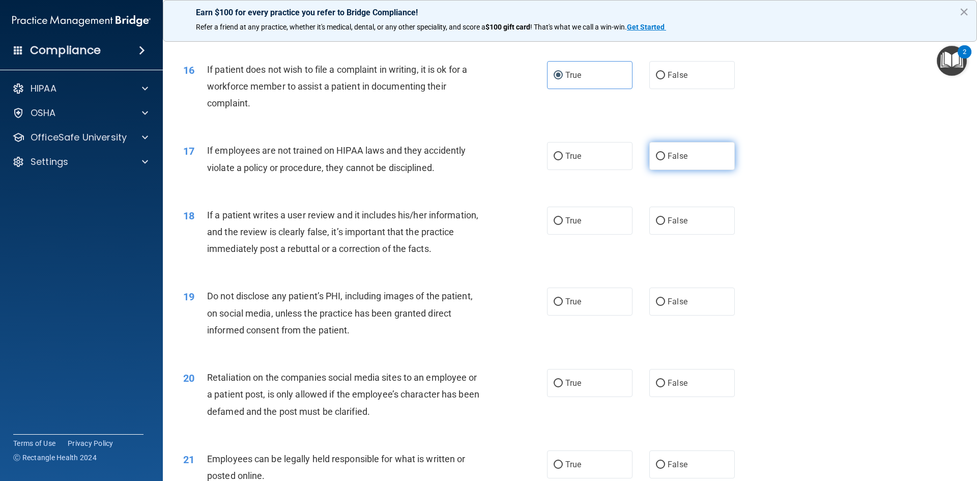
radio input "true"
click at [672, 235] on label "False" at bounding box center [692, 221] width 86 height 28
click at [665, 225] on input "False" at bounding box center [660, 221] width 9 height 8
radio input "true"
click at [583, 316] on label "True" at bounding box center [590, 302] width 86 height 28
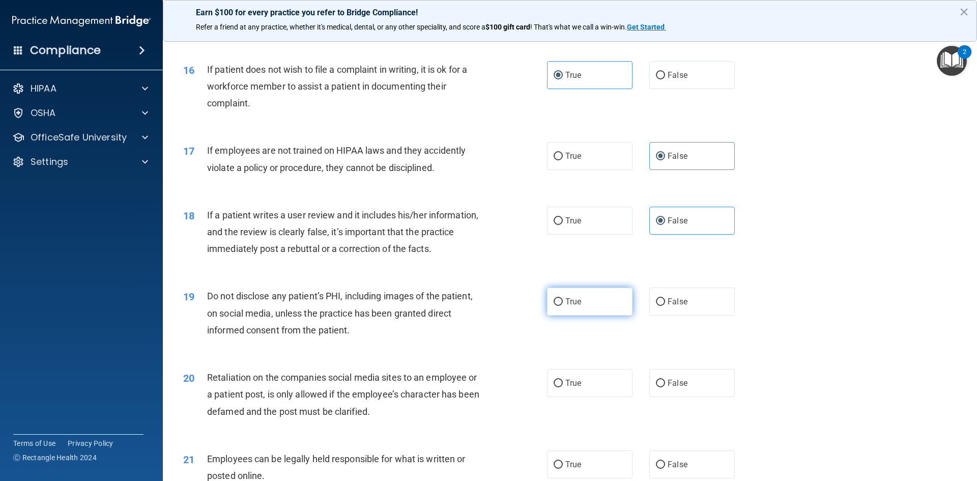
click at [563, 306] on input "True" at bounding box center [558, 302] width 9 height 8
radio input "true"
drag, startPoint x: 662, startPoint y: 401, endPoint x: 761, endPoint y: 365, distance: 105.5
click at [662, 397] on label "False" at bounding box center [692, 383] width 86 height 28
click at [662, 387] on input "False" at bounding box center [660, 384] width 9 height 8
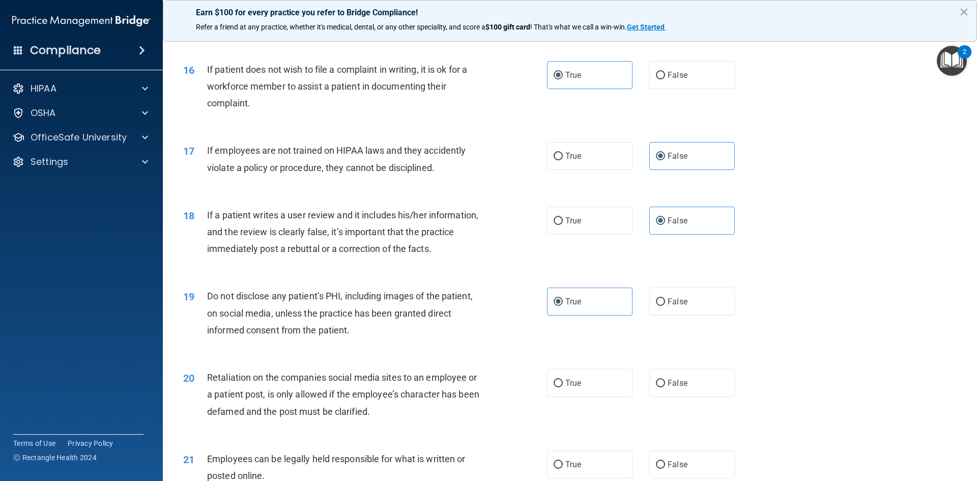
radio input "true"
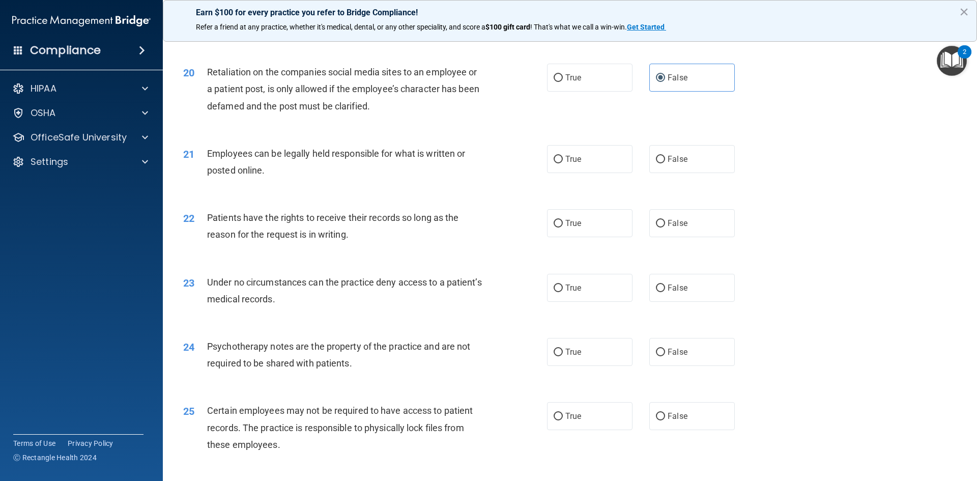
scroll to position [1629, 0]
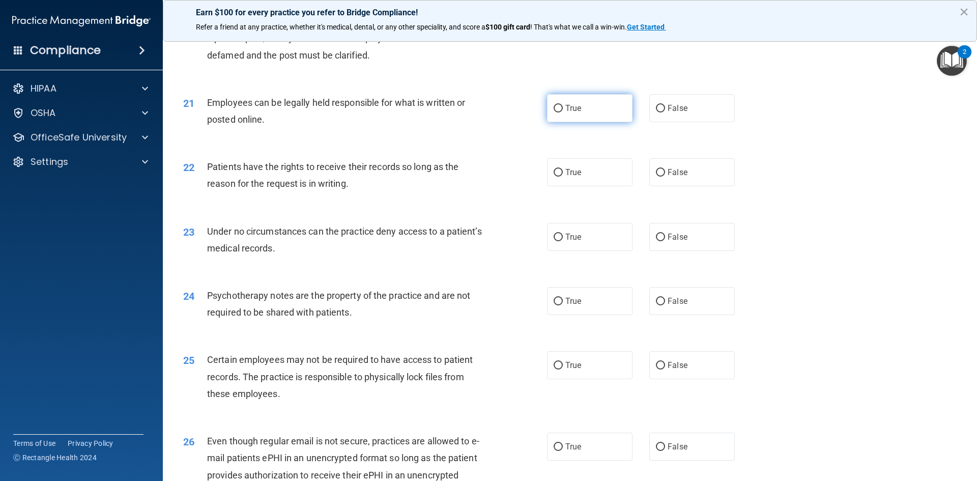
click at [579, 122] on label "True" at bounding box center [590, 108] width 86 height 28
click at [563, 112] on input "True" at bounding box center [558, 109] width 9 height 8
radio input "true"
click at [672, 177] on span "False" at bounding box center [678, 172] width 20 height 10
click at [665, 177] on input "False" at bounding box center [660, 173] width 9 height 8
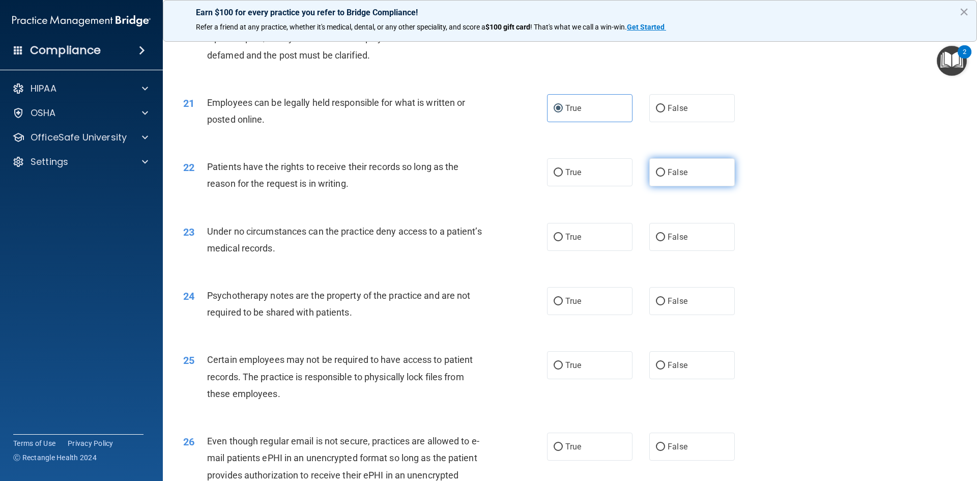
radio input "true"
click at [684, 251] on label "False" at bounding box center [692, 237] width 86 height 28
click at [665, 241] on input "False" at bounding box center [660, 238] width 9 height 8
radio input "true"
click at [596, 315] on label "True" at bounding box center [590, 301] width 86 height 28
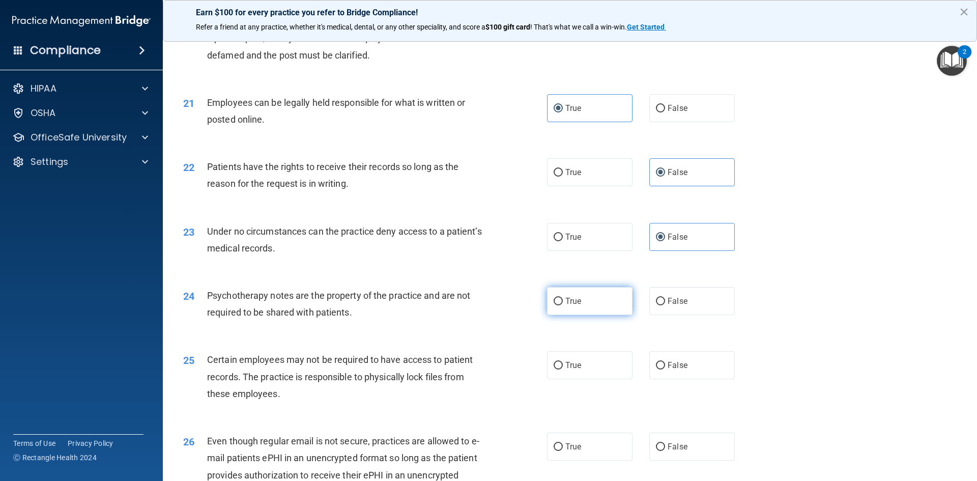
click at [563, 305] on input "True" at bounding box center [558, 302] width 9 height 8
radio input "true"
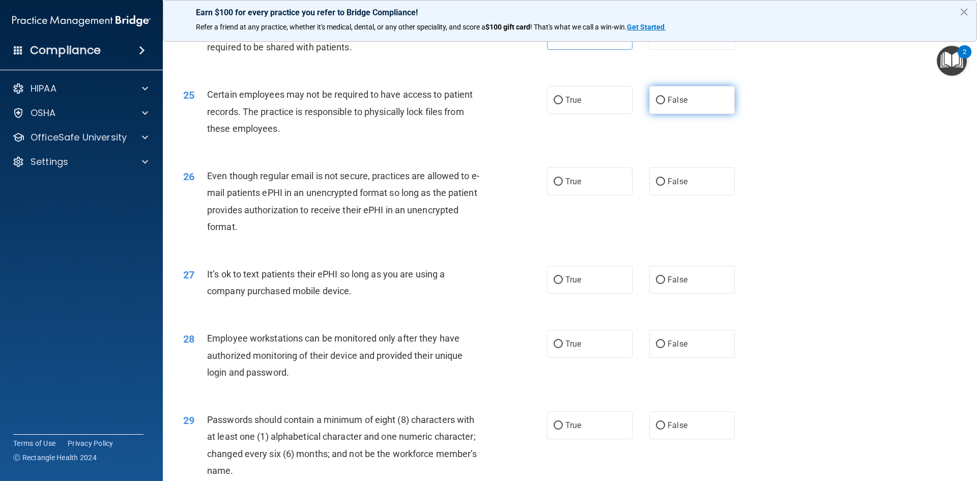
scroll to position [1934, 0]
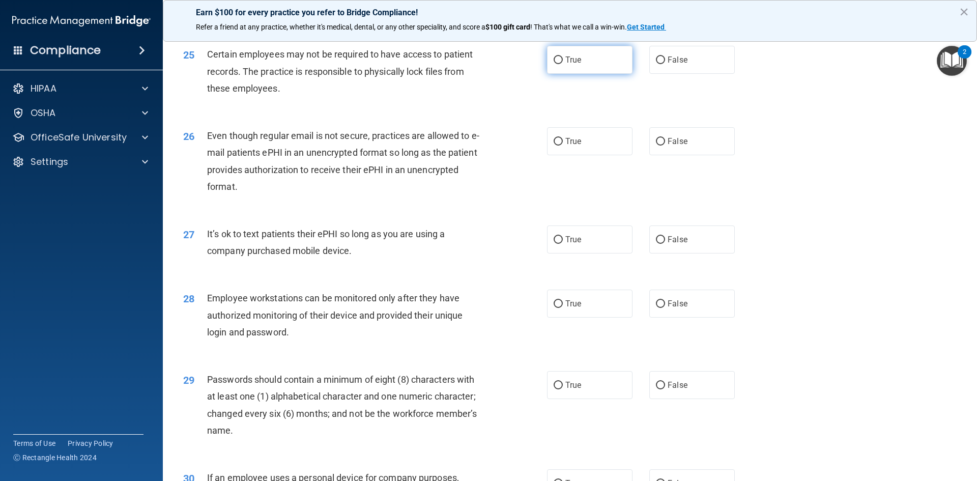
click at [568, 74] on label "True" at bounding box center [590, 60] width 86 height 28
click at [563, 64] on input "True" at bounding box center [558, 60] width 9 height 8
radio input "true"
click at [597, 155] on label "True" at bounding box center [590, 141] width 86 height 28
click at [563, 146] on input "True" at bounding box center [558, 142] width 9 height 8
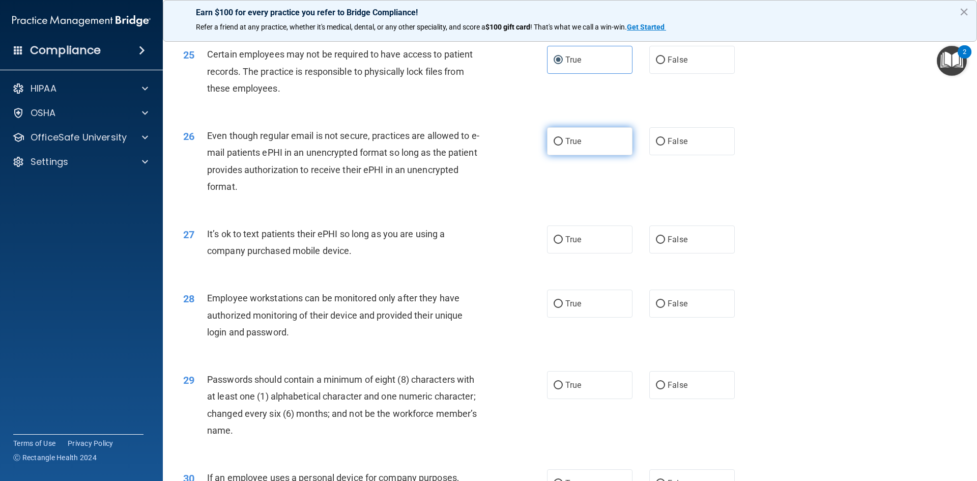
radio input "true"
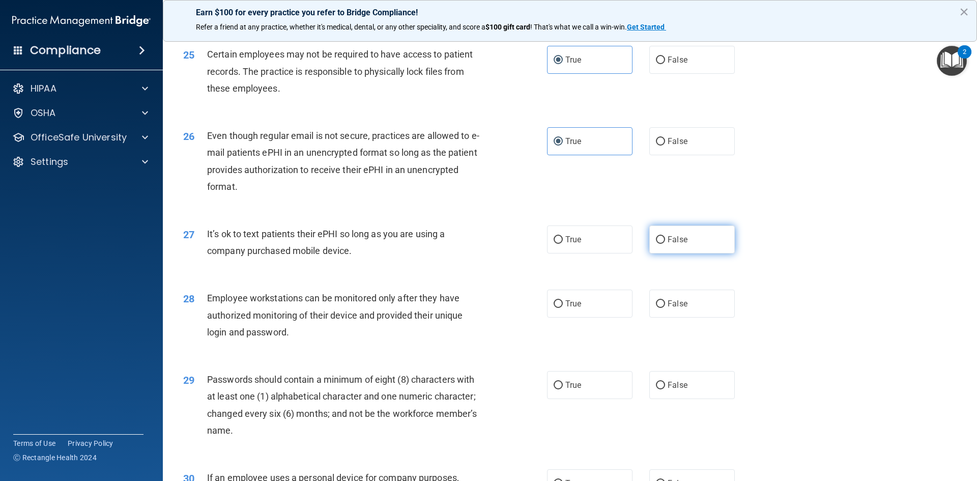
click at [668, 244] on span "False" at bounding box center [678, 240] width 20 height 10
click at [662, 318] on label "False" at bounding box center [692, 304] width 86 height 28
click at [662, 308] on input "False" at bounding box center [660, 304] width 9 height 8
radio input "true"
click at [660, 252] on label "False" at bounding box center [692, 239] width 86 height 28
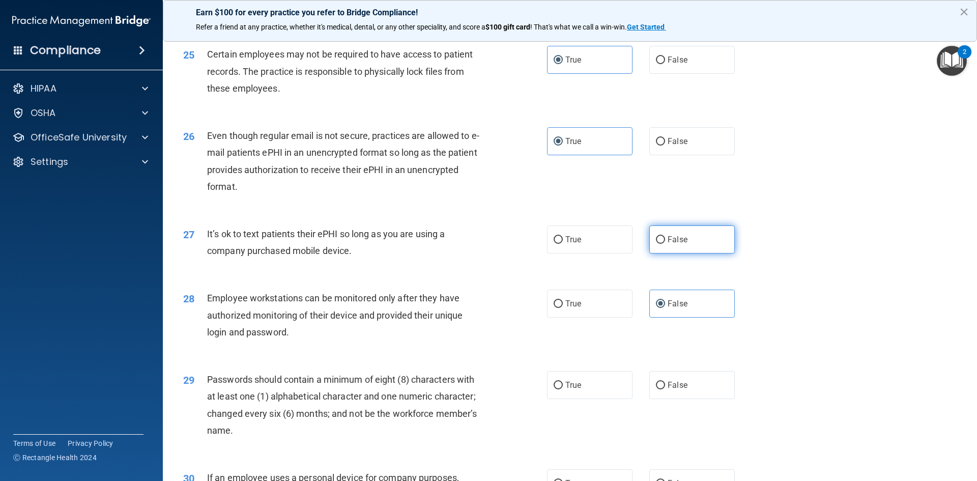
click at [660, 244] on input "False" at bounding box center [660, 240] width 9 height 8
radio input "true"
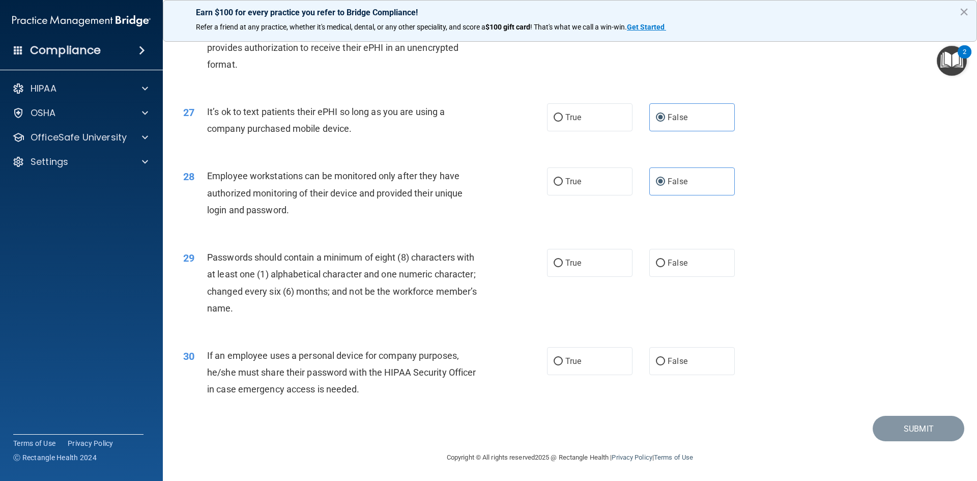
scroll to position [2074, 0]
click at [569, 262] on span "True" at bounding box center [574, 262] width 16 height 10
click at [652, 366] on label "False" at bounding box center [692, 360] width 86 height 28
click at [656, 364] on input "False" at bounding box center [660, 361] width 9 height 8
radio input "true"
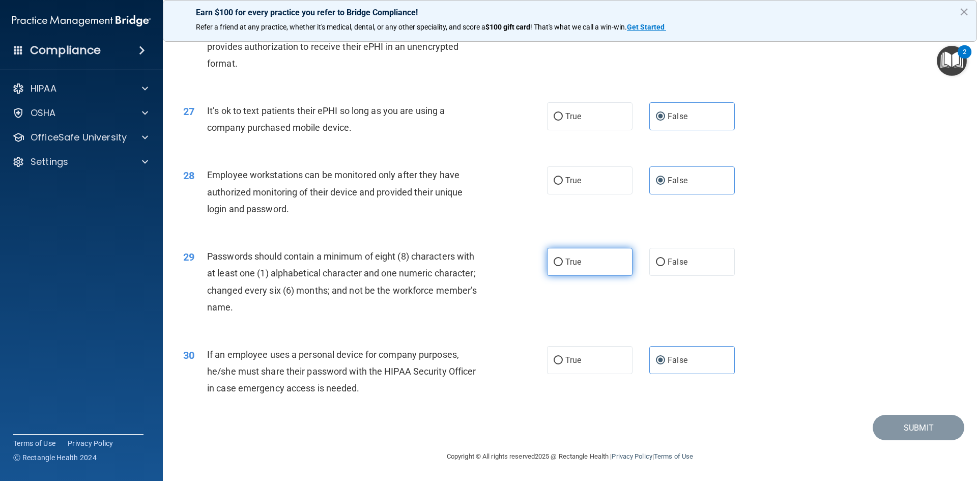
click at [554, 260] on input "True" at bounding box center [558, 263] width 9 height 8
radio input "true"
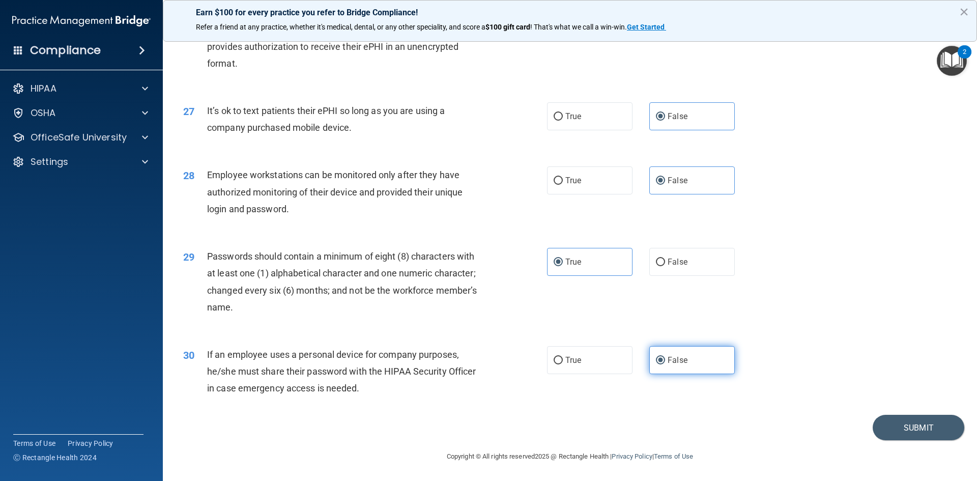
click at [670, 362] on span "False" at bounding box center [678, 360] width 20 height 10
click at [665, 362] on input "False" at bounding box center [660, 361] width 9 height 8
drag, startPoint x: 912, startPoint y: 424, endPoint x: 883, endPoint y: 411, distance: 31.9
click at [912, 424] on button "Submit" at bounding box center [919, 428] width 92 height 26
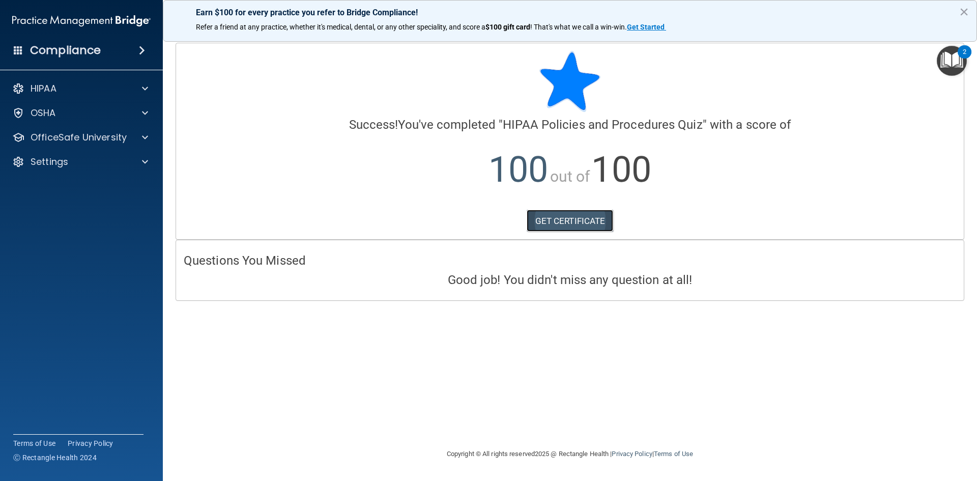
click at [553, 216] on link "GET CERTIFICATE" at bounding box center [570, 221] width 87 height 22
click at [940, 54] on img "Open Resource Center, 2 new notifications" at bounding box center [952, 61] width 30 height 30
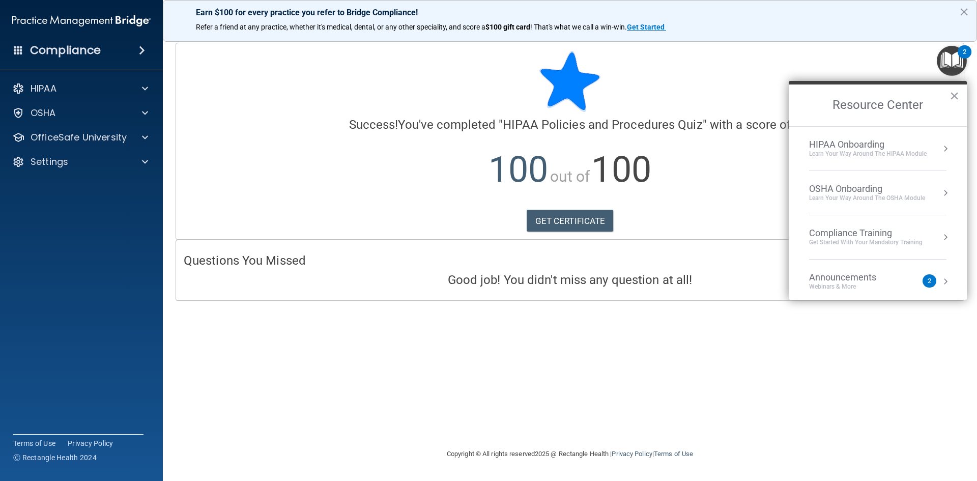
click at [836, 150] on div "Learn Your Way around the HIPAA module" at bounding box center [868, 154] width 118 height 9
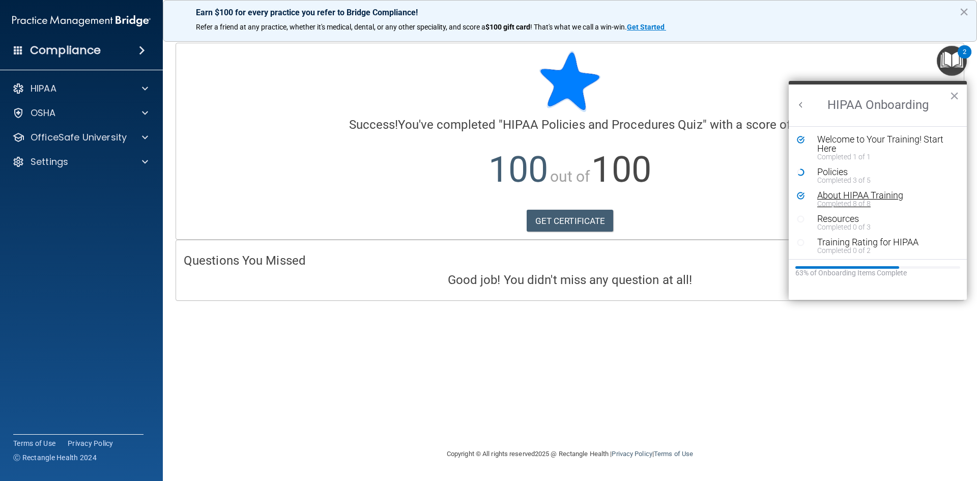
click at [841, 192] on div "About HIPAA Training" at bounding box center [881, 195] width 129 height 9
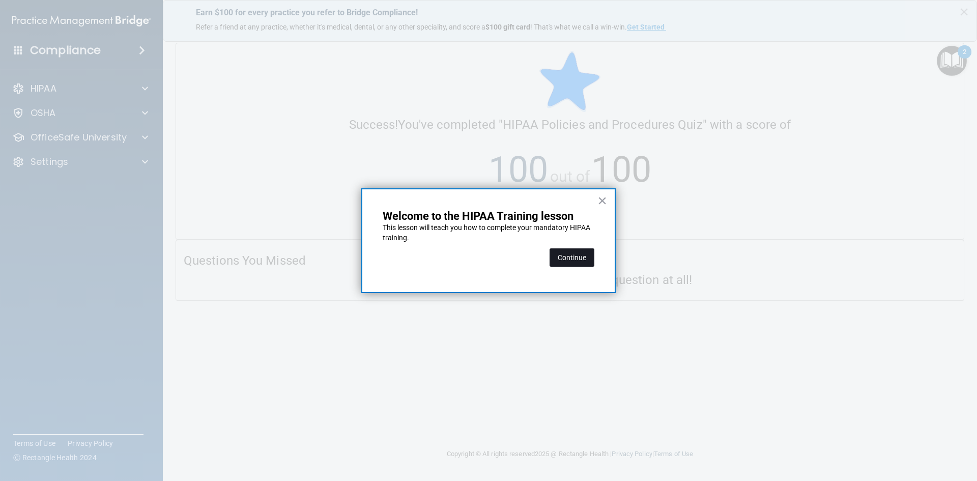
click at [576, 259] on button "Continue" at bounding box center [572, 257] width 45 height 18
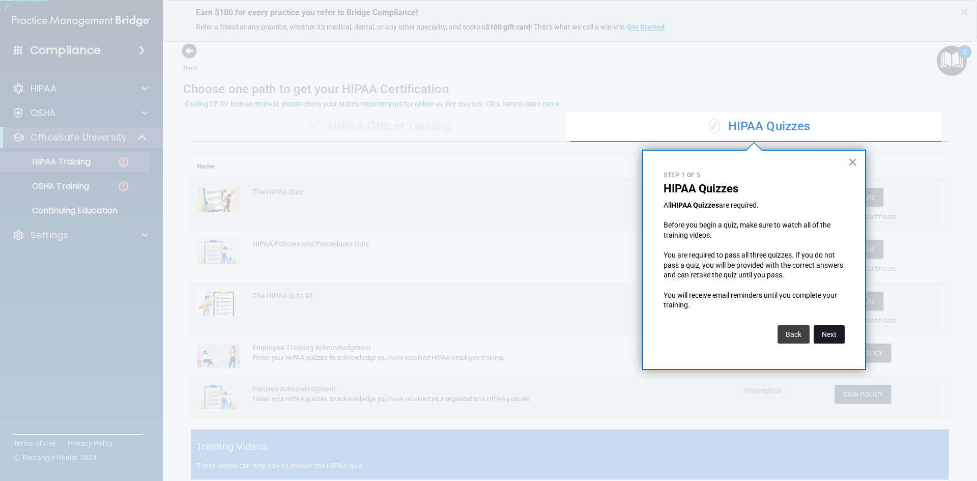
click at [826, 336] on button "Next" at bounding box center [829, 334] width 31 height 18
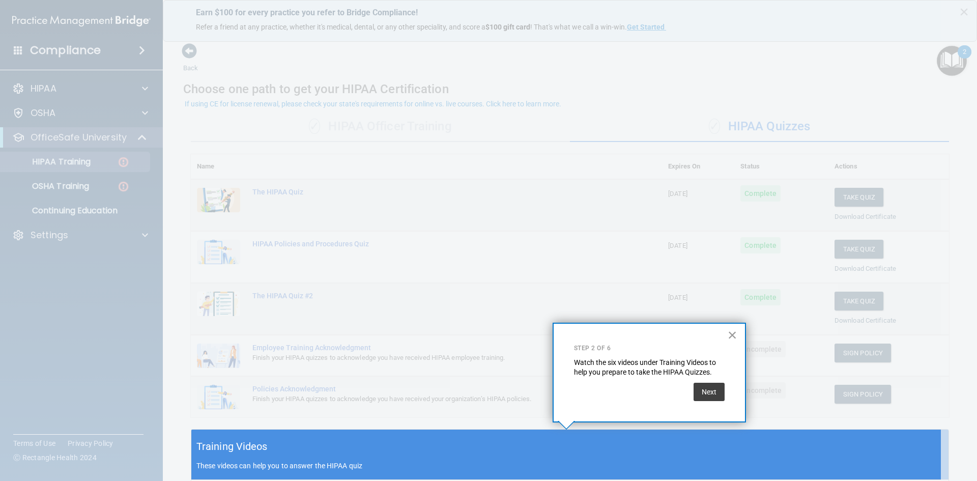
click at [730, 337] on button "×" at bounding box center [733, 335] width 10 height 16
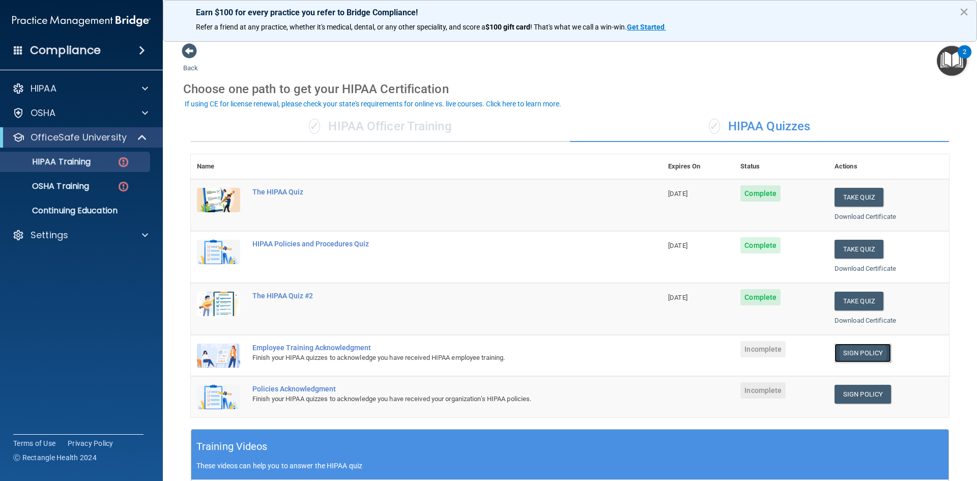
click at [856, 351] on link "Sign Policy" at bounding box center [863, 353] width 56 height 19
click at [860, 399] on link "Sign Policy" at bounding box center [863, 394] width 56 height 19
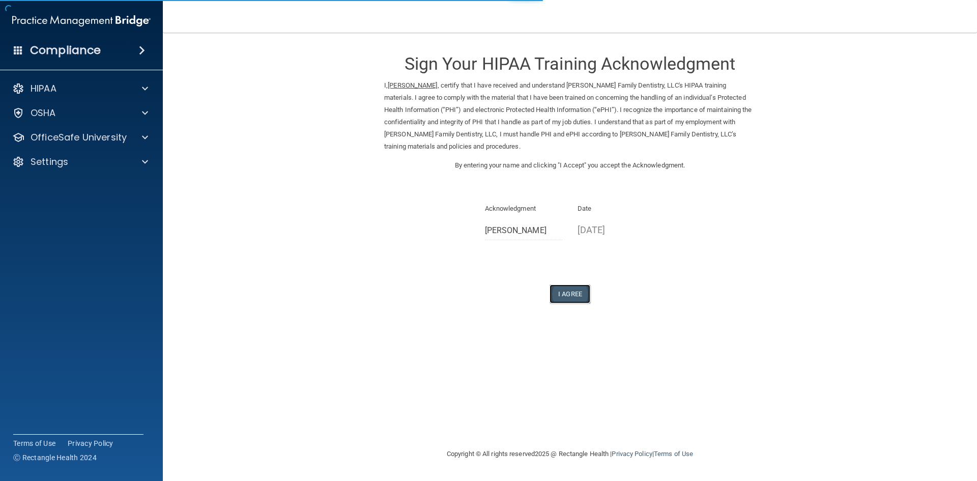
drag, startPoint x: 577, startPoint y: 297, endPoint x: 583, endPoint y: 295, distance: 6.4
click at [577, 297] on button "I Agree" at bounding box center [570, 294] width 41 height 19
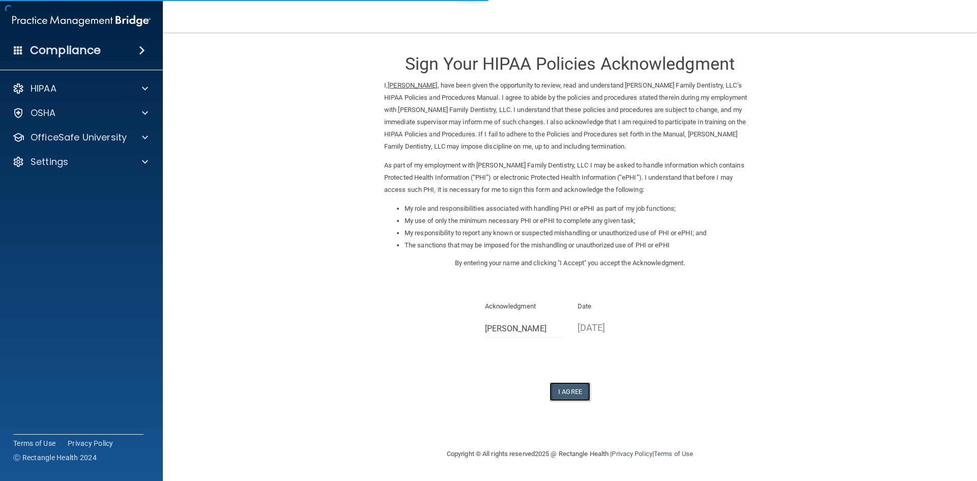
click at [567, 388] on button "I Agree" at bounding box center [570, 391] width 41 height 19
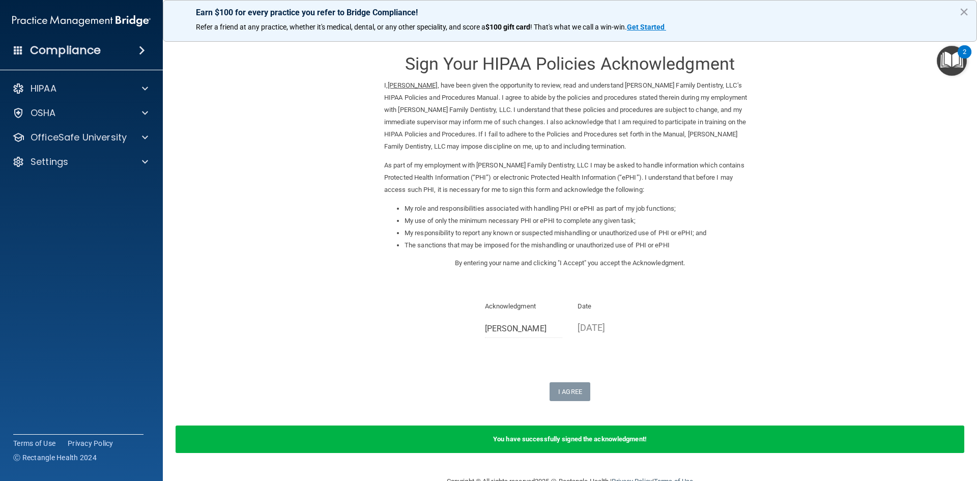
click at [950, 59] on img "Open Resource Center, 2 new notifications" at bounding box center [952, 61] width 30 height 30
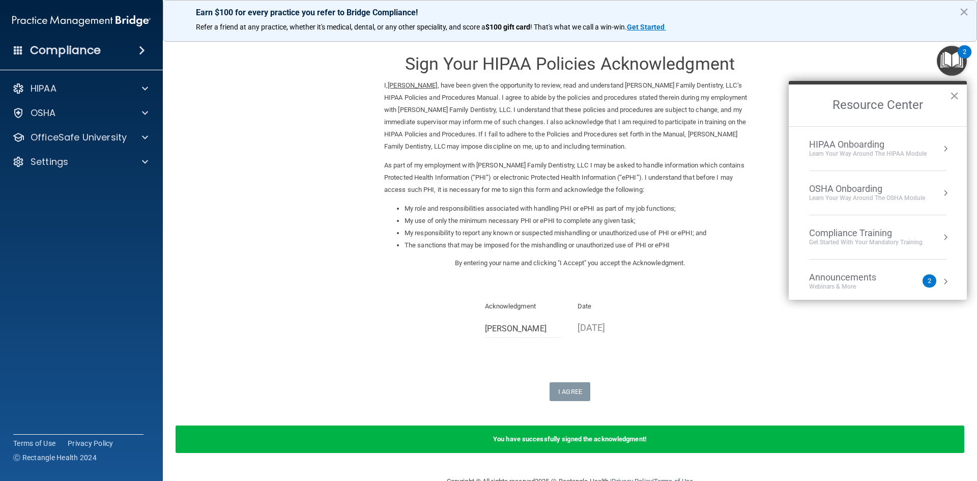
click at [840, 145] on div "HIPAA Onboarding" at bounding box center [868, 144] width 118 height 11
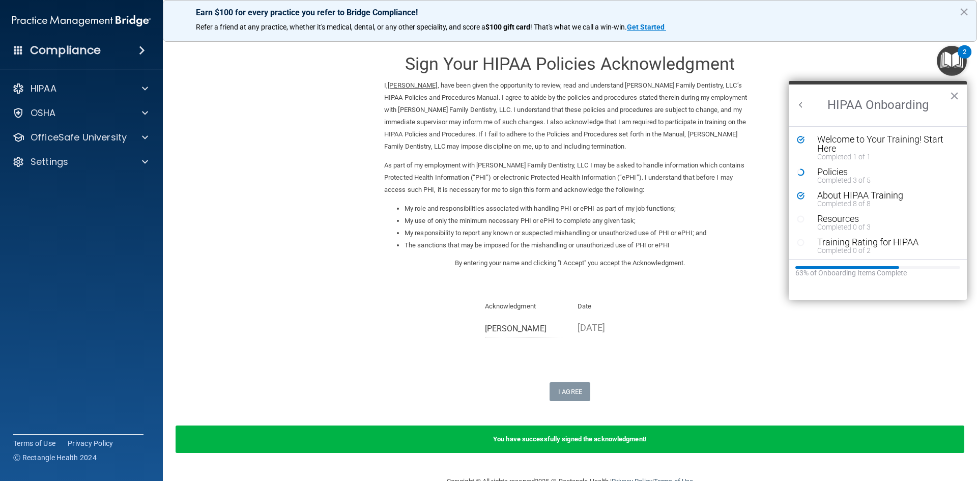
click at [844, 227] on div "Completed 0 of 3" at bounding box center [881, 226] width 129 height 7
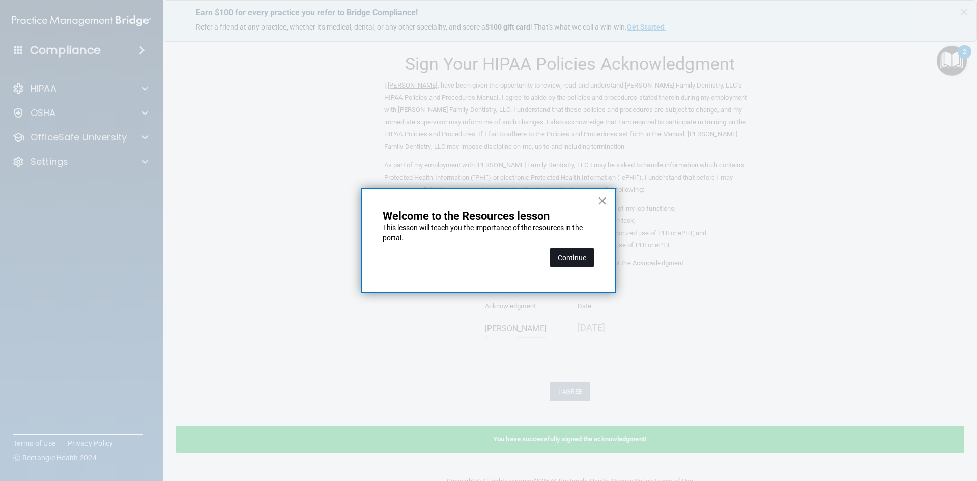
click at [569, 258] on button "Continue" at bounding box center [572, 257] width 45 height 18
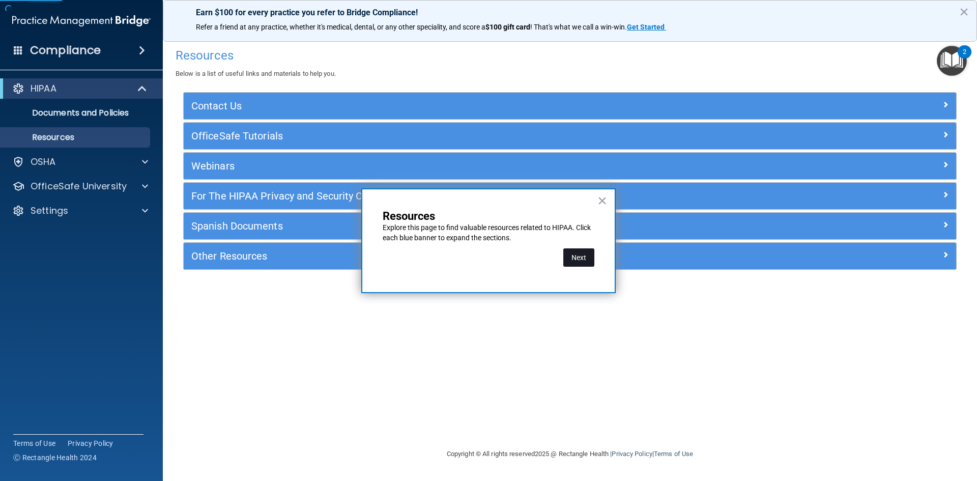
click at [570, 260] on button "Next" at bounding box center [578, 257] width 31 height 18
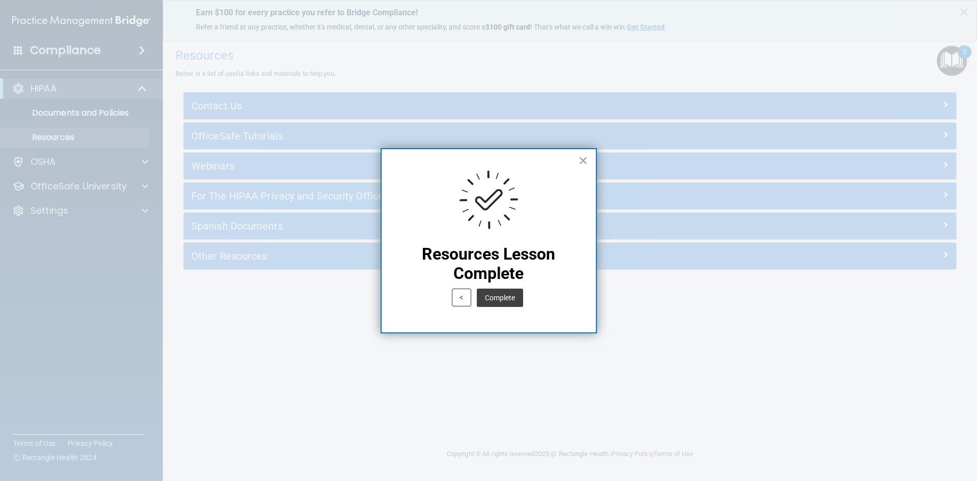
drag, startPoint x: 502, startPoint y: 293, endPoint x: 633, endPoint y: 228, distance: 146.1
click at [503, 293] on button "Complete" at bounding box center [500, 298] width 46 height 18
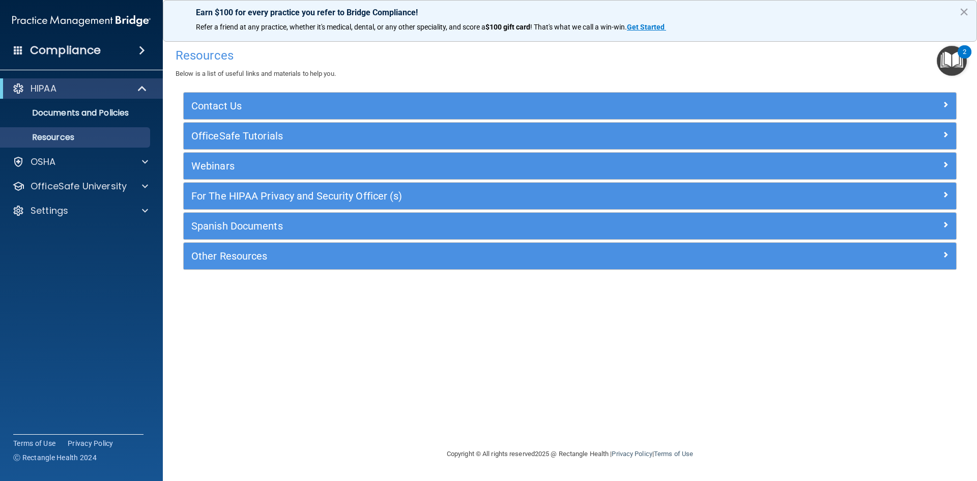
click at [953, 59] on img "Open Resource Center, 2 new notifications" at bounding box center [952, 61] width 30 height 30
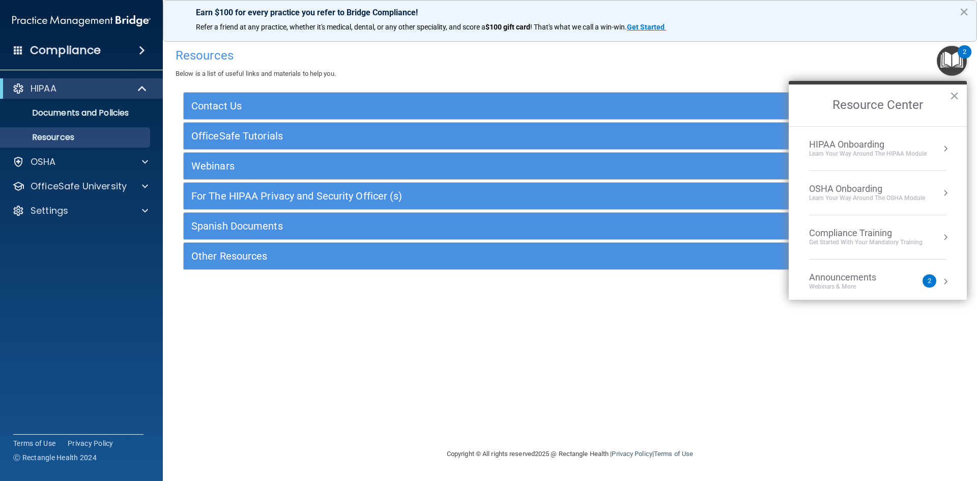
click at [852, 144] on div "HIPAA Onboarding" at bounding box center [868, 144] width 118 height 11
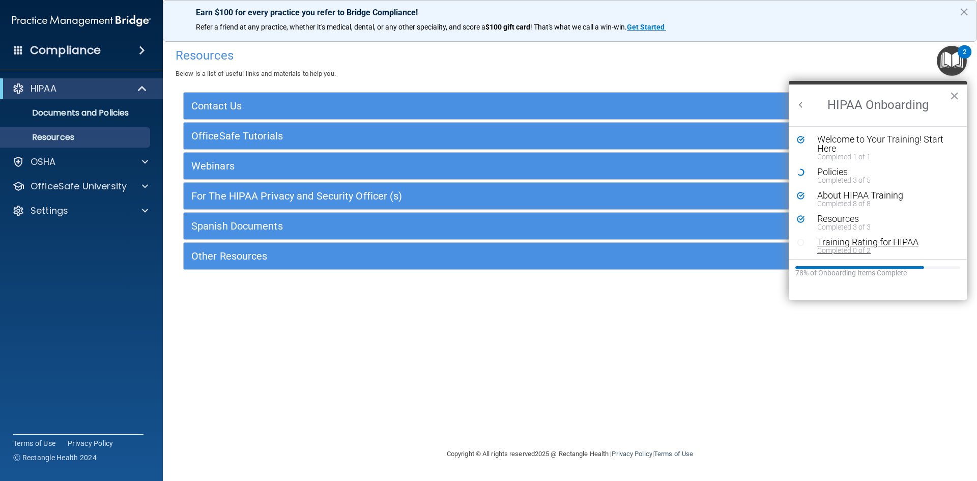
click at [854, 245] on div "Training Rating for HIPAA" at bounding box center [881, 242] width 129 height 9
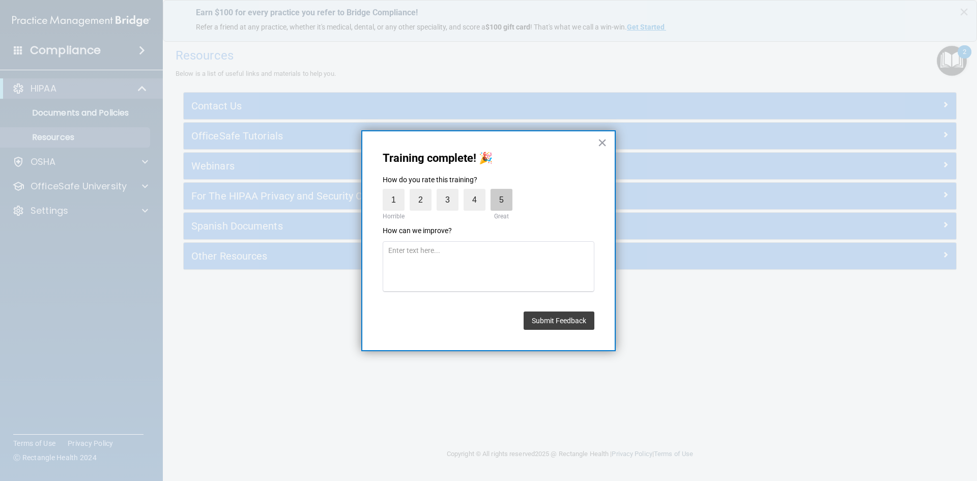
click at [504, 205] on label "5" at bounding box center [502, 200] width 22 height 22
click at [478, 191] on input "5" at bounding box center [478, 191] width 0 height 0
click at [546, 322] on button "Submit Feedback" at bounding box center [559, 321] width 71 height 18
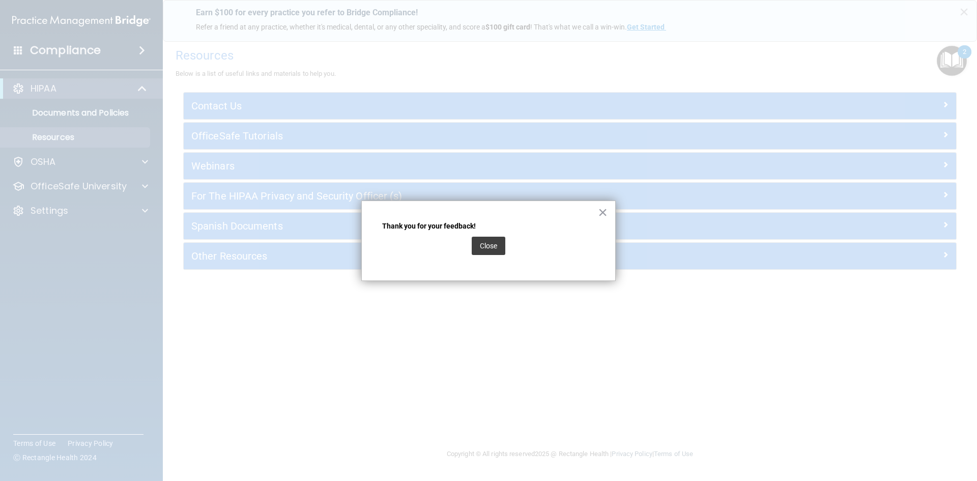
drag, startPoint x: 498, startPoint y: 252, endPoint x: 689, endPoint y: 160, distance: 211.7
click at [497, 250] on button "Close" at bounding box center [489, 246] width 34 height 18
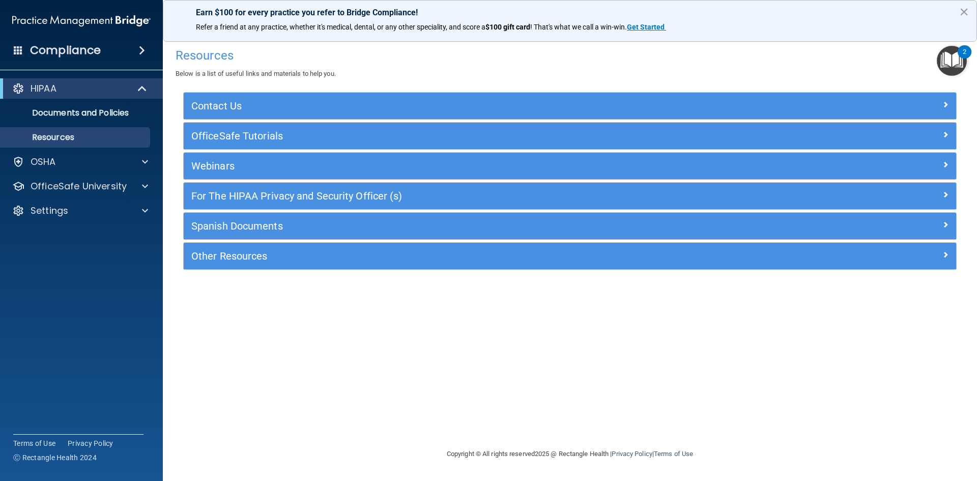
drag, startPoint x: 952, startPoint y: 61, endPoint x: 948, endPoint y: 68, distance: 8.9
click at [952, 61] on img "Open Resource Center, 2 new notifications" at bounding box center [952, 61] width 30 height 30
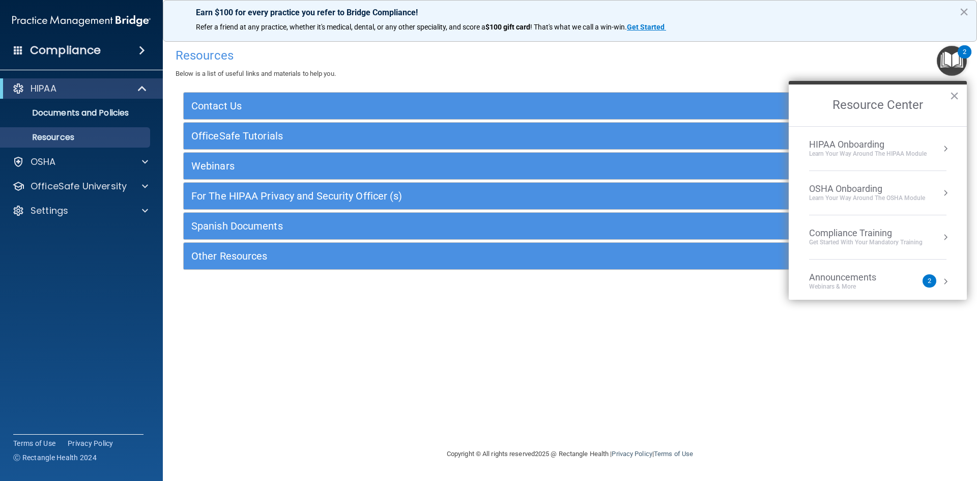
click at [923, 286] on div "2" at bounding box center [930, 280] width 14 height 13
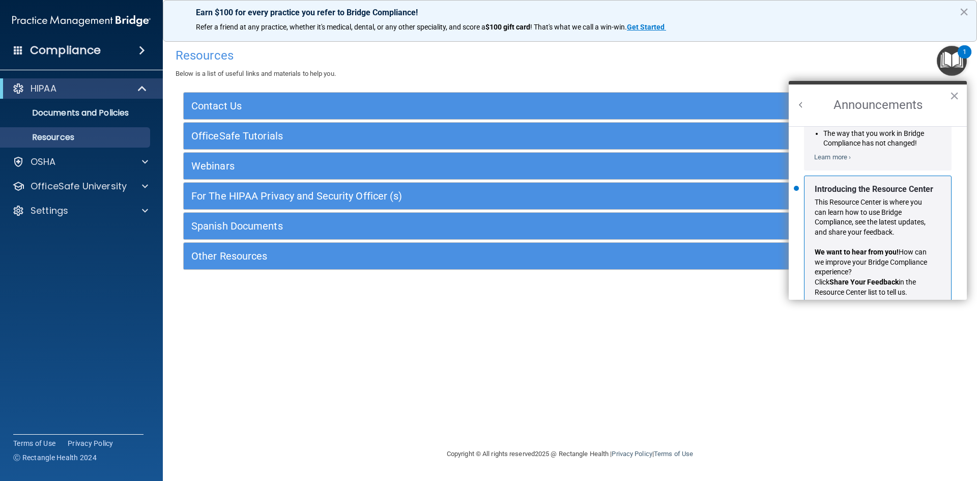
scroll to position [179, 0]
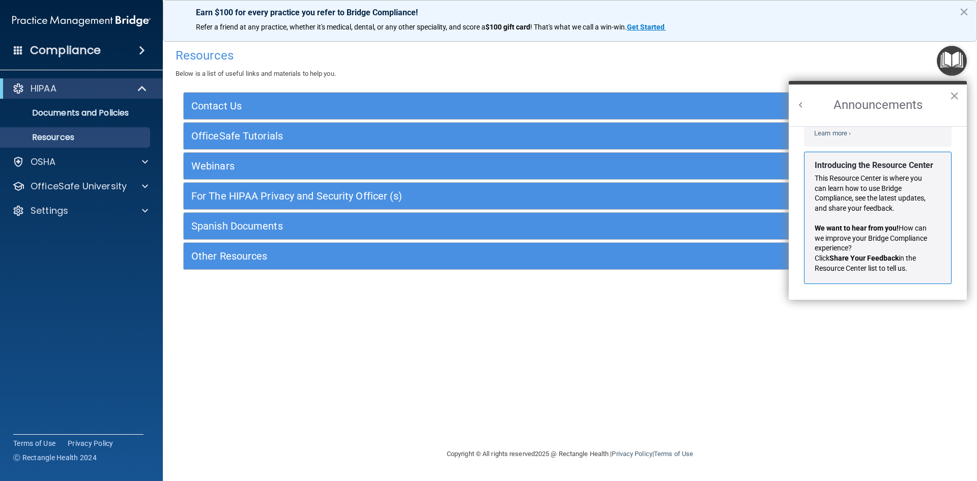
drag, startPoint x: 956, startPoint y: 101, endPoint x: 959, endPoint y: 97, distance: 5.4
click at [956, 101] on button "×" at bounding box center [955, 96] width 10 height 16
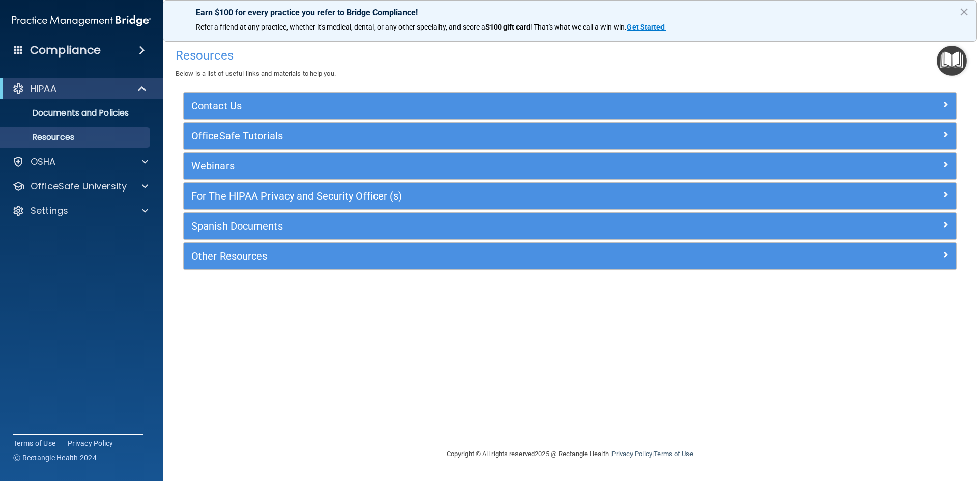
click at [960, 70] on img "Open Resource Center" at bounding box center [952, 61] width 30 height 30
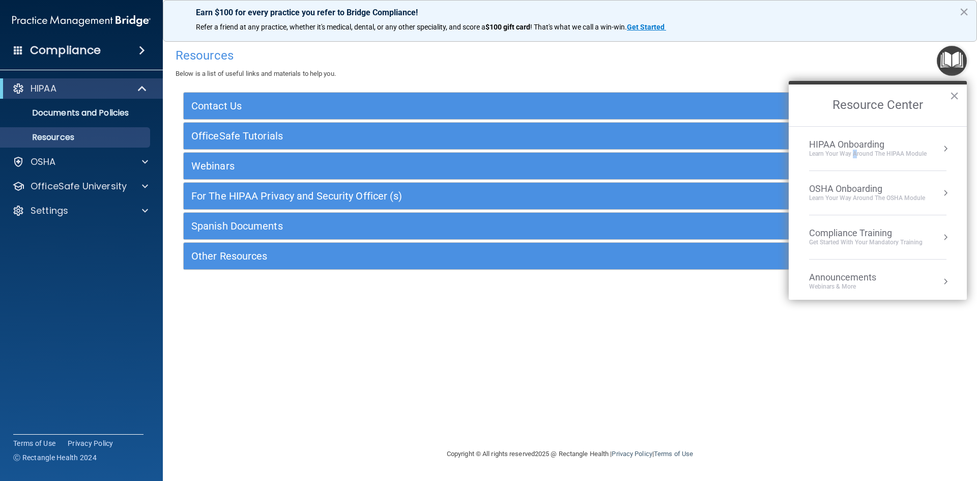
click at [856, 154] on div "Learn Your Way around the HIPAA module" at bounding box center [868, 154] width 118 height 9
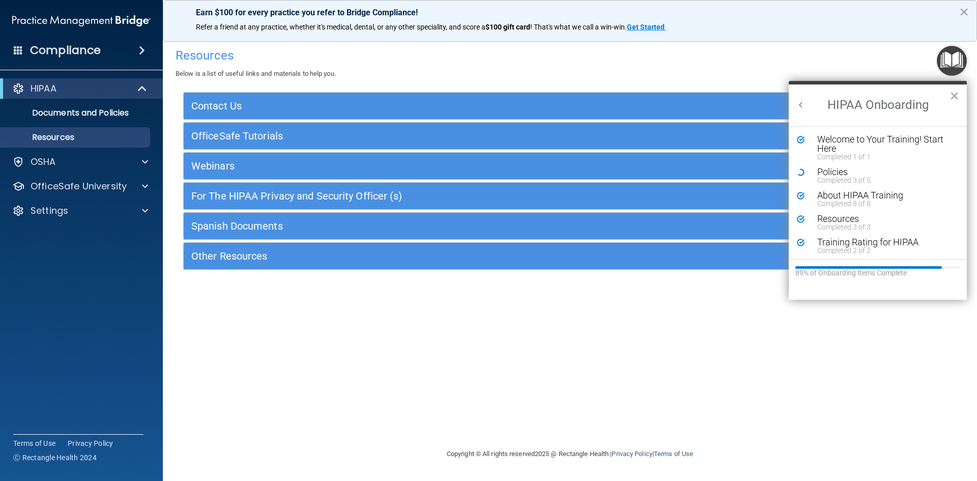
scroll to position [0, 0]
click at [838, 175] on div "Policies" at bounding box center [881, 171] width 129 height 9
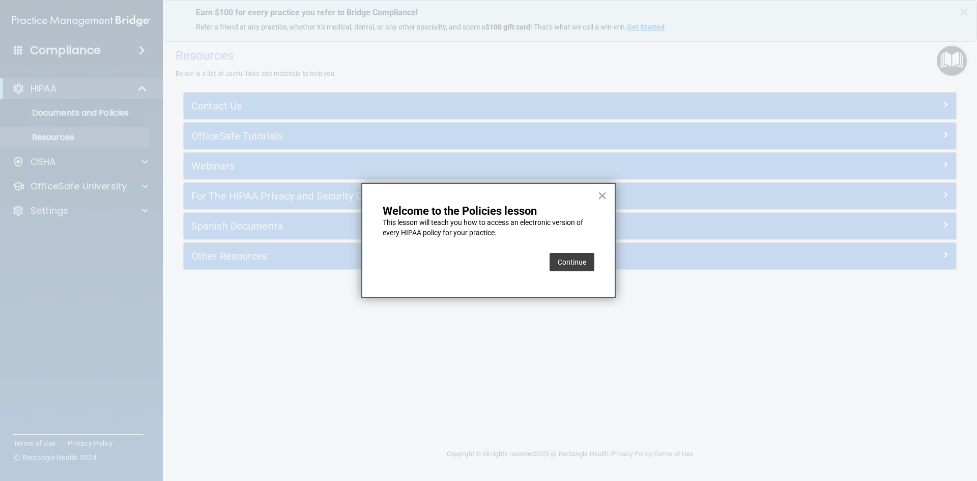
click at [566, 261] on button "Continue" at bounding box center [572, 262] width 45 height 18
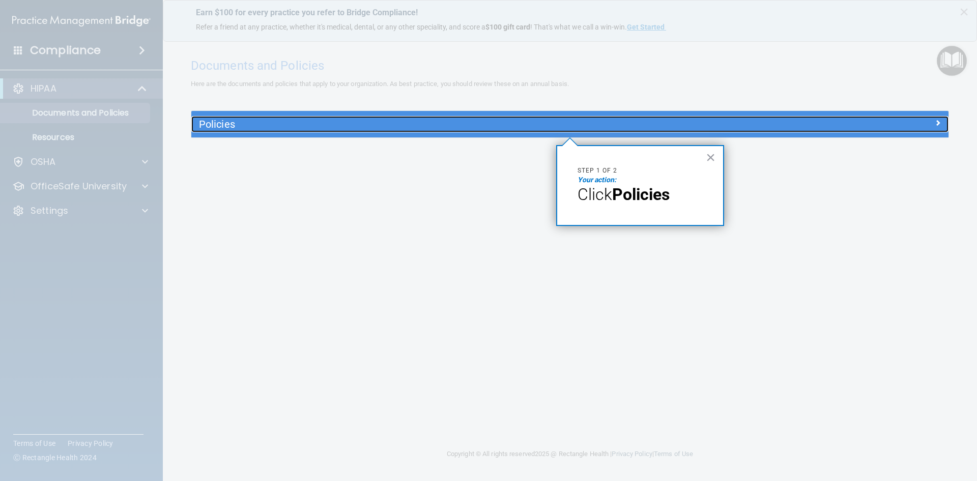
click at [292, 125] on h5 "Policies" at bounding box center [475, 124] width 553 height 11
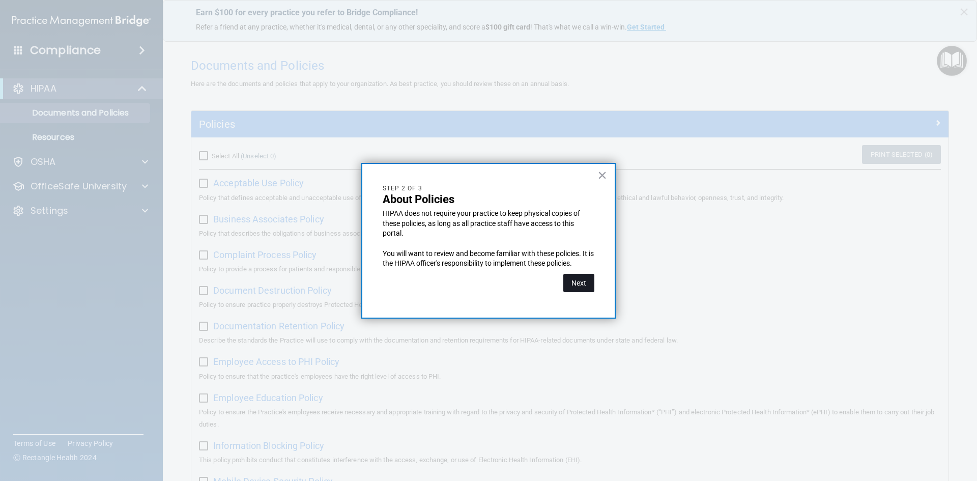
click at [581, 283] on button "Next" at bounding box center [578, 283] width 31 height 18
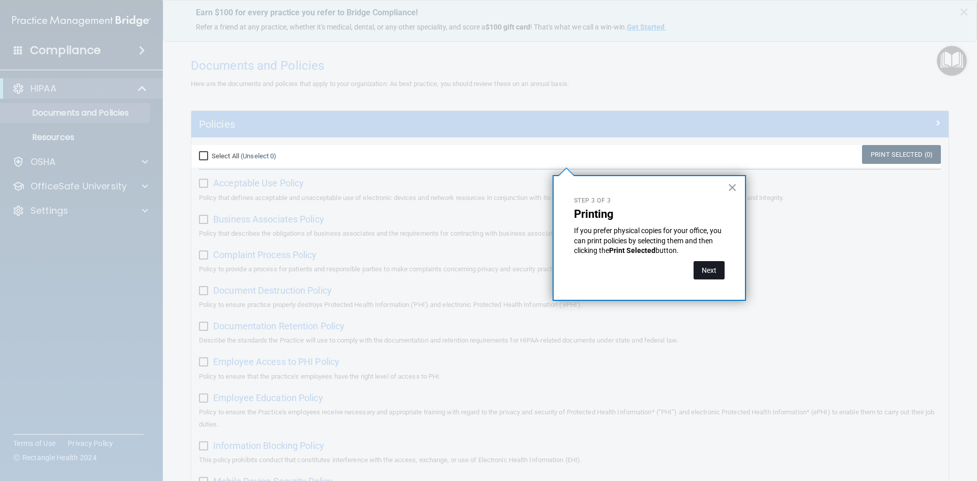
click at [714, 272] on button "Next" at bounding box center [709, 270] width 31 height 18
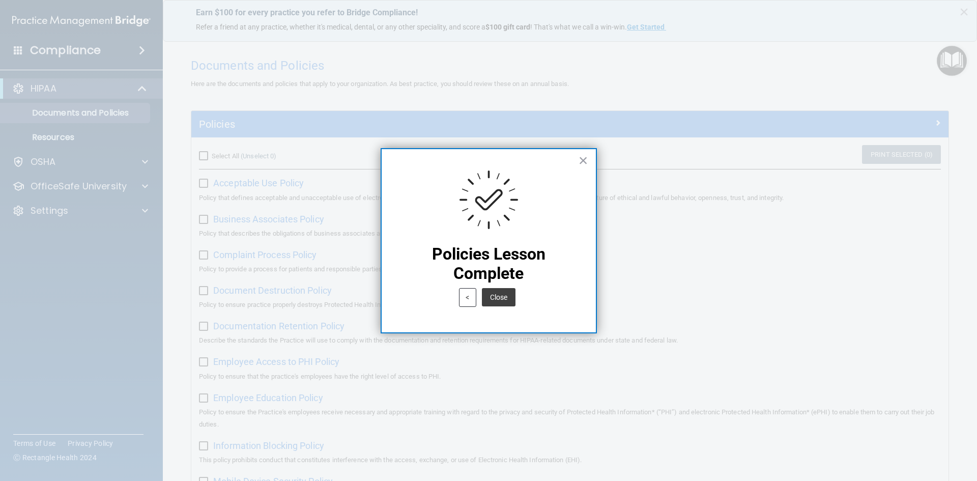
drag, startPoint x: 502, startPoint y: 298, endPoint x: 741, endPoint y: 189, distance: 261.9
click at [502, 298] on button "Close" at bounding box center [499, 297] width 34 height 18
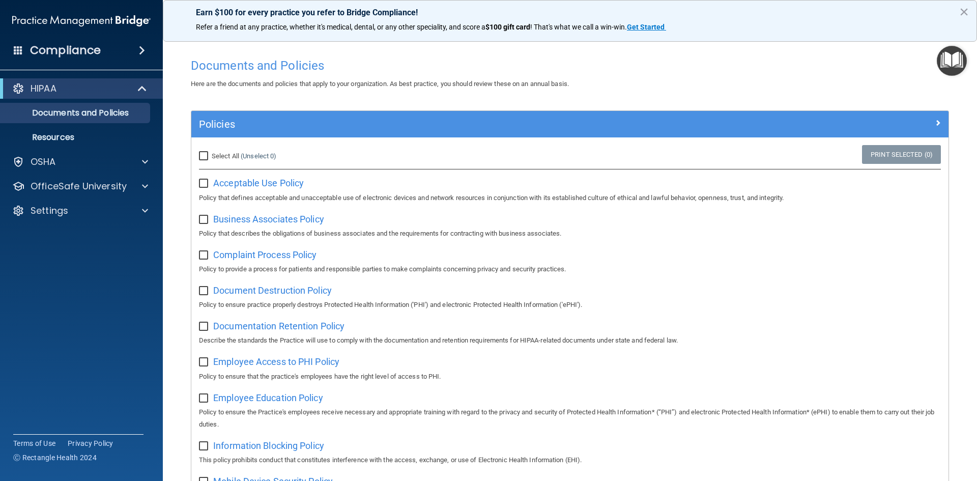
click at [954, 64] on img "Open Resource Center" at bounding box center [952, 61] width 30 height 30
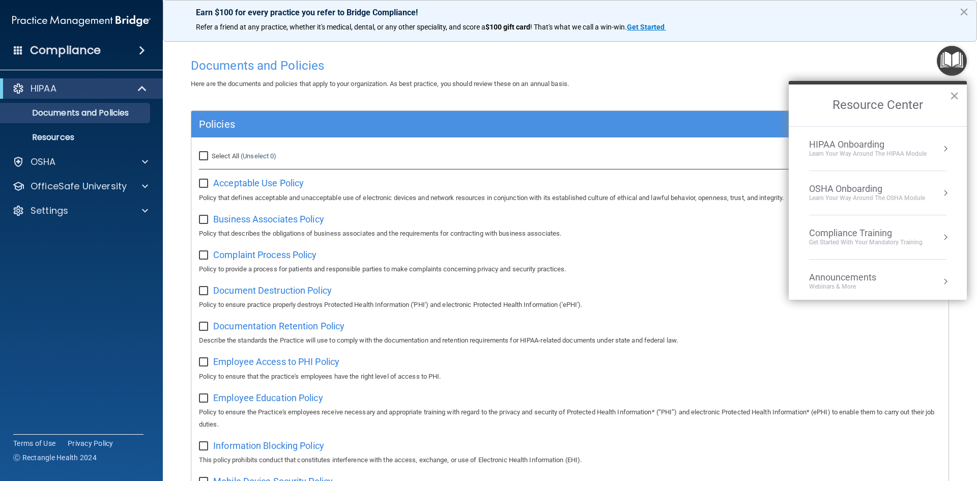
click at [839, 145] on div "HIPAA Onboarding" at bounding box center [868, 144] width 118 height 11
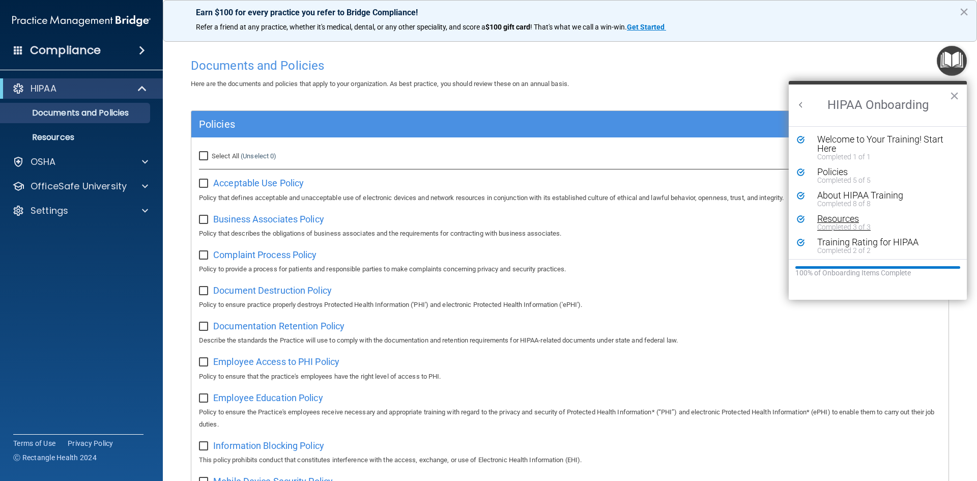
scroll to position [2, 0]
click at [950, 98] on button "×" at bounding box center [955, 96] width 10 height 16
